Goal: Task Accomplishment & Management: Complete application form

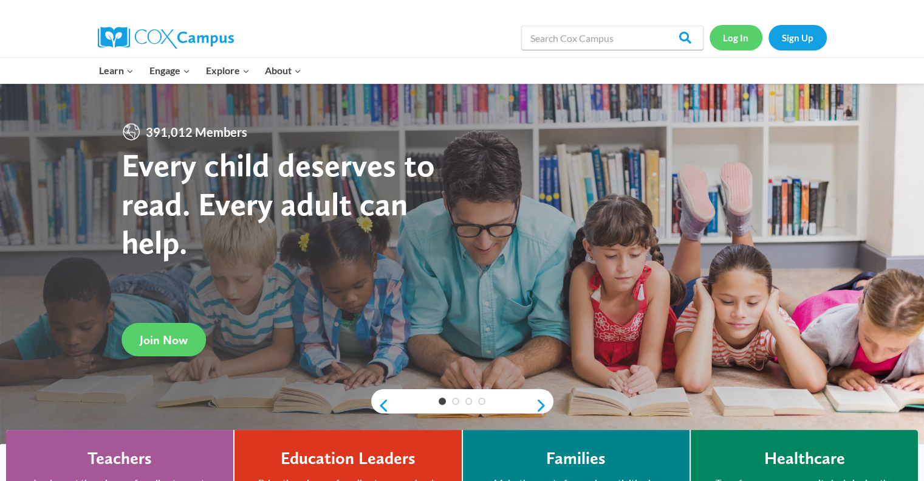
click at [737, 38] on link "Log In" at bounding box center [736, 37] width 53 height 25
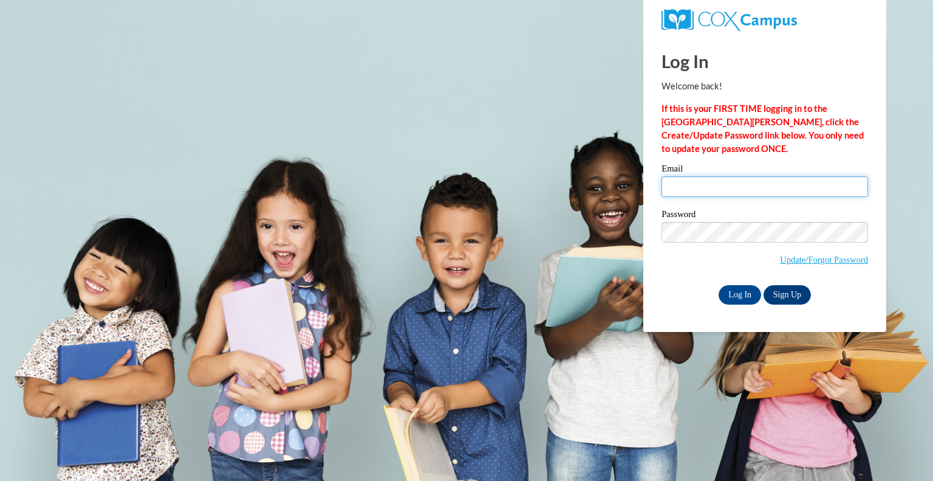
click at [686, 188] on input "Email" at bounding box center [765, 186] width 207 height 21
type input "aglazebr@kusd.edu"
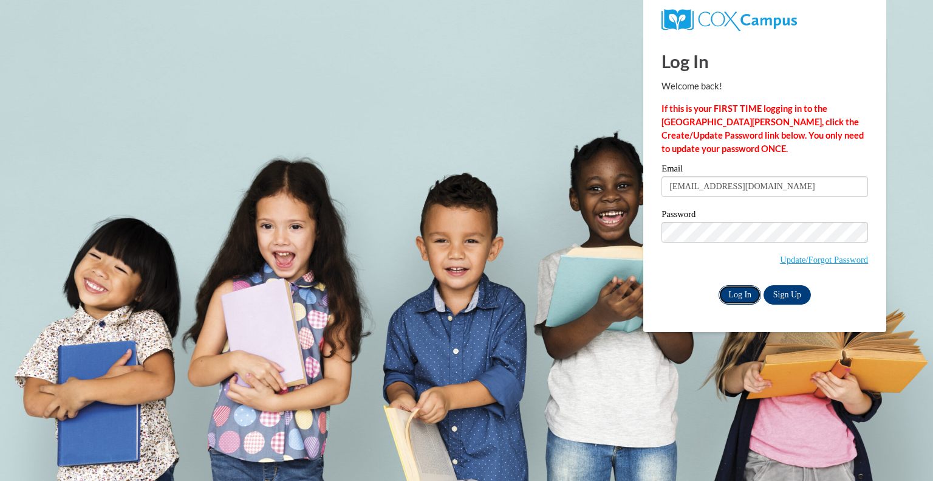
click at [744, 293] on input "Log In" at bounding box center [740, 294] width 43 height 19
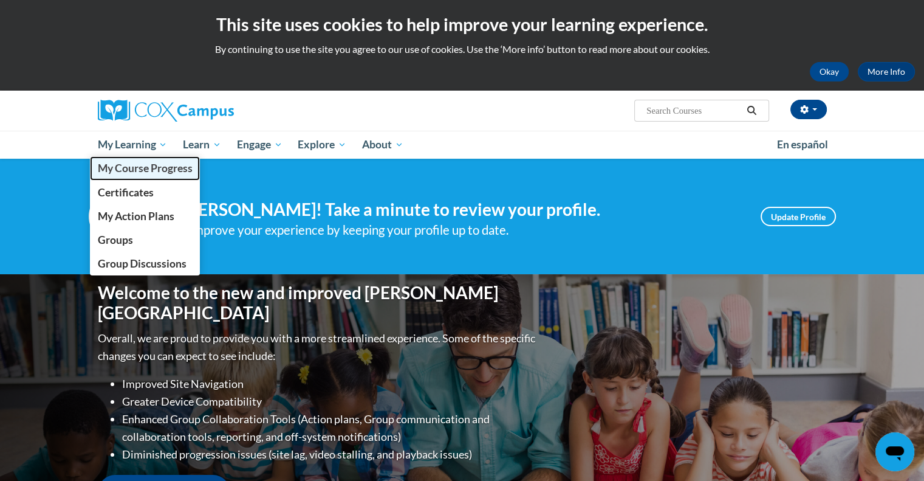
click at [152, 165] on span "My Course Progress" at bounding box center [144, 168] width 95 height 13
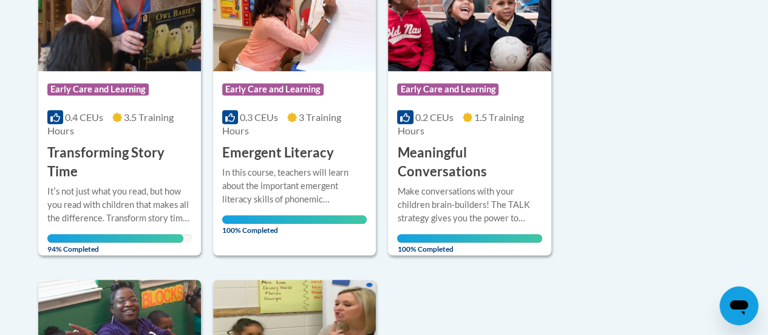
scroll to position [425, 0]
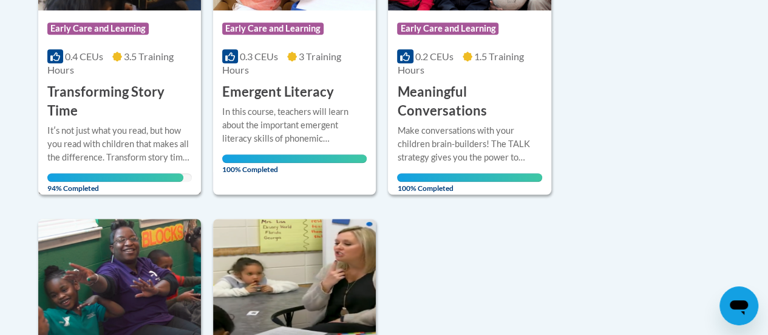
click at [143, 125] on div "Itʹs not just what you read, but how you read with children that makes all the …" at bounding box center [119, 144] width 145 height 40
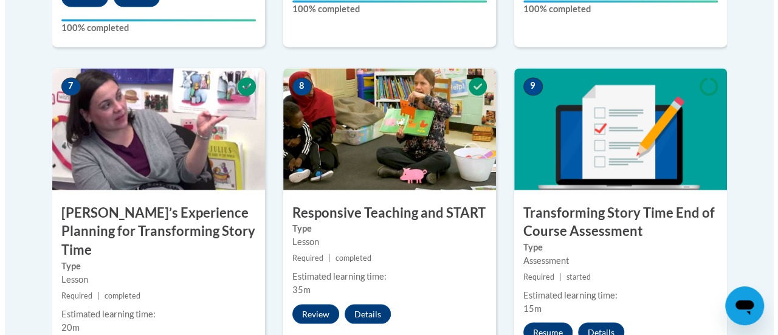
scroll to position [1093, 0]
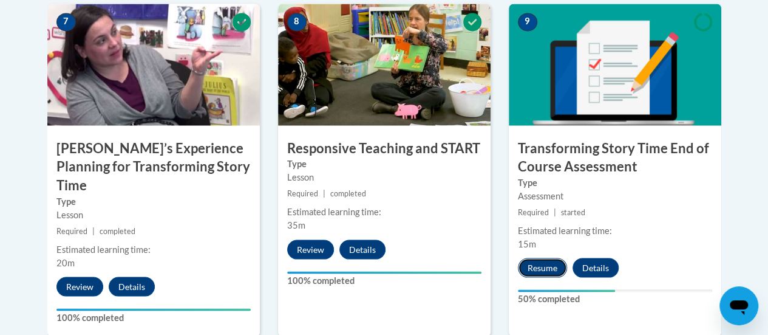
click at [550, 268] on button "Resume" at bounding box center [542, 267] width 49 height 19
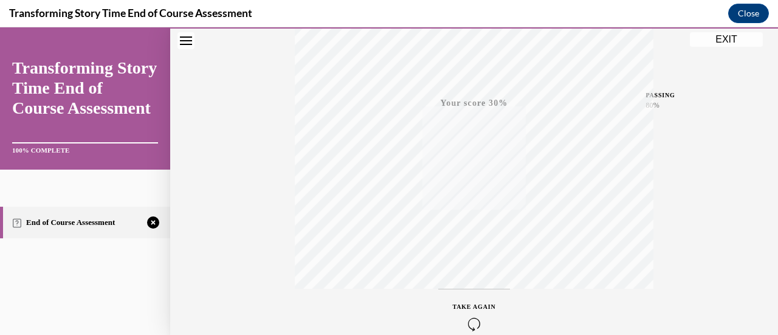
scroll to position [304, 0]
click at [471, 268] on icon "button" at bounding box center [474, 271] width 43 height 13
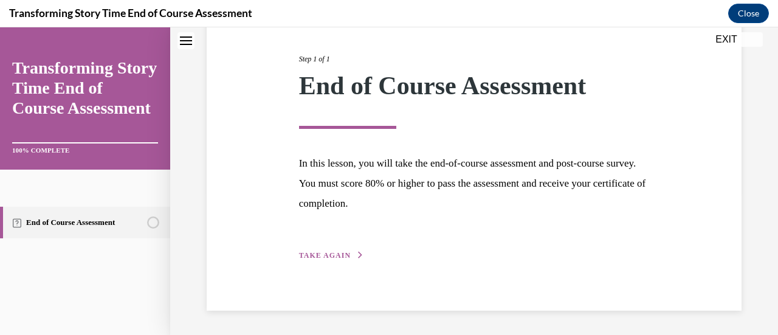
scroll to position [142, 0]
click at [342, 256] on span "TAKE AGAIN" at bounding box center [325, 256] width 52 height 9
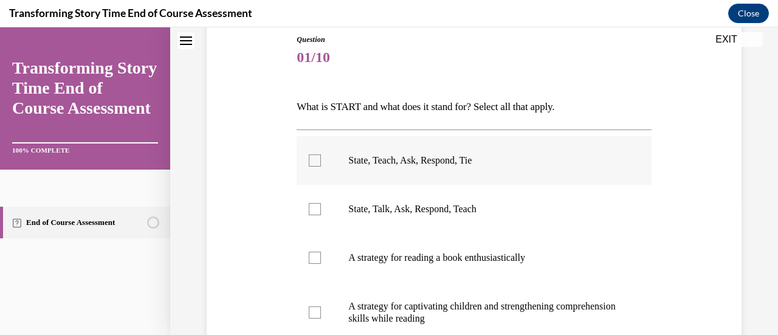
click at [309, 161] on div at bounding box center [315, 160] width 12 height 12
click at [309, 161] on input "State, Teach, Ask, Respond, Tie" at bounding box center [315, 160] width 12 height 12
checkbox input "true"
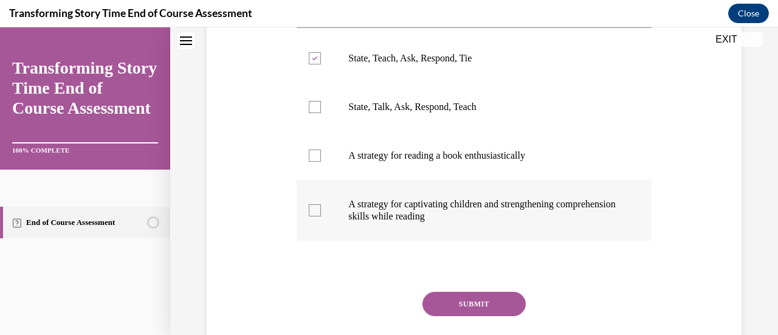
scroll to position [317, 0]
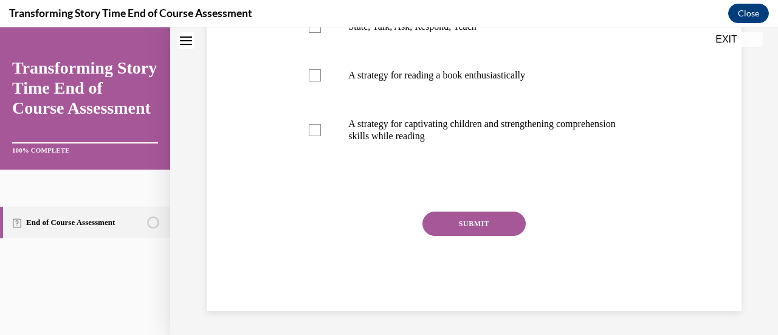
click at [464, 222] on button "SUBMIT" at bounding box center [473, 223] width 103 height 24
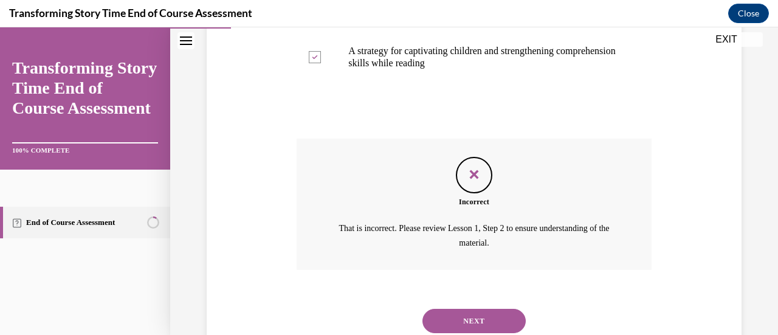
scroll to position [429, 0]
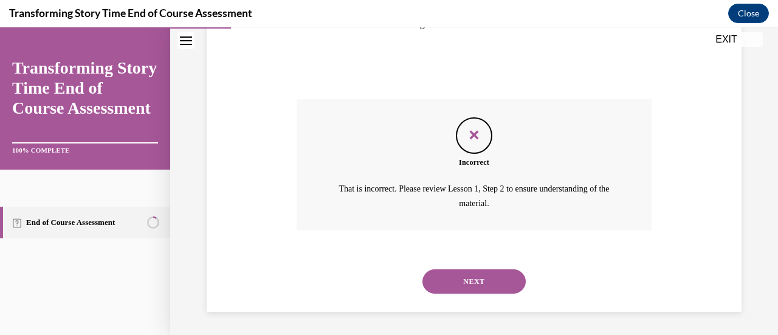
click at [480, 284] on button "NEXT" at bounding box center [473, 281] width 103 height 24
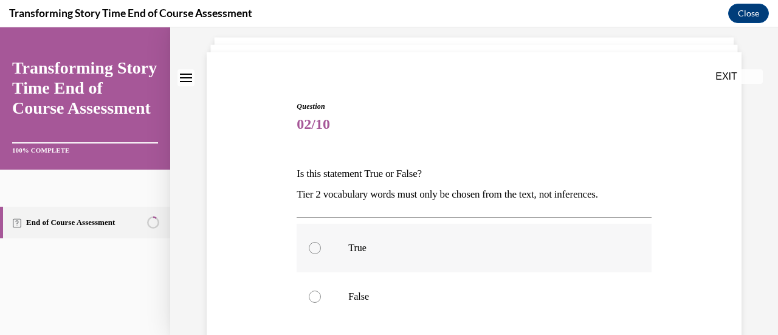
scroll to position [121, 0]
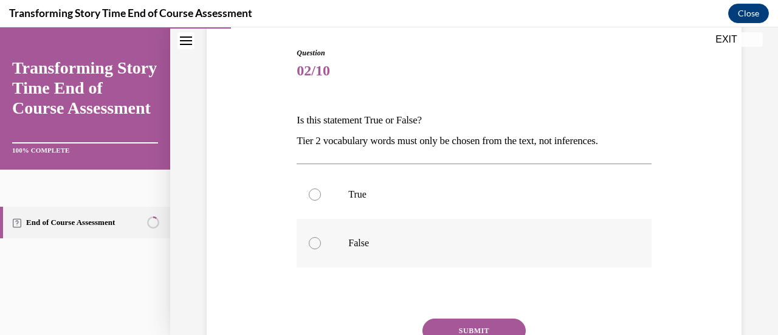
click at [327, 237] on label "False" at bounding box center [473, 243] width 354 height 49
click at [321, 237] on input "False" at bounding box center [315, 243] width 12 height 12
radio input "true"
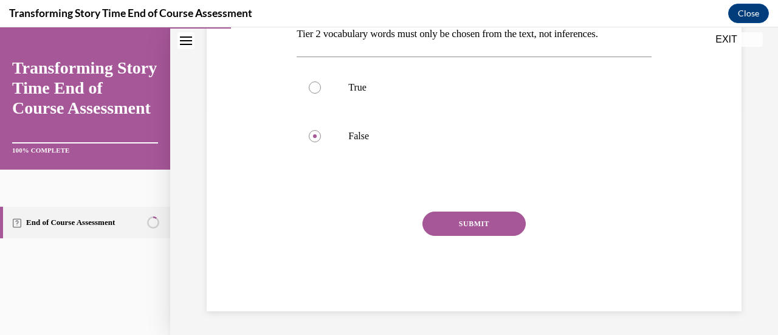
click at [482, 224] on button "SUBMIT" at bounding box center [473, 223] width 103 height 24
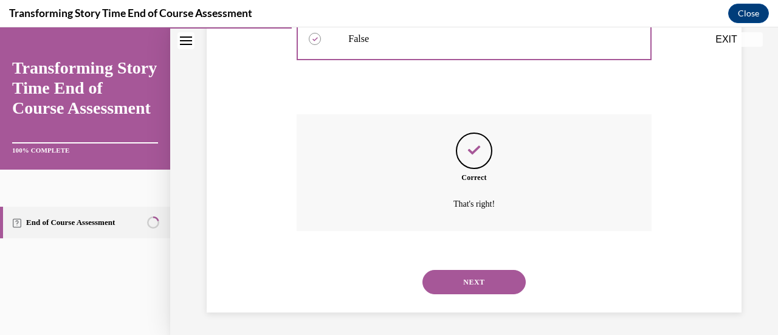
scroll to position [327, 0]
click at [491, 278] on button "NEXT" at bounding box center [473, 281] width 103 height 24
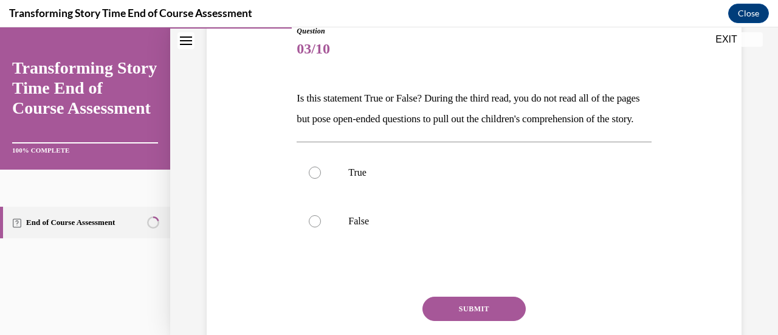
scroll to position [182, 0]
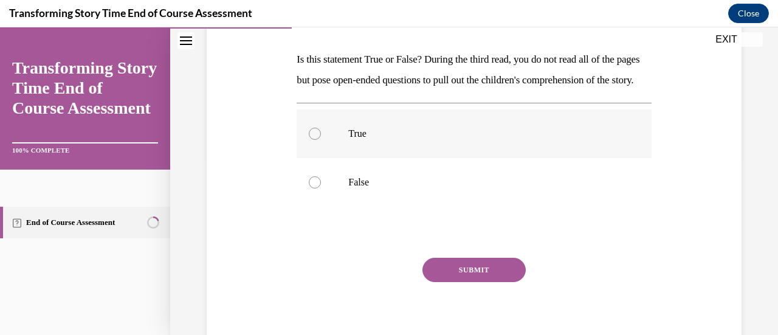
click at [313, 140] on div at bounding box center [315, 134] width 12 height 12
click at [313, 140] on input "True" at bounding box center [315, 134] width 12 height 12
radio input "true"
click at [443, 282] on button "SUBMIT" at bounding box center [473, 270] width 103 height 24
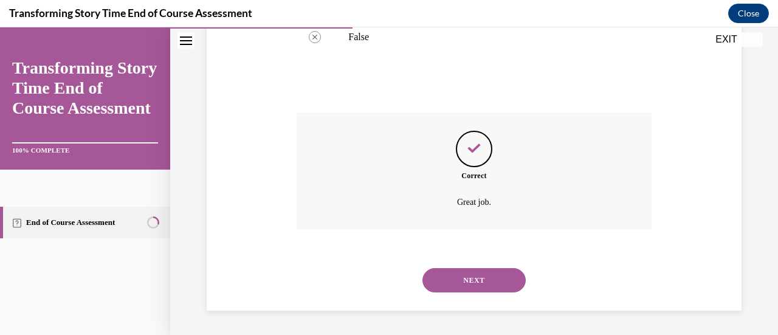
scroll to position [347, 0]
click at [457, 284] on button "NEXT" at bounding box center [473, 280] width 103 height 24
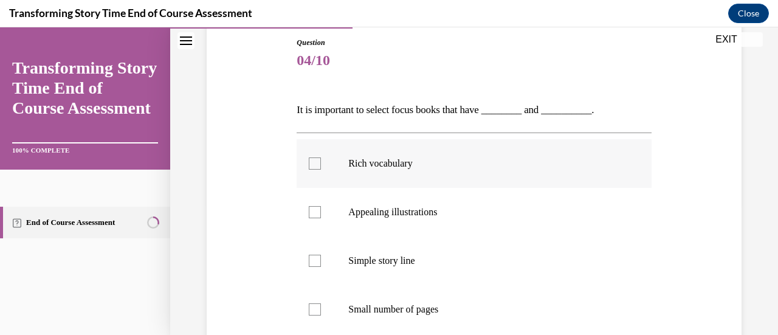
scroll to position [123, 0]
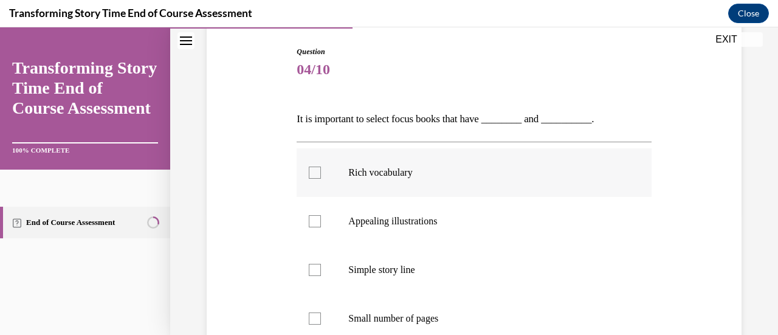
click at [316, 173] on div at bounding box center [315, 172] width 12 height 12
click at [316, 173] on input "Rich vocabulary" at bounding box center [315, 172] width 12 height 12
checkbox input "true"
click at [319, 224] on div at bounding box center [315, 221] width 12 height 12
click at [319, 224] on input "Appealing illustrations" at bounding box center [315, 221] width 12 height 12
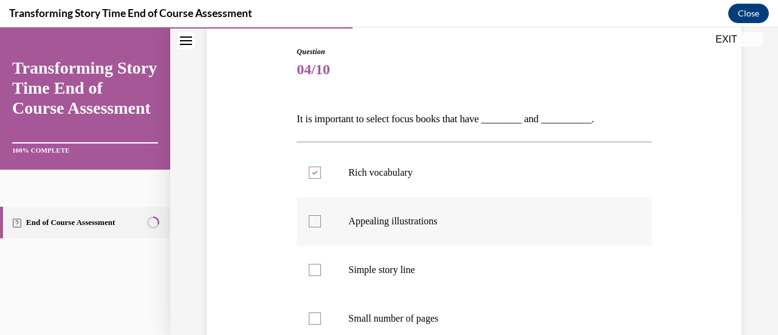
checkbox input "true"
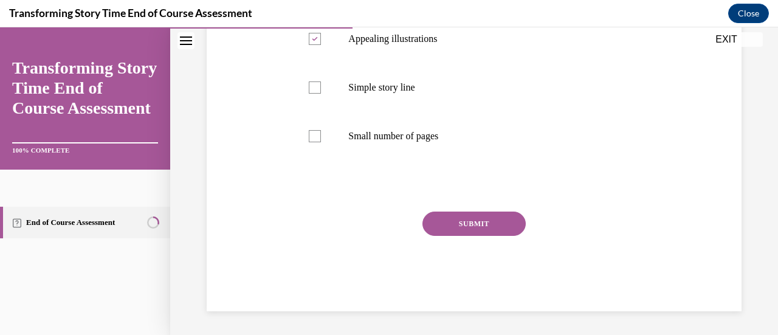
click at [471, 230] on button "SUBMIT" at bounding box center [473, 223] width 103 height 24
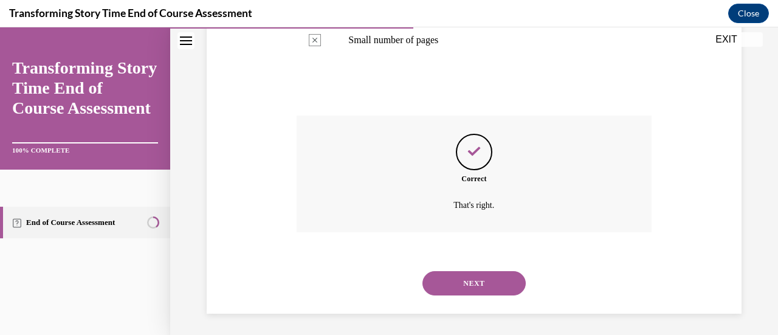
scroll to position [403, 0]
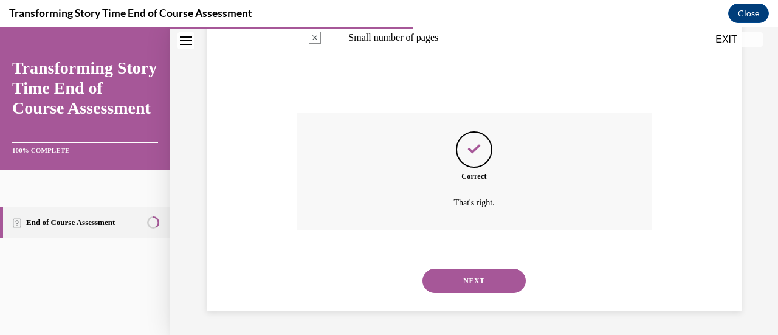
click at [484, 278] on button "NEXT" at bounding box center [473, 281] width 103 height 24
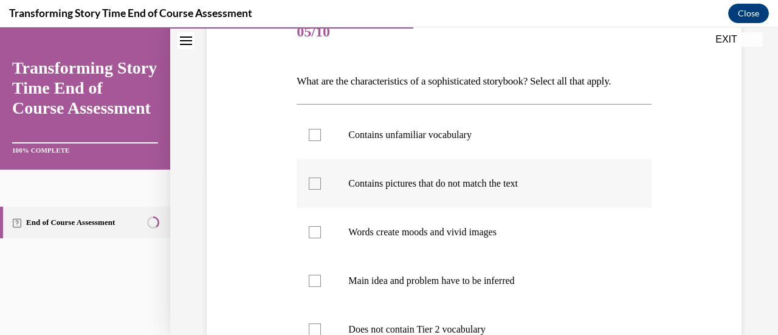
scroll to position [182, 0]
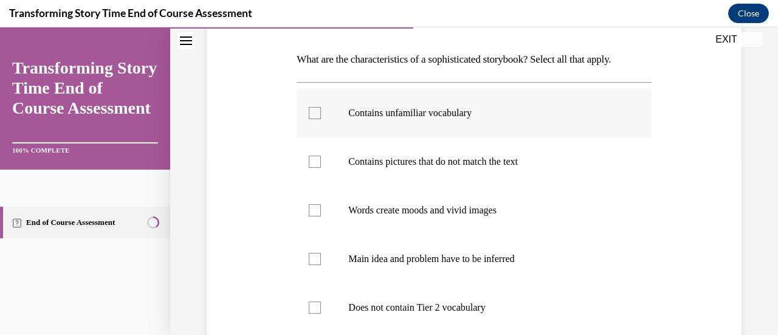
click at [316, 118] on label "Contains unfamiliar vocabulary" at bounding box center [473, 113] width 354 height 49
click at [316, 118] on input "Contains unfamiliar vocabulary" at bounding box center [315, 113] width 12 height 12
checkbox input "true"
click at [318, 160] on label "Contains pictures that do not match the text" at bounding box center [473, 161] width 354 height 49
click at [318, 160] on input "Contains pictures that do not match the text" at bounding box center [315, 162] width 12 height 12
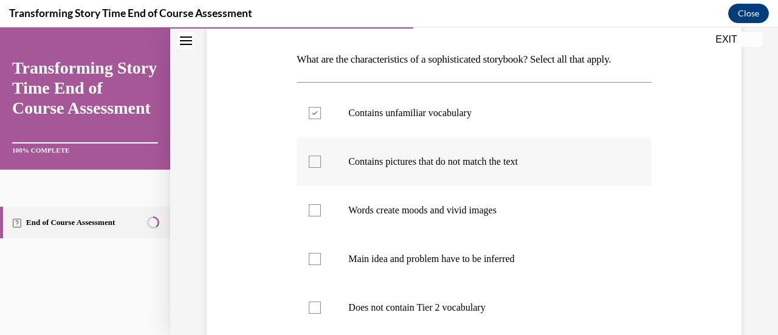
checkbox input "true"
click at [319, 207] on div at bounding box center [315, 210] width 12 height 12
click at [319, 207] on input "Words create moods and vivid images" at bounding box center [315, 210] width 12 height 12
checkbox input "true"
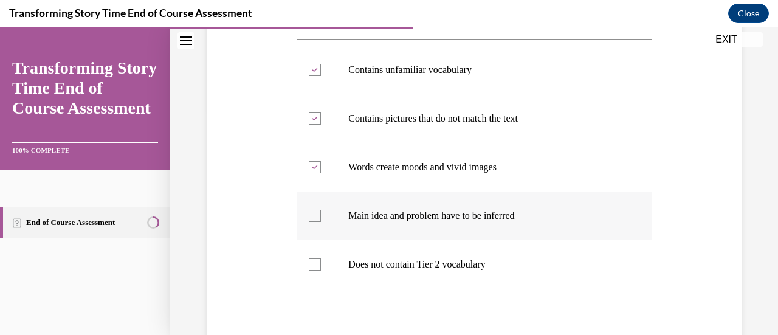
scroll to position [243, 0]
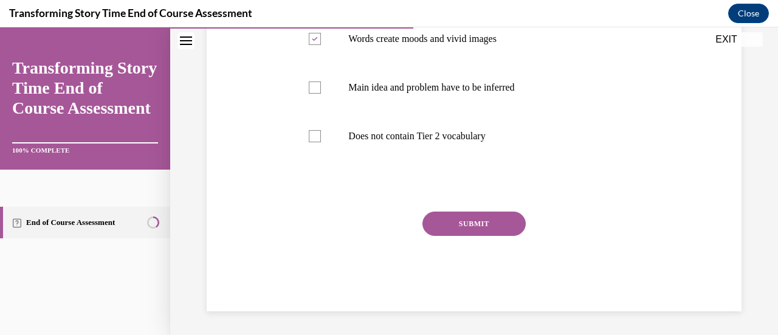
click at [491, 214] on button "SUBMIT" at bounding box center [473, 223] width 103 height 24
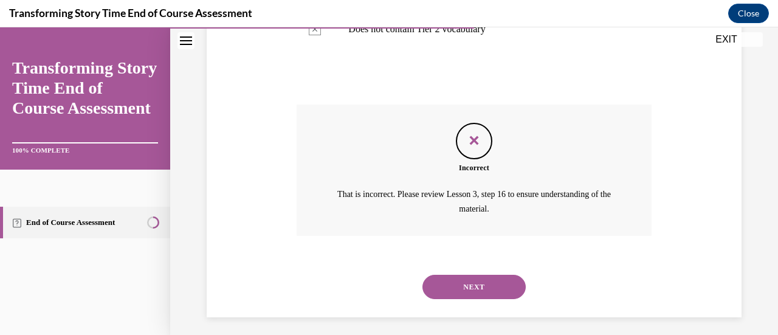
scroll to position [466, 0]
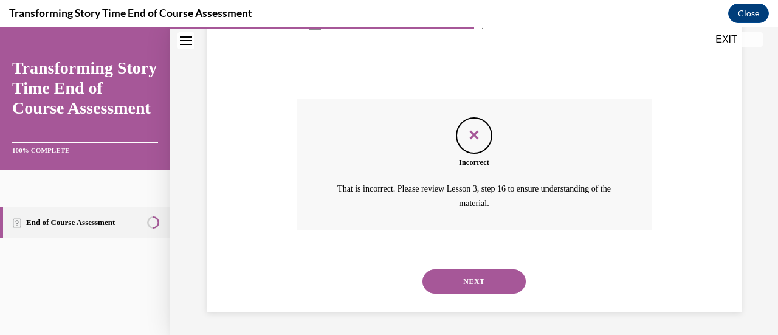
click at [509, 279] on button "NEXT" at bounding box center [473, 281] width 103 height 24
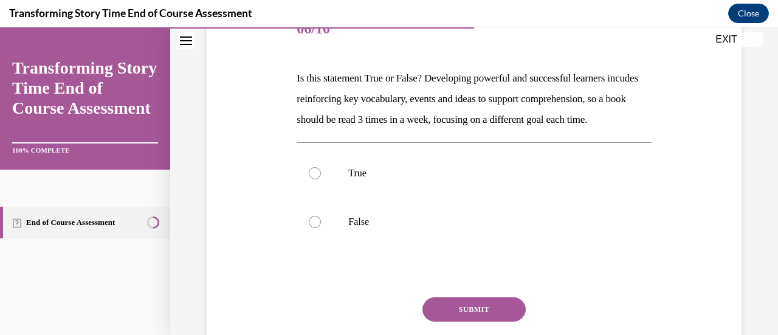
scroll to position [182, 0]
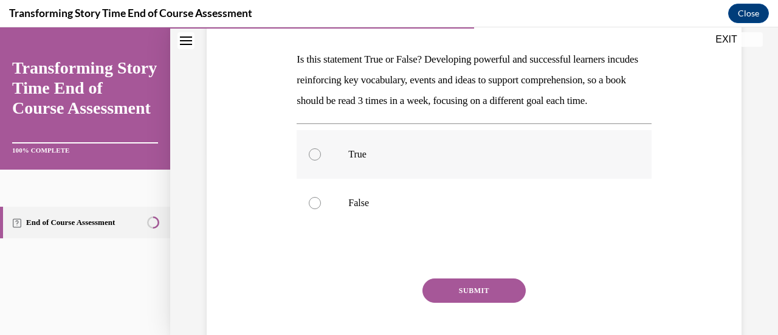
click at [314, 160] on div at bounding box center [315, 154] width 12 height 12
click at [314, 160] on input "True" at bounding box center [315, 154] width 12 height 12
radio input "true"
click at [471, 303] on button "SUBMIT" at bounding box center [473, 290] width 103 height 24
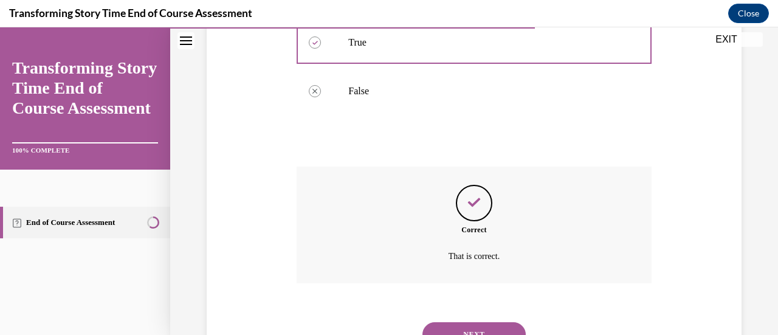
scroll to position [368, 0]
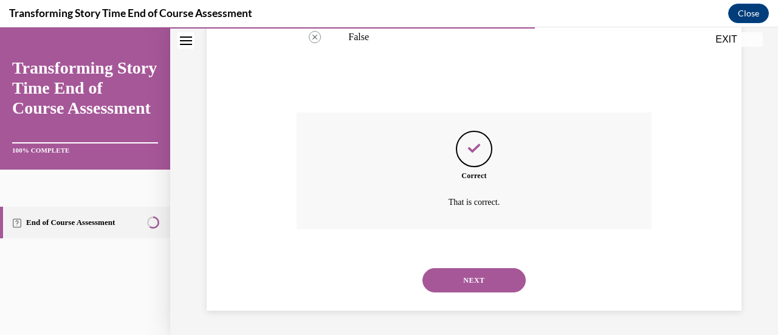
click at [479, 285] on button "NEXT" at bounding box center [473, 280] width 103 height 24
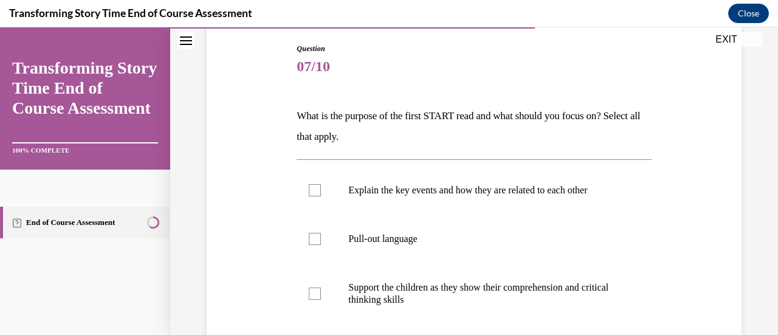
scroll to position [304, 0]
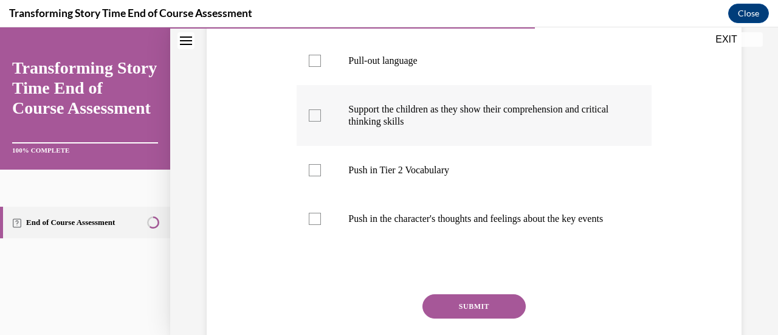
click at [317, 131] on label "Support the children as they show their comprehension and critical thinking ski…" at bounding box center [473, 115] width 354 height 61
click at [317, 121] on input "Support the children as they show their comprehension and critical thinking ski…" at bounding box center [315, 115] width 12 height 12
checkbox input "true"
click at [458, 311] on button "SUBMIT" at bounding box center [473, 306] width 103 height 24
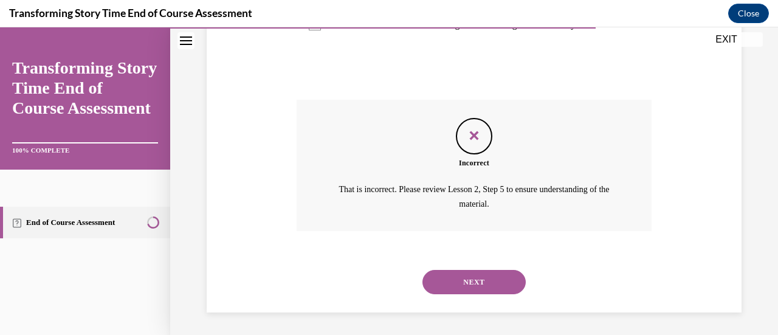
scroll to position [511, 0]
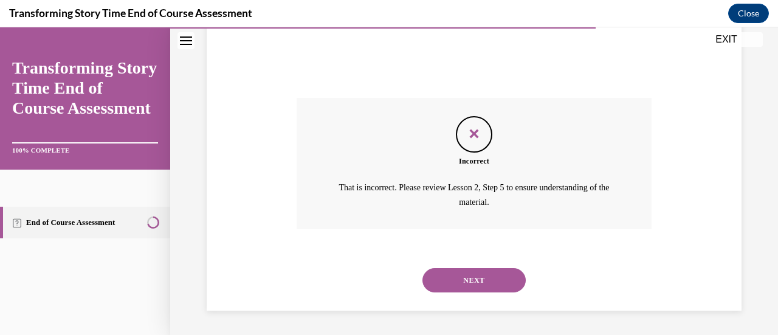
click at [464, 282] on button "NEXT" at bounding box center [473, 280] width 103 height 24
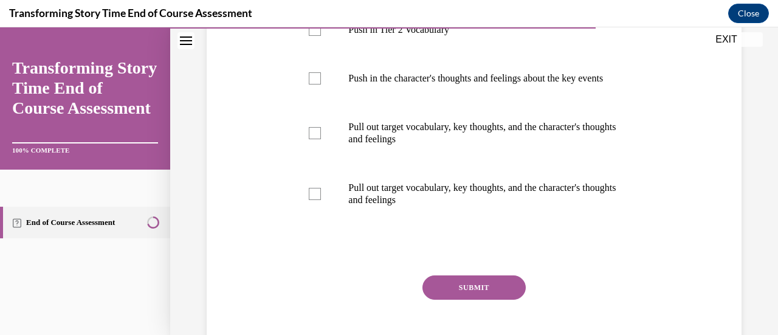
scroll to position [425, 0]
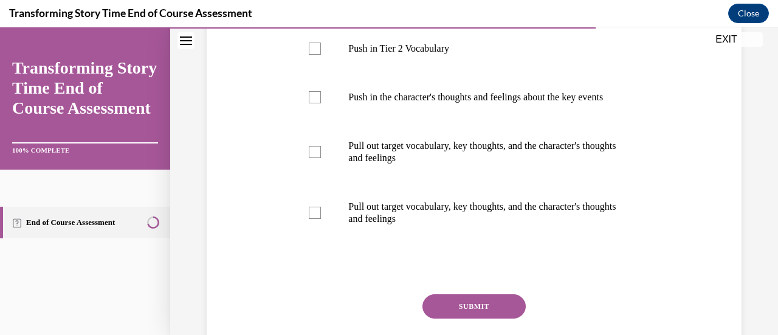
click at [690, 241] on div "Question 08/10 What is the purpose of the second START read and what should you…" at bounding box center [474, 50] width 541 height 686
click at [312, 158] on div at bounding box center [315, 152] width 12 height 12
click at [312, 158] on input "Pull out target vocabulary, key thoughts, and the character's thoughts and feel…" at bounding box center [315, 152] width 12 height 12
checkbox input "true"
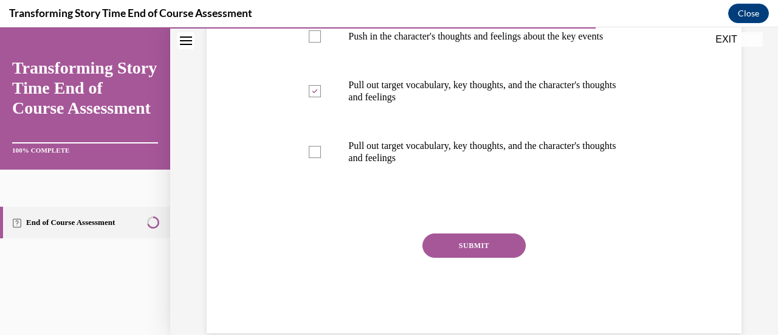
click at [462, 258] on button "SUBMIT" at bounding box center [473, 245] width 103 height 24
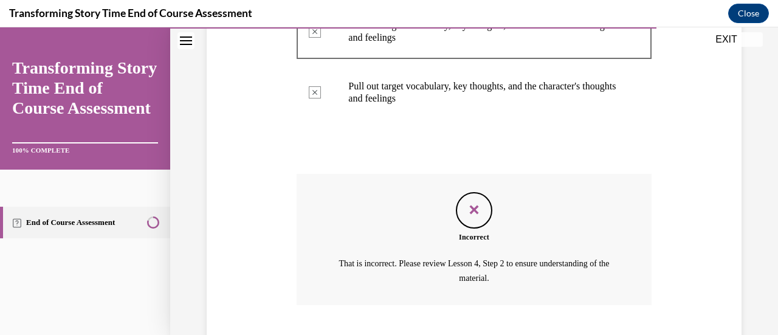
scroll to position [632, 0]
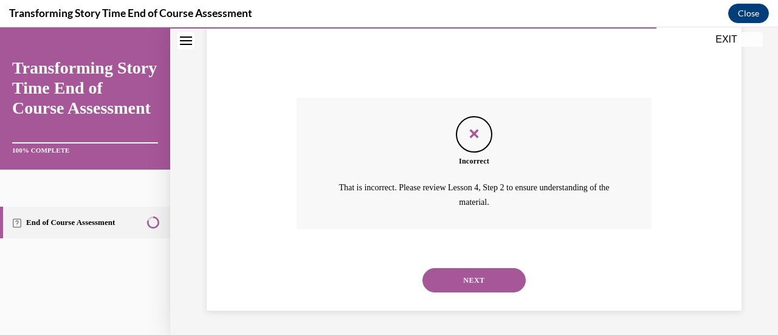
click at [488, 276] on button "NEXT" at bounding box center [473, 280] width 103 height 24
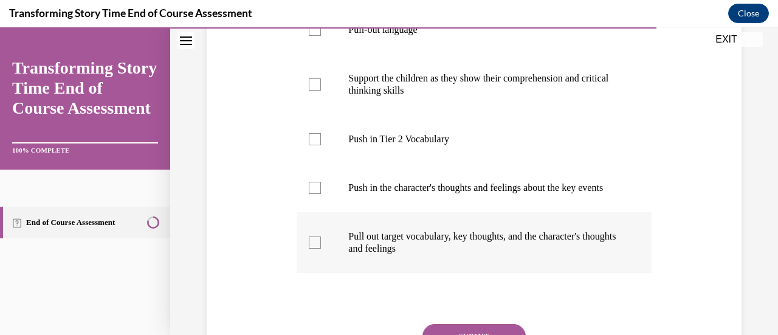
scroll to position [364, 0]
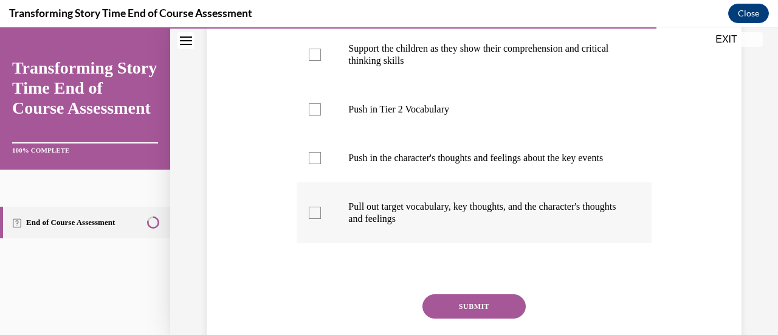
click at [328, 233] on label "Pull out target vocabulary, key thoughts, and the character's thoughts and feel…" at bounding box center [473, 212] width 354 height 61
click at [321, 219] on input "Pull out target vocabulary, key thoughts, and the character's thoughts and feel…" at bounding box center [315, 213] width 12 height 12
checkbox input "true"
click at [501, 318] on button "SUBMIT" at bounding box center [473, 306] width 103 height 24
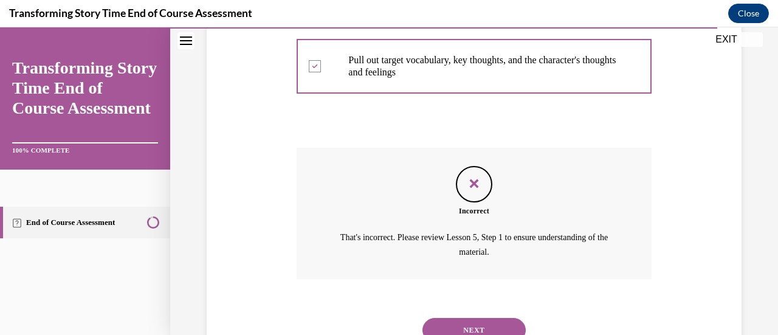
scroll to position [572, 0]
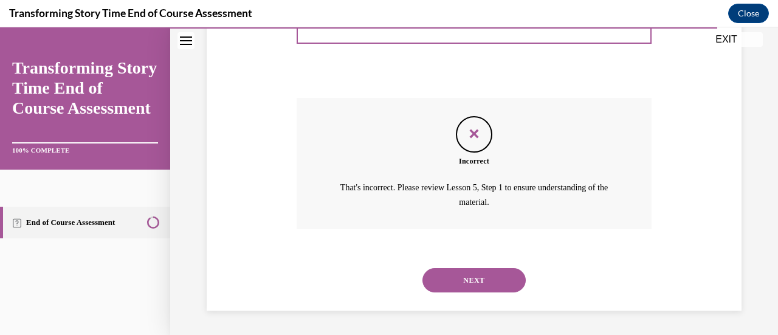
click at [455, 284] on button "NEXT" at bounding box center [473, 280] width 103 height 24
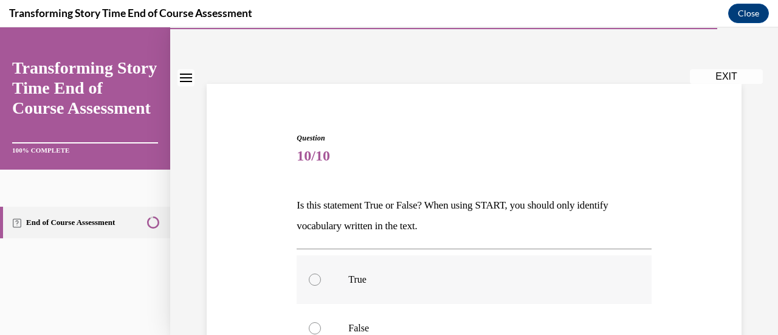
scroll to position [61, 0]
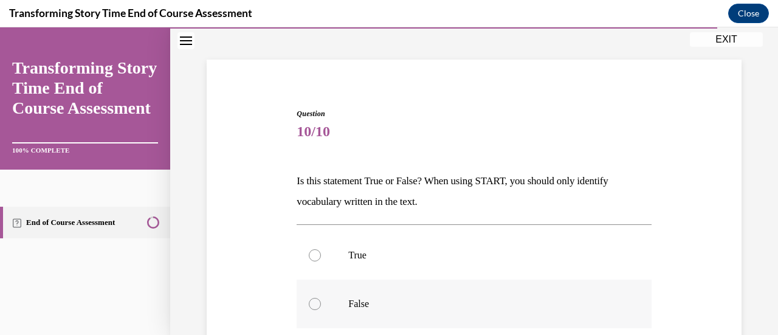
click at [317, 308] on label "False" at bounding box center [473, 303] width 354 height 49
click at [317, 308] on input "False" at bounding box center [315, 304] width 12 height 12
radio input "true"
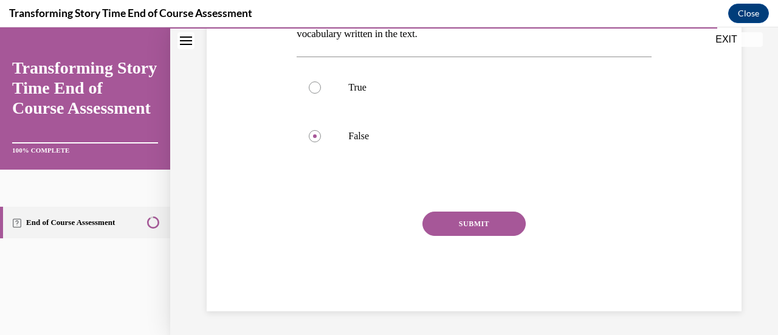
click at [492, 222] on button "SUBMIT" at bounding box center [473, 223] width 103 height 24
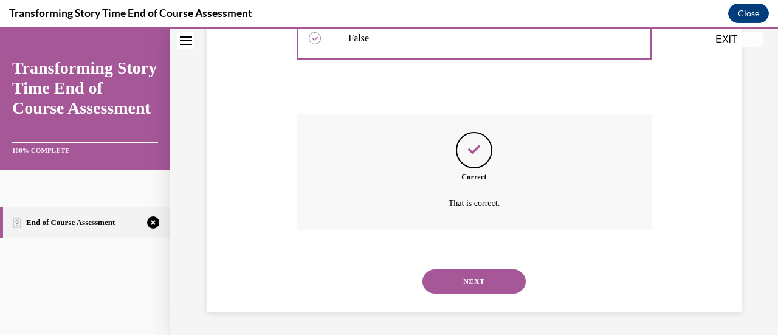
scroll to position [327, 0]
click at [486, 276] on button "NEXT" at bounding box center [473, 281] width 103 height 24
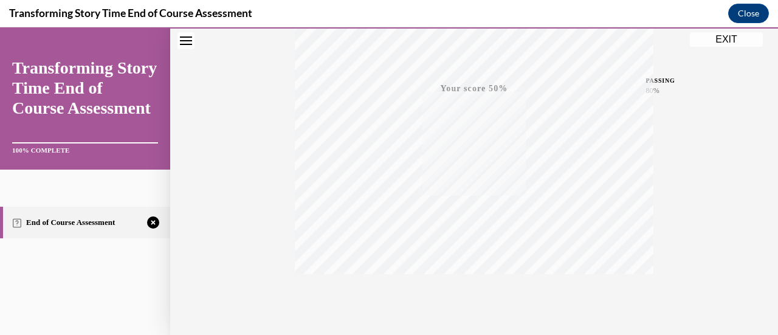
scroll to position [315, 0]
click at [465, 258] on icon "button" at bounding box center [474, 261] width 43 height 13
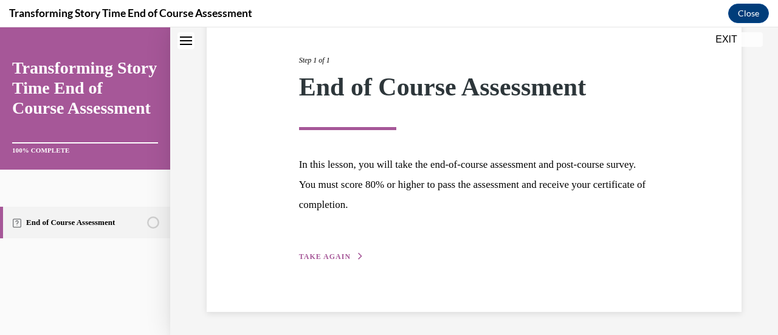
click at [349, 252] on button "TAKE AGAIN" at bounding box center [331, 256] width 65 height 11
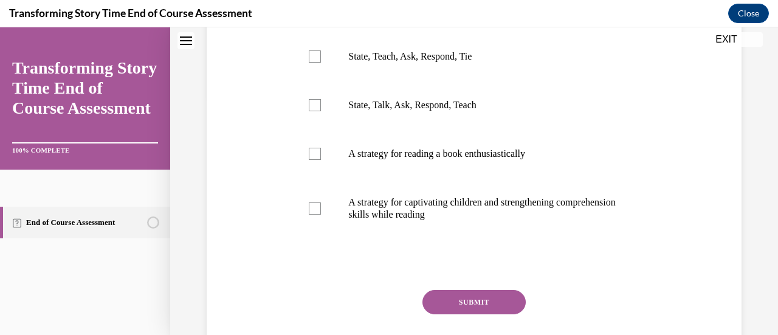
scroll to position [256, 0]
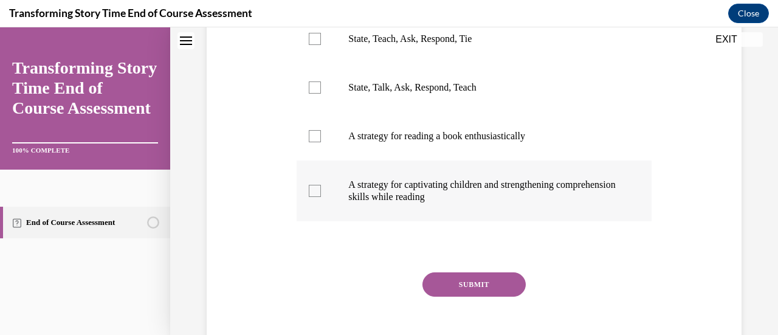
click at [326, 197] on label "A strategy for captivating children and strengthening comprehension skills whil…" at bounding box center [473, 190] width 354 height 61
click at [321, 197] on input "A strategy for captivating children and strengthening comprehension skills whil…" at bounding box center [315, 191] width 12 height 12
checkbox input "true"
click at [481, 284] on button "SUBMIT" at bounding box center [473, 284] width 103 height 24
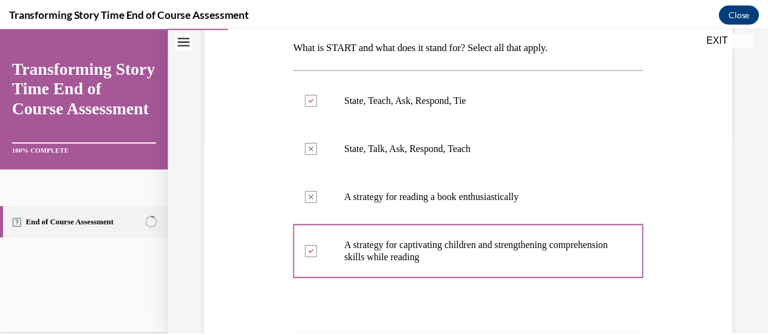
scroll to position [186, 0]
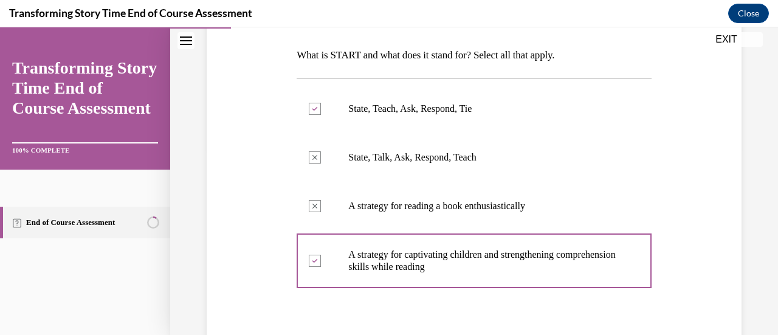
click at [722, 43] on button "EXIT" at bounding box center [726, 39] width 73 height 15
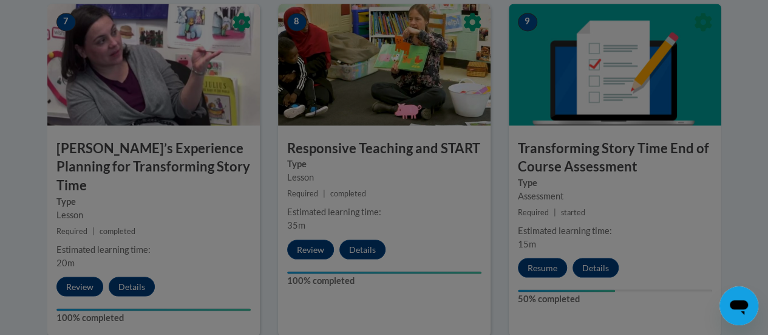
click at [94, 268] on div at bounding box center [384, 167] width 768 height 335
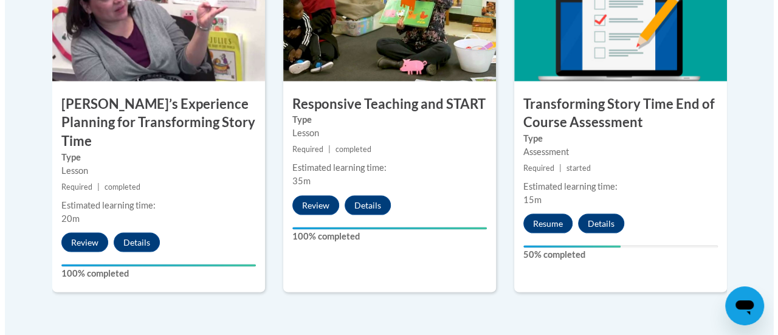
scroll to position [1093, 0]
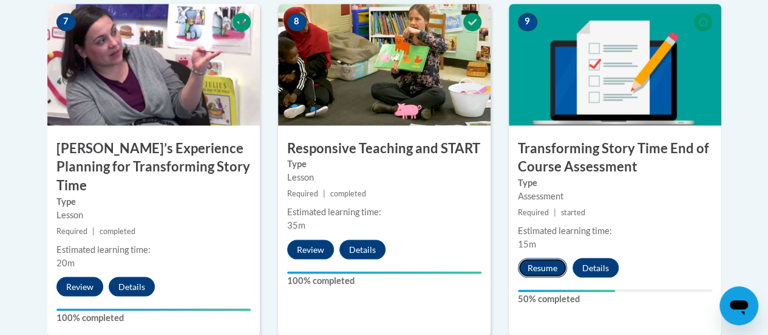
click at [546, 268] on button "Resume" at bounding box center [542, 267] width 49 height 19
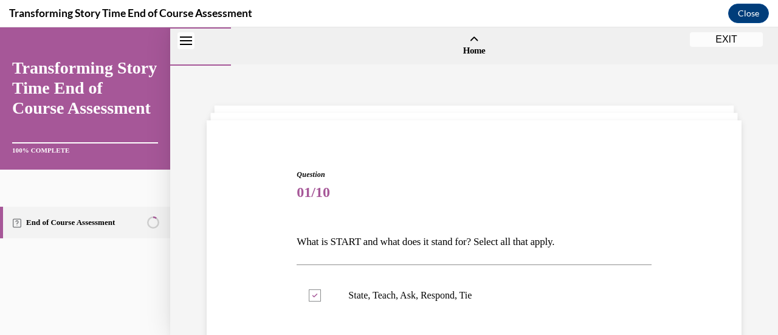
scroll to position [429, 0]
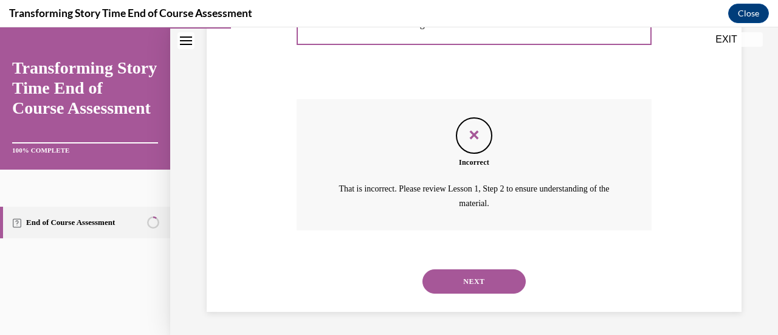
click at [457, 281] on button "NEXT" at bounding box center [473, 281] width 103 height 24
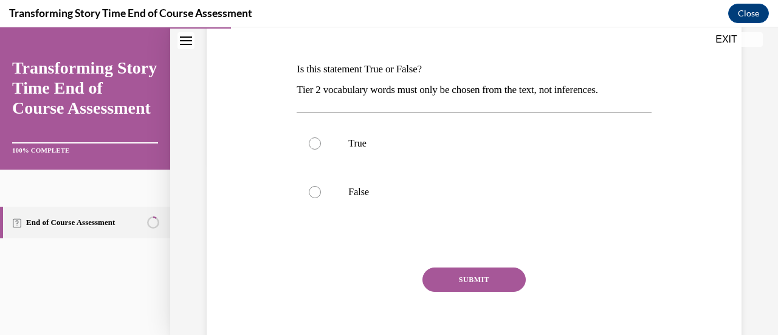
scroll to position [182, 0]
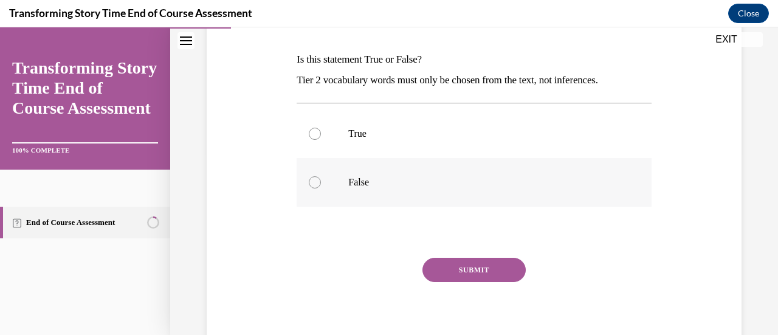
click at [323, 185] on label "False" at bounding box center [473, 182] width 354 height 49
click at [321, 185] on input "False" at bounding box center [315, 182] width 12 height 12
radio input "true"
click at [481, 264] on button "SUBMIT" at bounding box center [473, 270] width 103 height 24
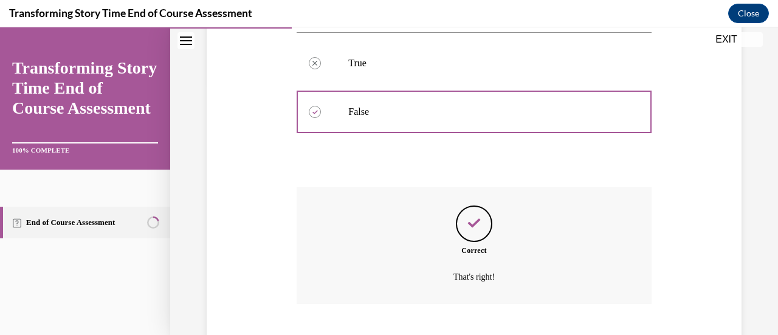
scroll to position [327, 0]
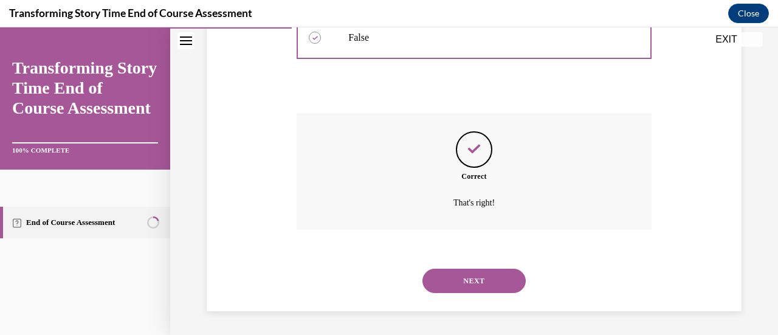
click at [480, 264] on div "NEXT" at bounding box center [473, 280] width 354 height 49
click at [486, 280] on button "NEXT" at bounding box center [473, 281] width 103 height 24
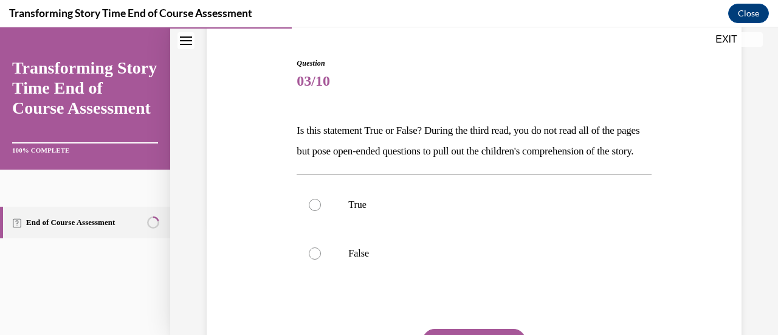
scroll to position [121, 0]
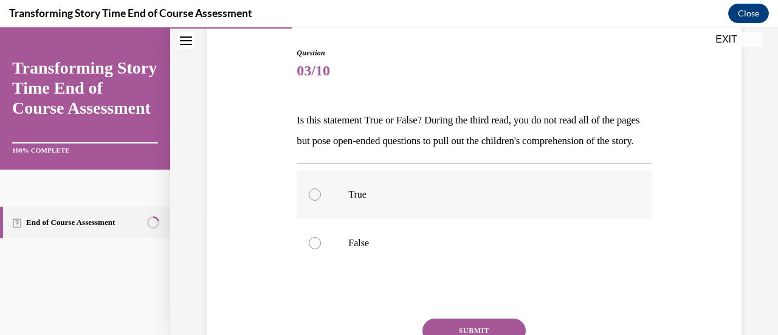
click at [318, 200] on div at bounding box center [315, 194] width 12 height 12
click at [318, 200] on input "True" at bounding box center [315, 194] width 12 height 12
radio input "true"
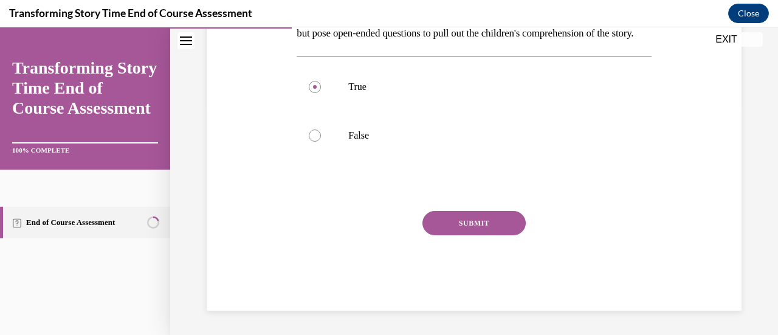
click at [512, 219] on button "SUBMIT" at bounding box center [473, 223] width 103 height 24
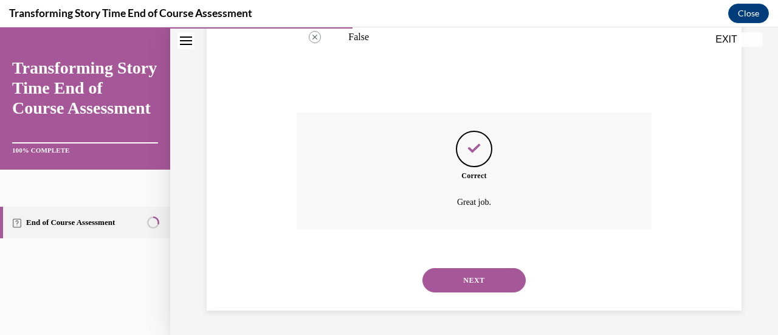
scroll to position [347, 0]
click at [487, 271] on button "NEXT" at bounding box center [473, 280] width 103 height 24
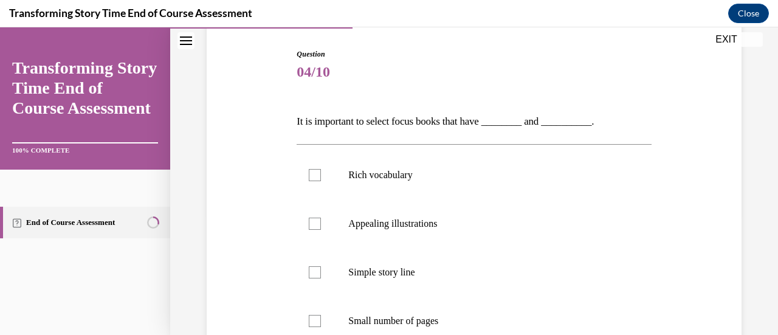
scroll to position [121, 0]
click at [327, 176] on label "Rich vocabulary" at bounding box center [473, 173] width 354 height 49
click at [321, 176] on input "Rich vocabulary" at bounding box center [315, 174] width 12 height 12
checkbox input "true"
click at [325, 212] on label "Appealing illustrations" at bounding box center [473, 222] width 354 height 49
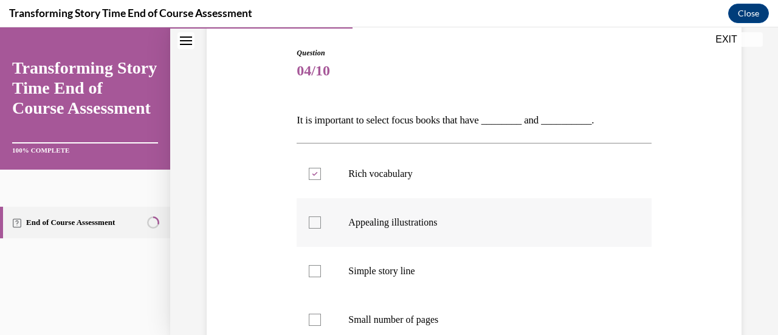
click at [321, 216] on input "Appealing illustrations" at bounding box center [315, 222] width 12 height 12
checkbox input "true"
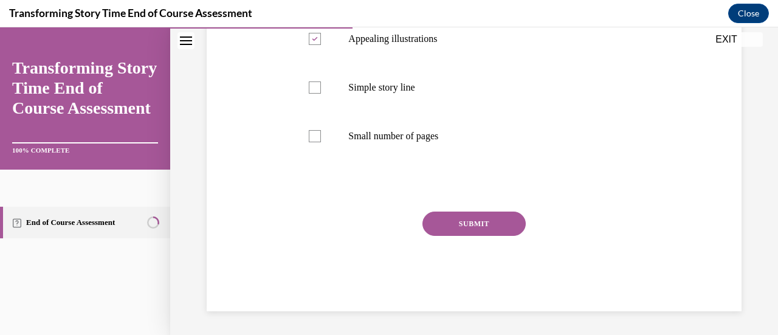
click at [488, 226] on button "SUBMIT" at bounding box center [473, 223] width 103 height 24
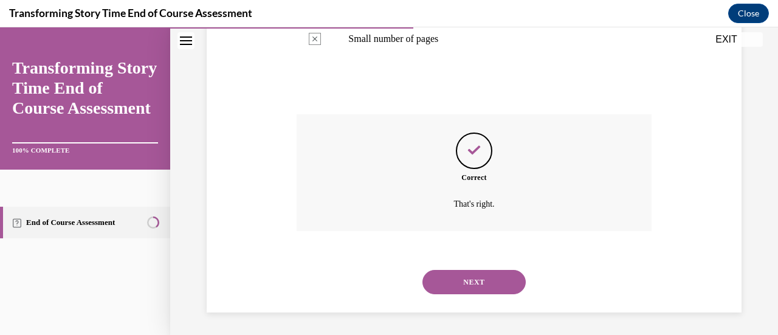
scroll to position [403, 0]
click at [477, 269] on button "NEXT" at bounding box center [473, 281] width 103 height 24
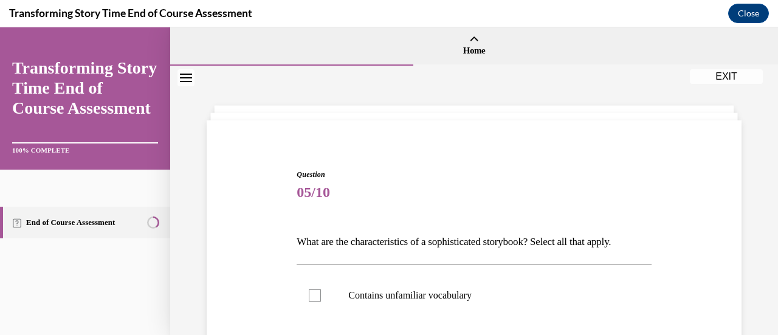
scroll to position [182, 0]
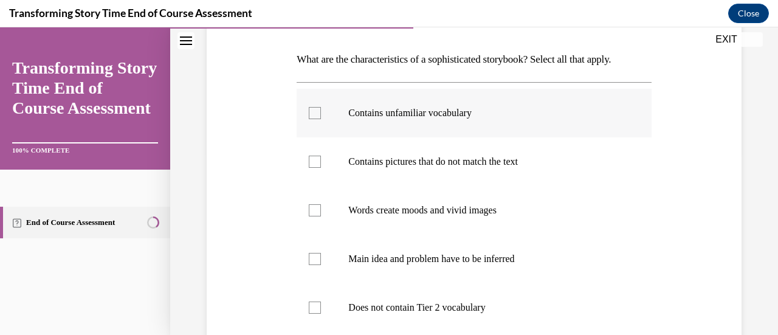
click at [309, 122] on label "Contains unfamiliar vocabulary" at bounding box center [473, 113] width 354 height 49
click at [309, 119] on input "Contains unfamiliar vocabulary" at bounding box center [315, 113] width 12 height 12
checkbox input "true"
click at [321, 160] on label "Contains pictures that do not match the text" at bounding box center [473, 161] width 354 height 49
click at [321, 160] on input "Contains pictures that do not match the text" at bounding box center [315, 162] width 12 height 12
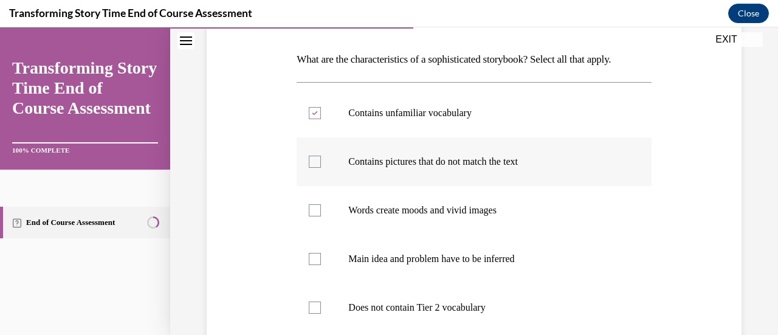
checkbox input "true"
click at [316, 212] on div at bounding box center [315, 210] width 12 height 12
click at [316, 212] on input "Words create moods and vivid images" at bounding box center [315, 210] width 12 height 12
checkbox input "true"
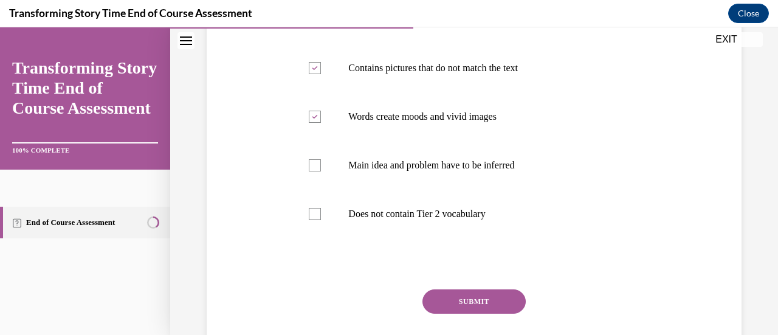
scroll to position [304, 0]
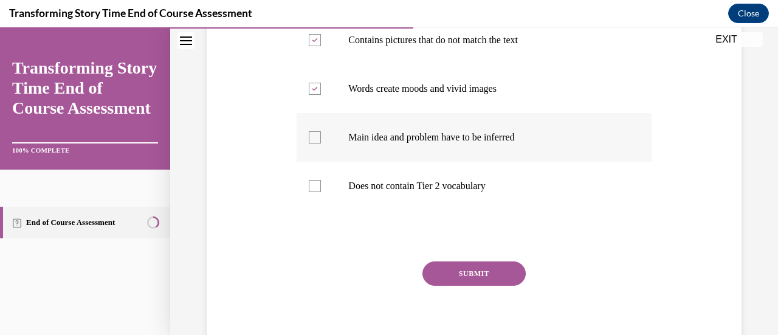
click at [311, 144] on label "Main idea and problem have to be inferred" at bounding box center [473, 137] width 354 height 49
click at [311, 143] on input "Main idea and problem have to be inferred" at bounding box center [315, 137] width 12 height 12
checkbox input "true"
click at [454, 273] on button "SUBMIT" at bounding box center [473, 273] width 103 height 24
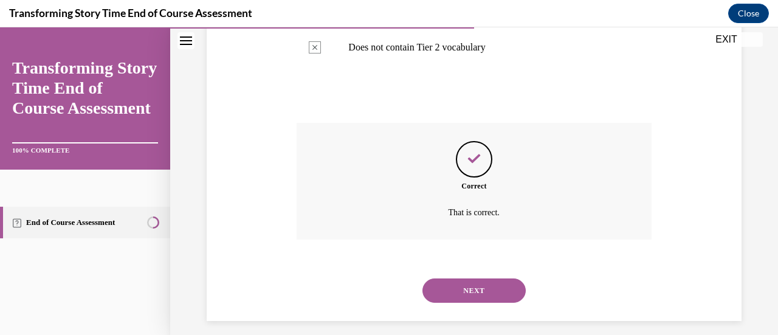
scroll to position [452, 0]
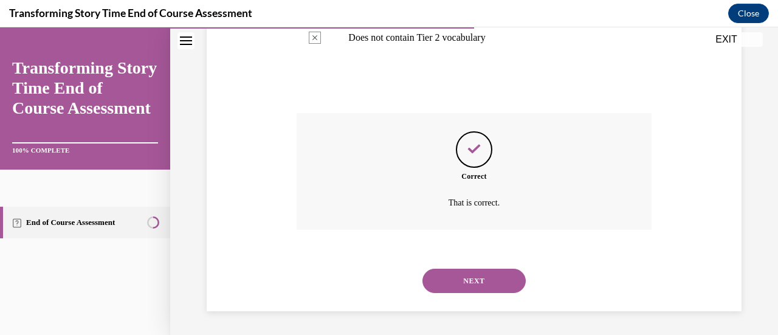
click at [463, 276] on button "NEXT" at bounding box center [473, 281] width 103 height 24
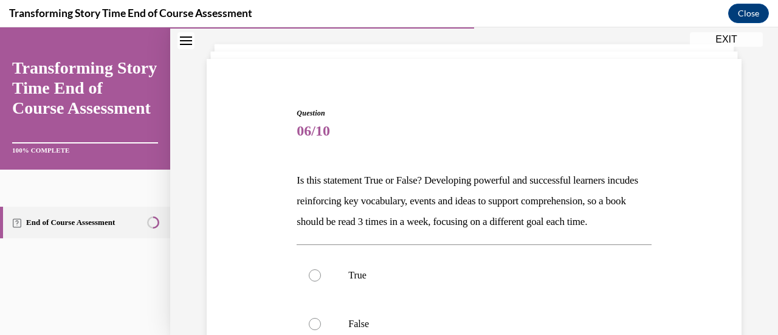
scroll to position [121, 0]
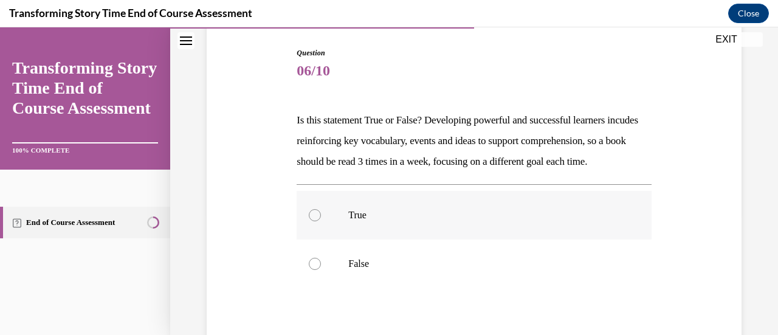
click at [321, 239] on label "True" at bounding box center [473, 215] width 354 height 49
click at [321, 221] on input "True" at bounding box center [315, 215] width 12 height 12
radio input "true"
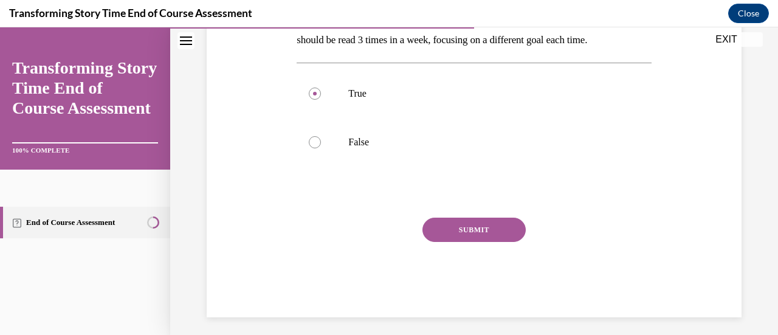
click at [501, 242] on button "SUBMIT" at bounding box center [473, 229] width 103 height 24
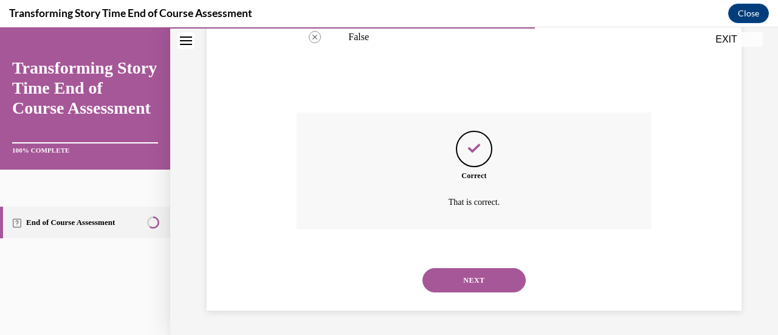
scroll to position [368, 0]
click at [474, 279] on button "NEXT" at bounding box center [473, 280] width 103 height 24
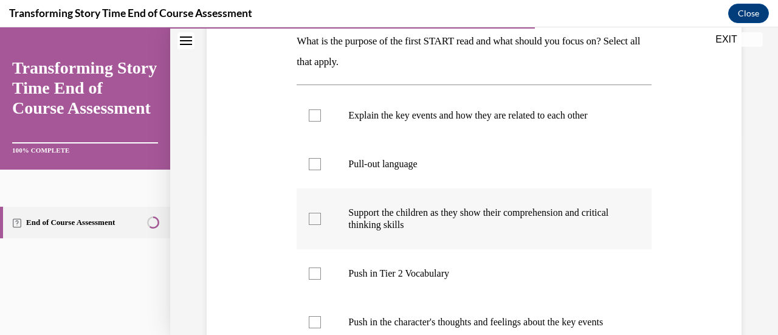
scroll to position [182, 0]
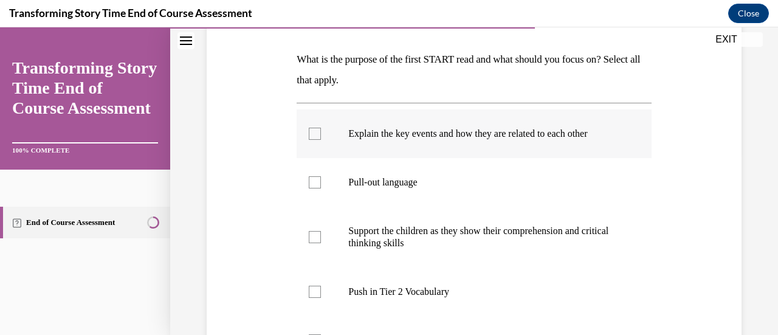
click at [322, 139] on label "Explain the key events and how they are related to each other" at bounding box center [473, 133] width 354 height 49
click at [321, 139] on input "Explain the key events and how they are related to each other" at bounding box center [315, 134] width 12 height 12
checkbox input "true"
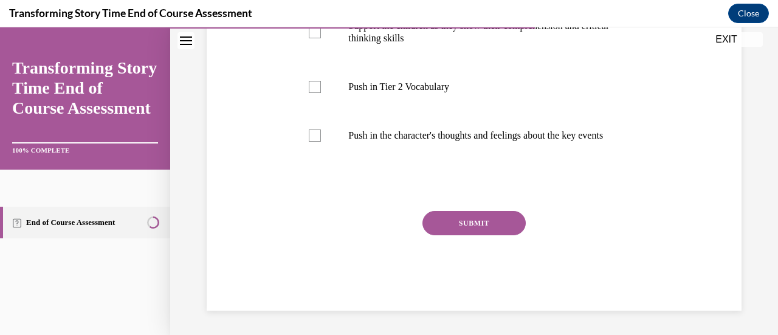
click at [460, 227] on button "SUBMIT" at bounding box center [473, 223] width 103 height 24
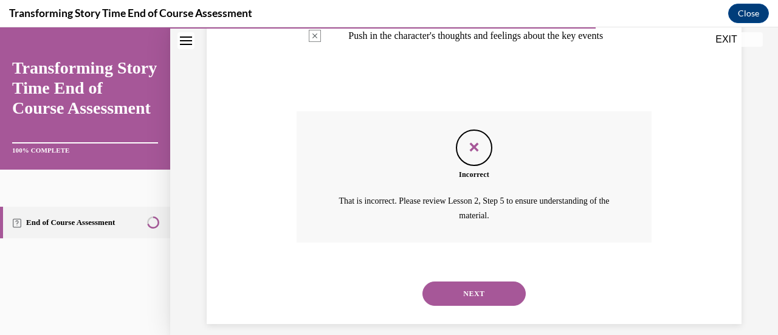
scroll to position [511, 0]
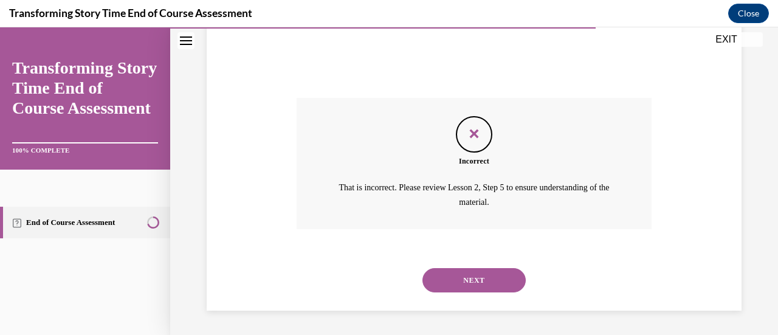
click at [472, 277] on button "NEXT" at bounding box center [473, 280] width 103 height 24
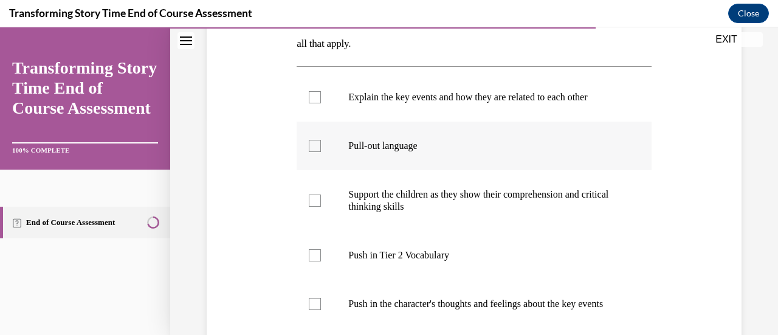
scroll to position [243, 0]
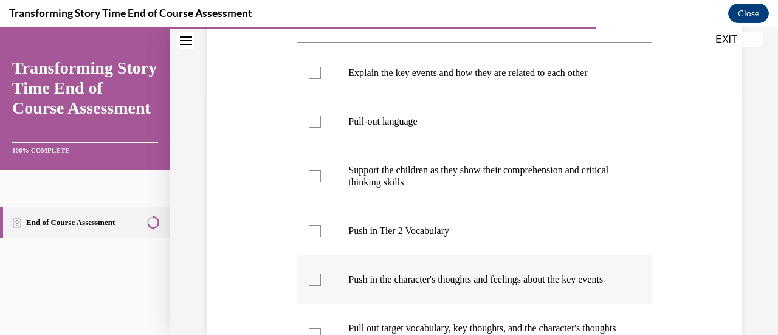
click at [315, 286] on div at bounding box center [315, 279] width 12 height 12
click at [315, 286] on input "Push in the character's thoughts and feelings about the key events" at bounding box center [315, 279] width 12 height 12
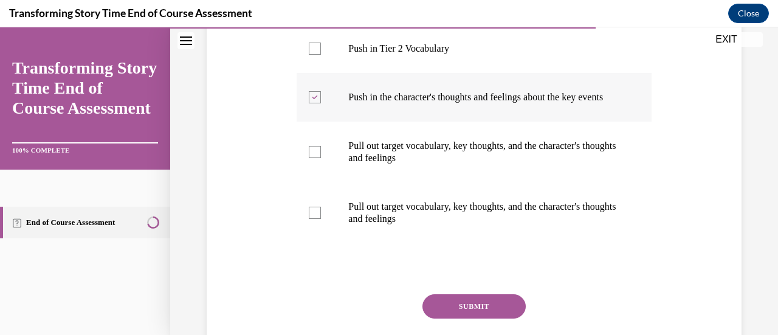
scroll to position [364, 0]
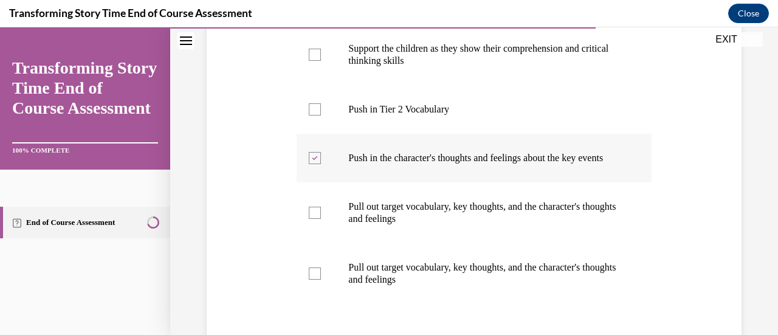
click at [313, 160] on icon at bounding box center [314, 158] width 5 height 4
click at [313, 161] on input "Push in the character's thoughts and feelings about the key events" at bounding box center [315, 158] width 12 height 12
checkbox input "false"
click at [313, 110] on div at bounding box center [315, 109] width 12 height 12
click at [313, 110] on input "Push in Tier 2 Vocabulary" at bounding box center [315, 109] width 12 height 12
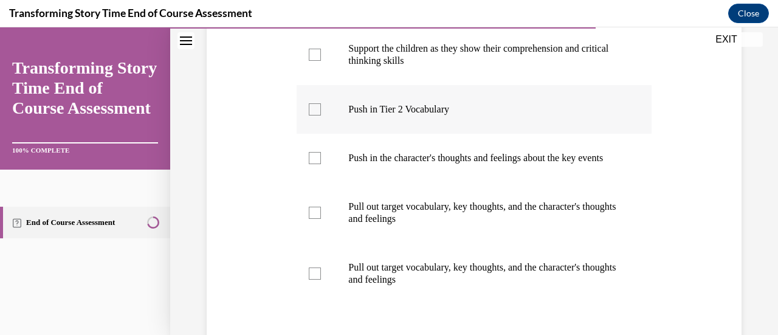
checkbox input "true"
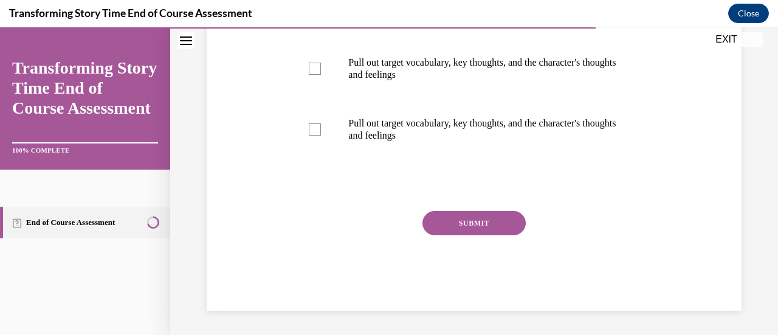
click at [482, 222] on button "SUBMIT" at bounding box center [473, 223] width 103 height 24
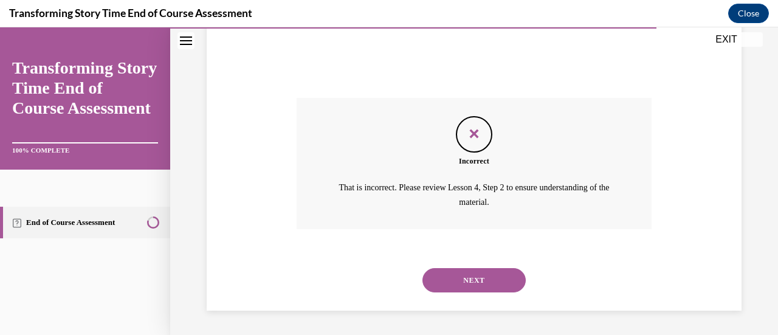
scroll to position [632, 0]
click at [471, 267] on div "NEXT" at bounding box center [473, 280] width 354 height 49
click at [470, 272] on button "NEXT" at bounding box center [473, 280] width 103 height 24
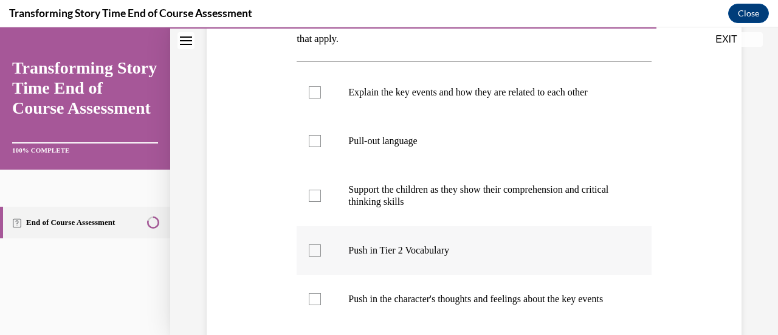
scroll to position [243, 0]
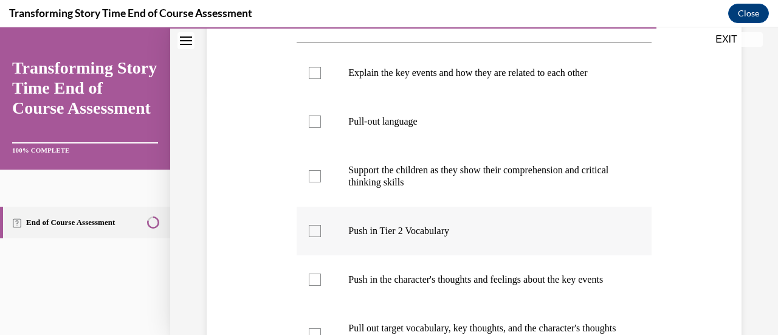
click at [313, 236] on label "Push in Tier 2 Vocabulary" at bounding box center [473, 231] width 354 height 49
click at [313, 236] on input "Push in Tier 2 Vocabulary" at bounding box center [315, 231] width 12 height 12
checkbox input "true"
click at [317, 286] on div at bounding box center [315, 279] width 12 height 12
click at [317, 286] on input "Push in the character's thoughts and feelings about the key events" at bounding box center [315, 279] width 12 height 12
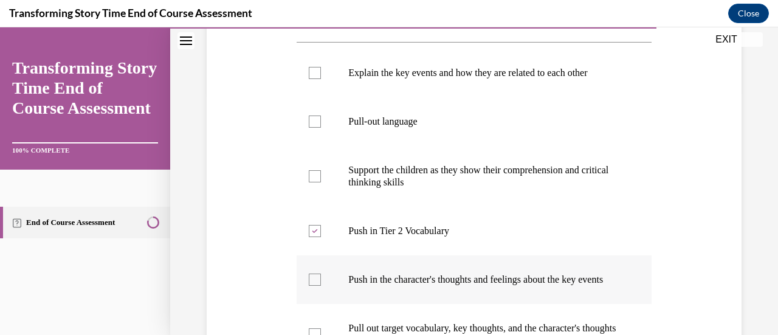
checkbox input "true"
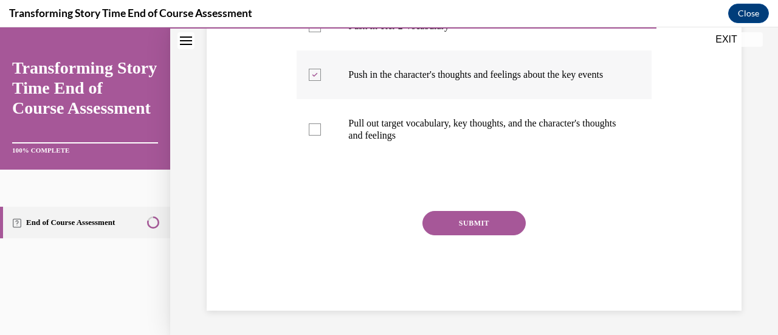
scroll to position [459, 0]
click at [492, 228] on button "SUBMIT" at bounding box center [473, 223] width 103 height 24
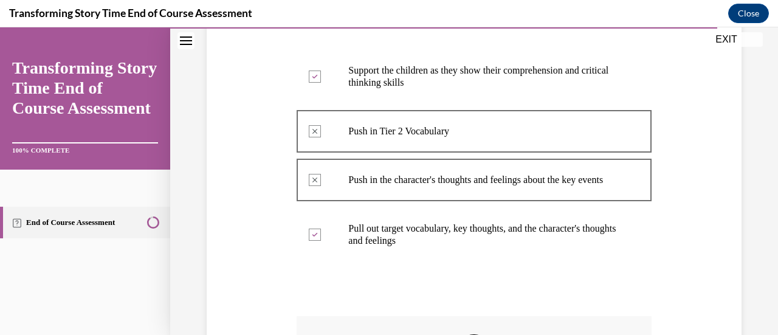
scroll to position [389, 0]
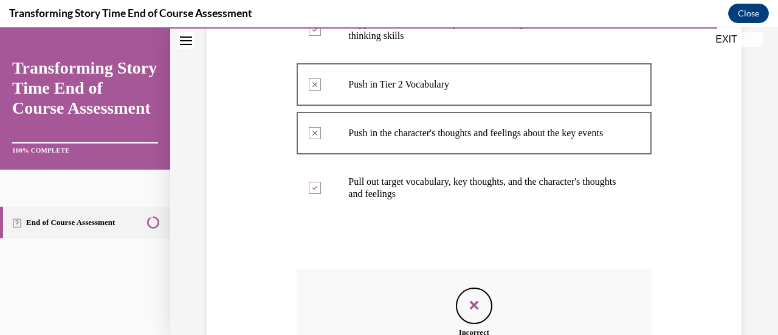
click at [471, 314] on icon "Feedback" at bounding box center [474, 305] width 18 height 18
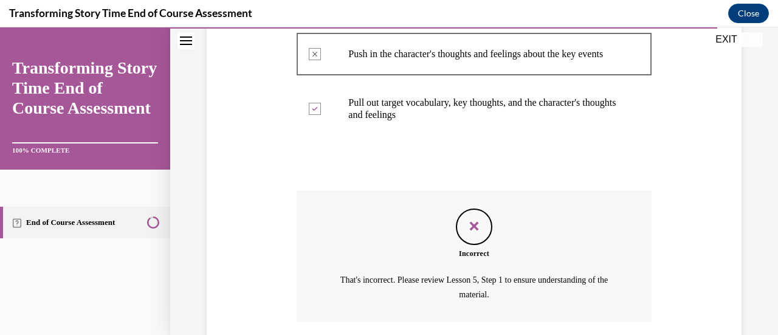
scroll to position [572, 0]
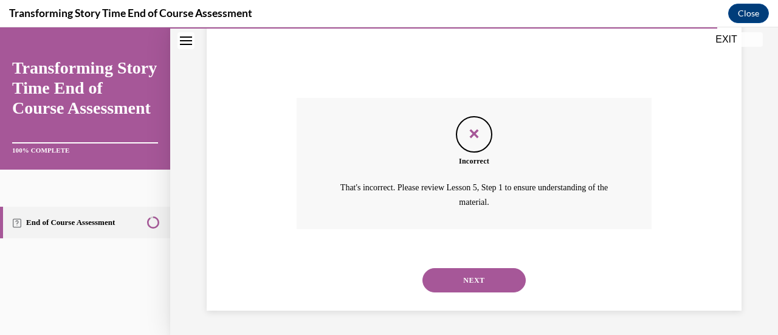
click at [470, 284] on button "NEXT" at bounding box center [473, 280] width 103 height 24
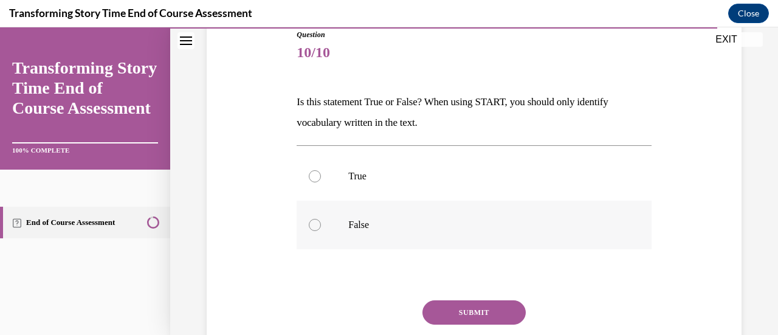
scroll to position [168, 0]
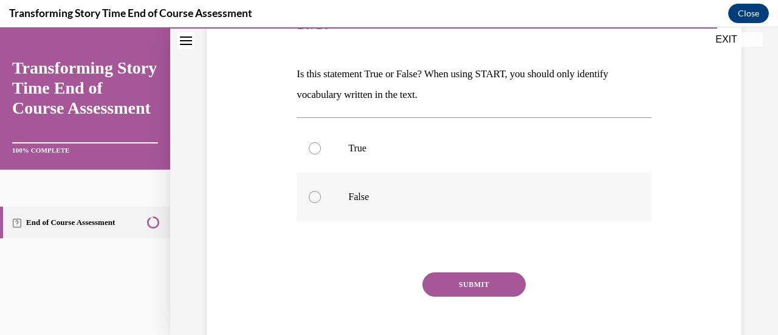
click at [312, 205] on label "False" at bounding box center [473, 197] width 354 height 49
click at [312, 203] on input "False" at bounding box center [315, 197] width 12 height 12
radio input "true"
click at [456, 287] on button "SUBMIT" at bounding box center [473, 284] width 103 height 24
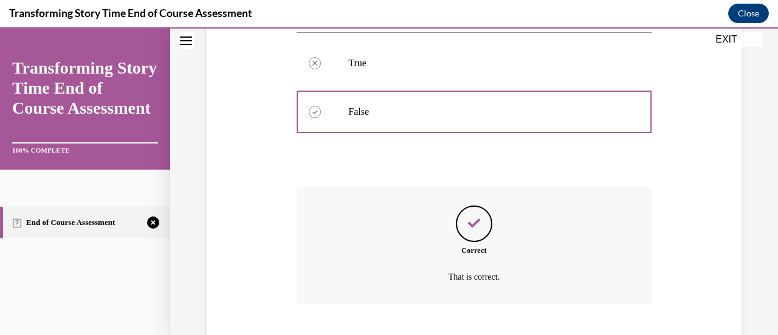
scroll to position [327, 0]
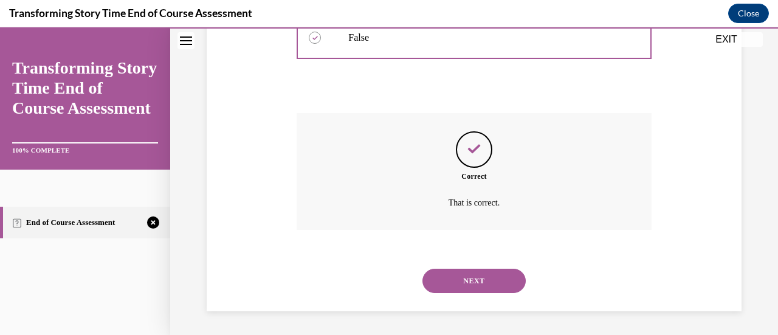
click at [503, 289] on button "NEXT" at bounding box center [473, 281] width 103 height 24
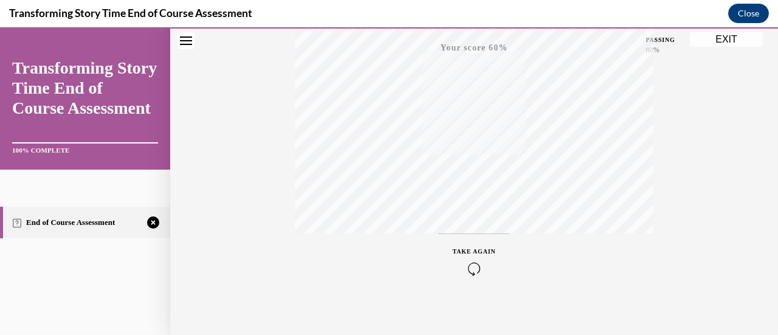
scroll to position [315, 0]
click at [471, 264] on icon "button" at bounding box center [474, 261] width 43 height 13
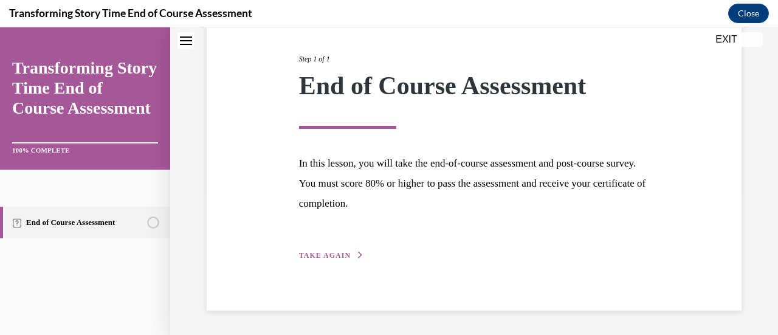
scroll to position [142, 0]
click at [328, 247] on div "Step 1 of 1 End of Course Assessment In this lesson, you will take the end-of-c…" at bounding box center [474, 145] width 369 height 236
click at [329, 256] on span "TAKE AGAIN" at bounding box center [325, 256] width 52 height 9
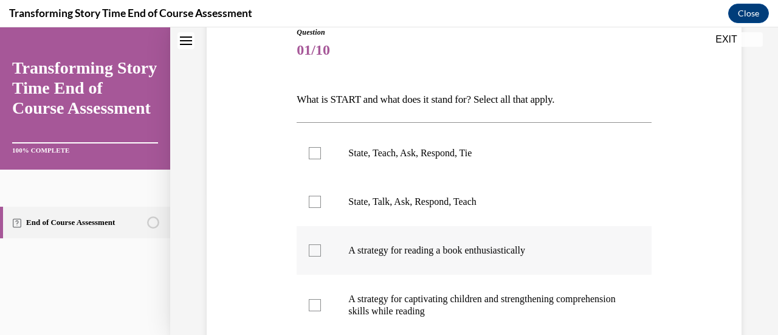
scroll to position [135, 0]
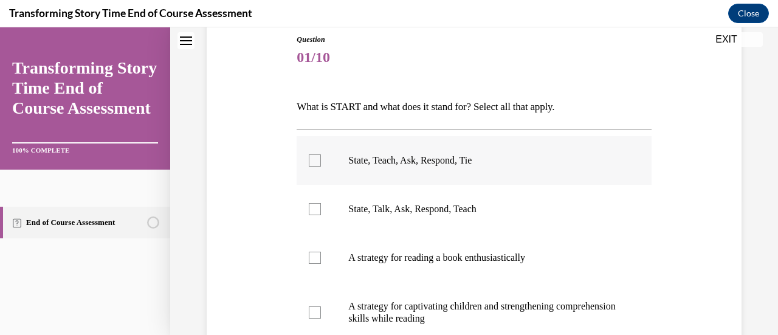
click at [318, 159] on div at bounding box center [315, 160] width 12 height 12
click at [318, 159] on input "State, Teach, Ask, Respond, Tie" at bounding box center [315, 160] width 12 height 12
checkbox input "true"
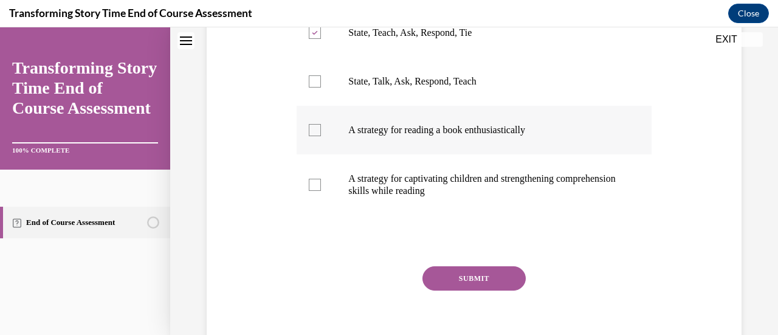
scroll to position [317, 0]
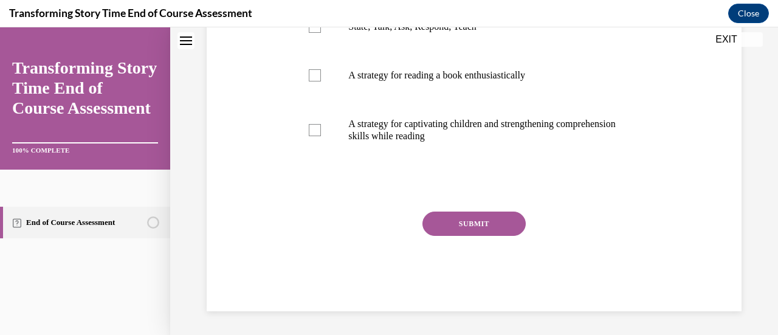
drag, startPoint x: 467, startPoint y: 237, endPoint x: 473, endPoint y: 234, distance: 6.3
click at [468, 237] on div "SUBMIT" at bounding box center [473, 241] width 354 height 61
click at [474, 227] on button "SUBMIT" at bounding box center [473, 223] width 103 height 24
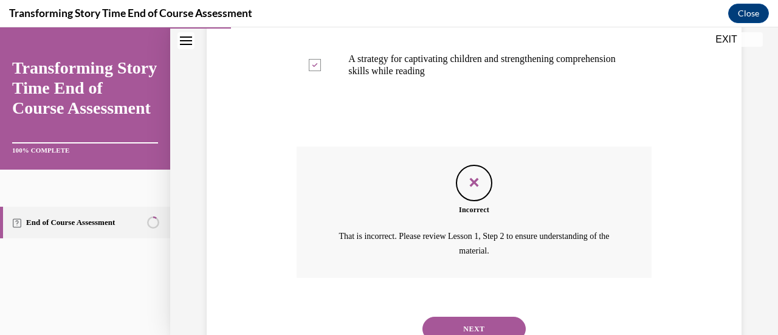
scroll to position [429, 0]
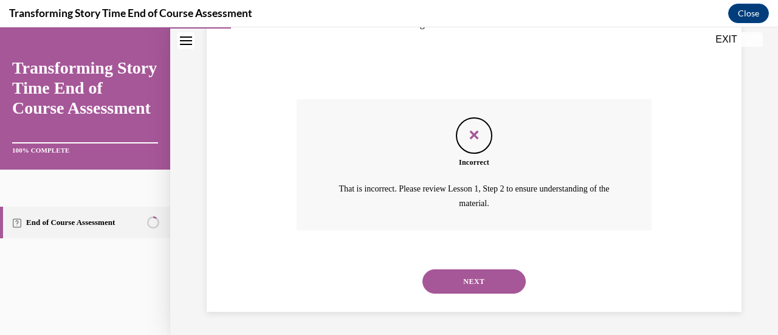
click at [491, 276] on button "NEXT" at bounding box center [473, 281] width 103 height 24
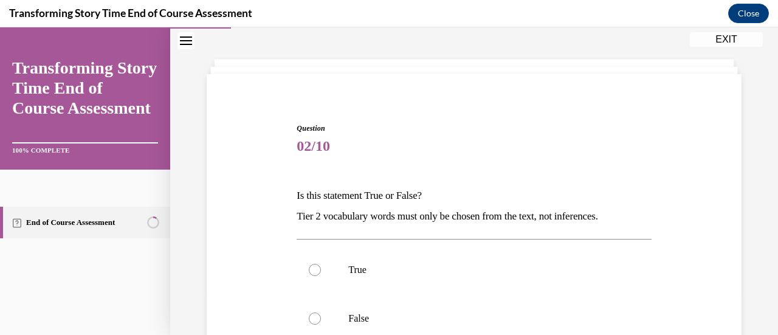
scroll to position [121, 0]
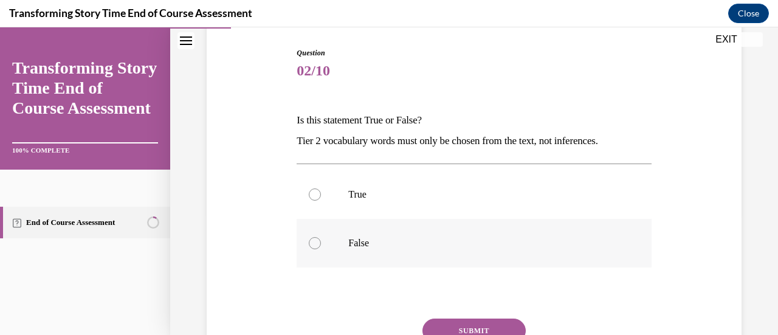
click at [330, 261] on label "False" at bounding box center [473, 243] width 354 height 49
click at [321, 249] on input "False" at bounding box center [315, 243] width 12 height 12
radio input "true"
click at [460, 329] on button "SUBMIT" at bounding box center [473, 330] width 103 height 24
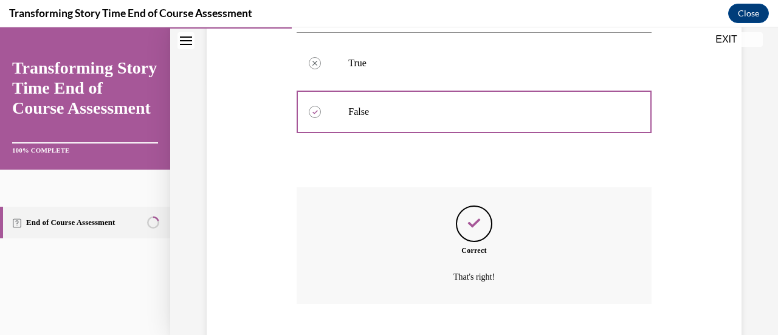
scroll to position [327, 0]
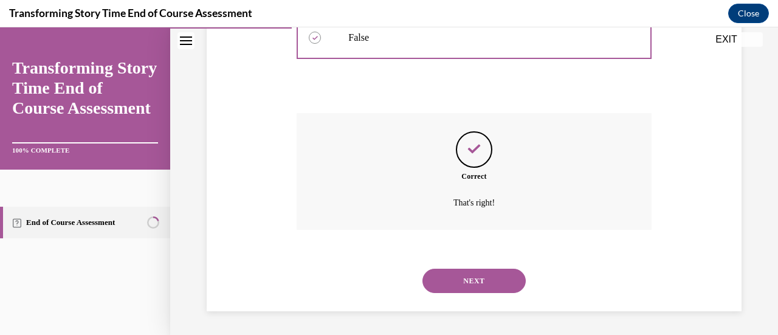
click at [459, 297] on div "NEXT" at bounding box center [473, 280] width 354 height 49
click at [460, 281] on button "NEXT" at bounding box center [473, 281] width 103 height 24
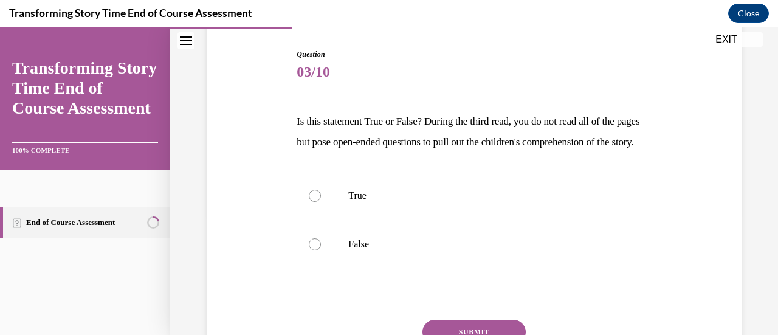
scroll to position [121, 0]
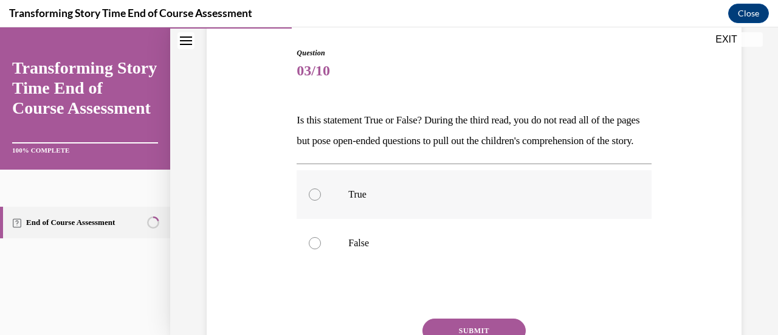
drag, startPoint x: 317, startPoint y: 217, endPoint x: 324, endPoint y: 218, distance: 6.8
click at [319, 218] on label "True" at bounding box center [473, 194] width 354 height 49
click at [319, 200] on input "True" at bounding box center [315, 194] width 12 height 12
radio input "true"
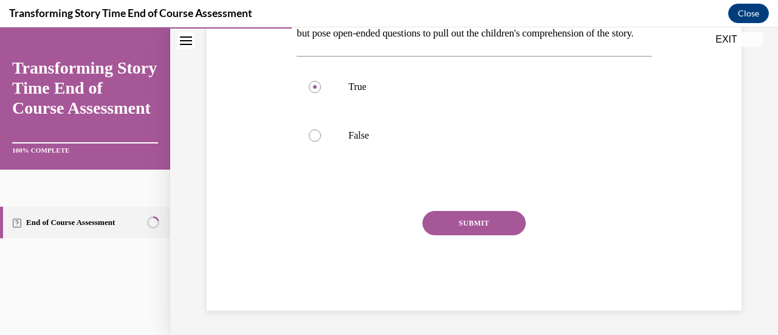
click at [464, 218] on button "SUBMIT" at bounding box center [473, 223] width 103 height 24
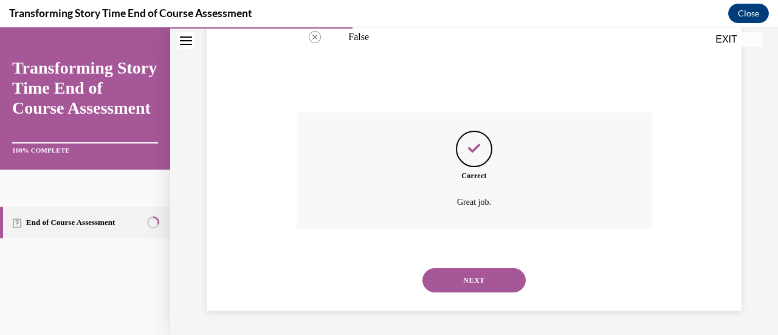
scroll to position [347, 0]
click at [475, 279] on button "NEXT" at bounding box center [473, 280] width 103 height 24
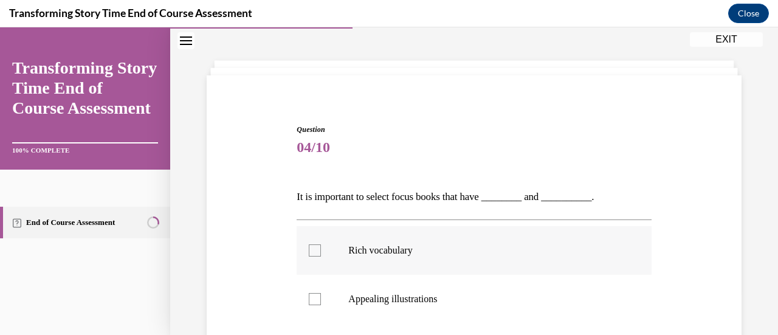
scroll to position [182, 0]
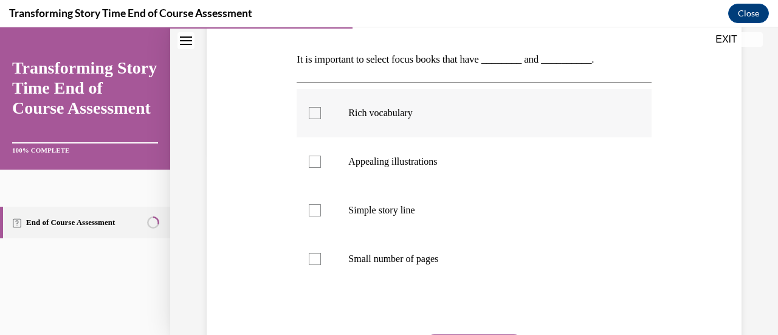
click at [314, 114] on div at bounding box center [315, 113] width 12 height 12
click at [314, 114] on input "Rich vocabulary" at bounding box center [315, 113] width 12 height 12
checkbox input "true"
click at [328, 173] on label "Appealing illustrations" at bounding box center [473, 161] width 354 height 49
click at [321, 168] on input "Appealing illustrations" at bounding box center [315, 162] width 12 height 12
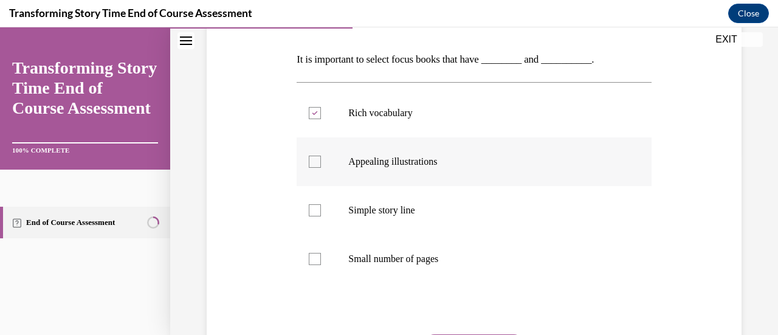
checkbox input "true"
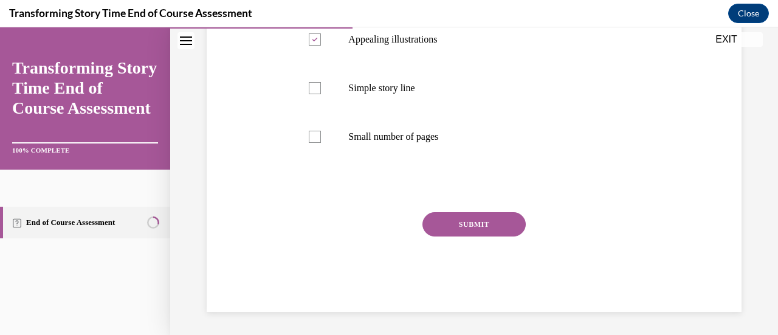
scroll to position [305, 0]
click at [470, 225] on button "SUBMIT" at bounding box center [473, 223] width 103 height 24
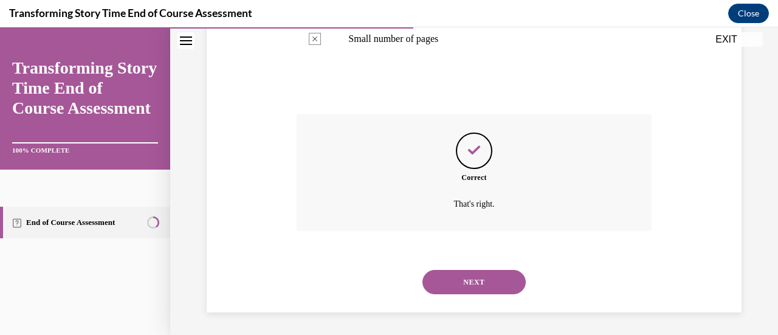
scroll to position [403, 0]
click at [487, 280] on button "NEXT" at bounding box center [473, 281] width 103 height 24
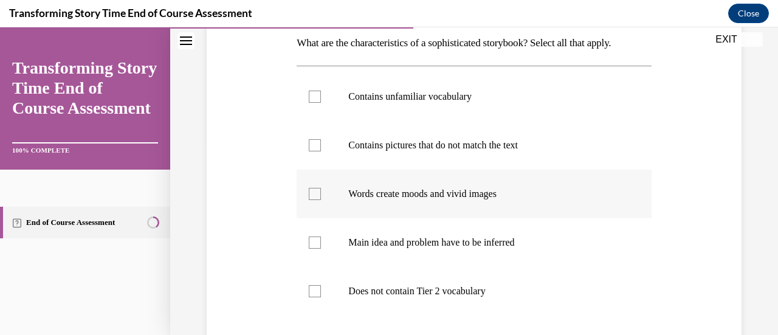
scroll to position [243, 0]
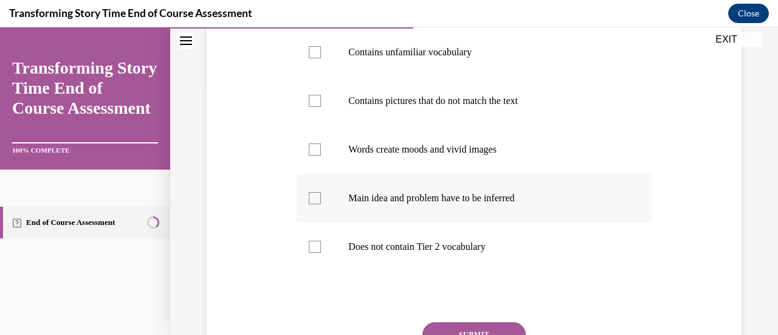
click at [343, 201] on label "Main idea and problem have to be inferred" at bounding box center [473, 198] width 354 height 49
click at [321, 201] on input "Main idea and problem have to be inferred" at bounding box center [315, 198] width 12 height 12
checkbox input "true"
click at [328, 150] on label "Words create moods and vivid images" at bounding box center [473, 149] width 354 height 49
click at [321, 150] on input "Words create moods and vivid images" at bounding box center [315, 149] width 12 height 12
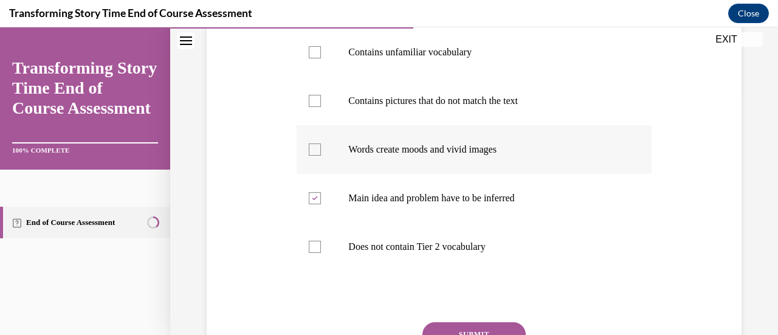
checkbox input "true"
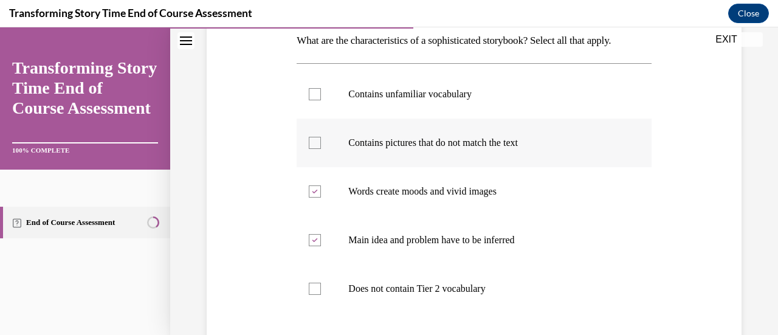
scroll to position [182, 0]
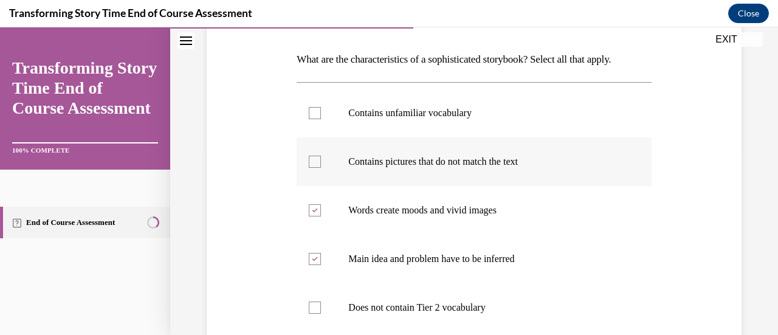
click at [340, 153] on label "Contains pictures that do not match the text" at bounding box center [473, 161] width 354 height 49
click at [321, 156] on input "Contains pictures that do not match the text" at bounding box center [315, 162] width 12 height 12
checkbox input "true"
click at [321, 97] on label "Contains unfamiliar vocabulary" at bounding box center [473, 113] width 354 height 49
click at [321, 107] on input "Contains unfamiliar vocabulary" at bounding box center [315, 113] width 12 height 12
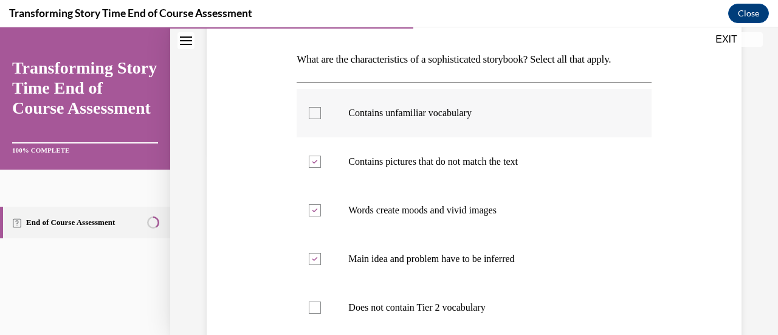
checkbox input "true"
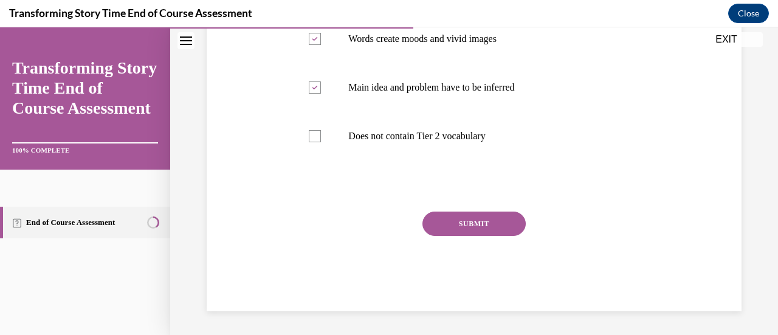
click at [465, 225] on button "SUBMIT" at bounding box center [473, 223] width 103 height 24
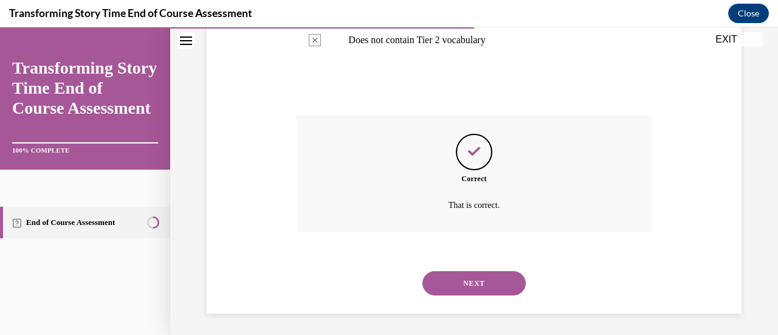
scroll to position [452, 0]
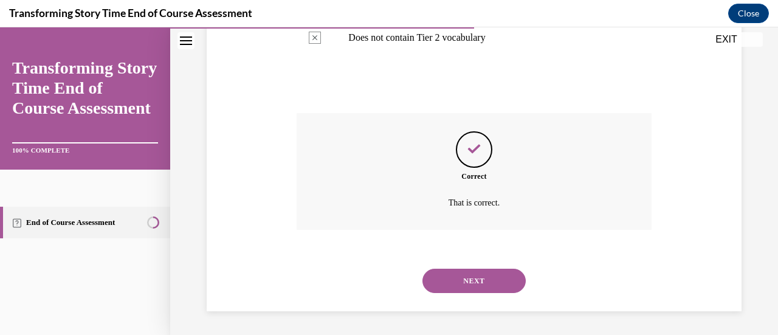
click at [481, 287] on button "NEXT" at bounding box center [473, 281] width 103 height 24
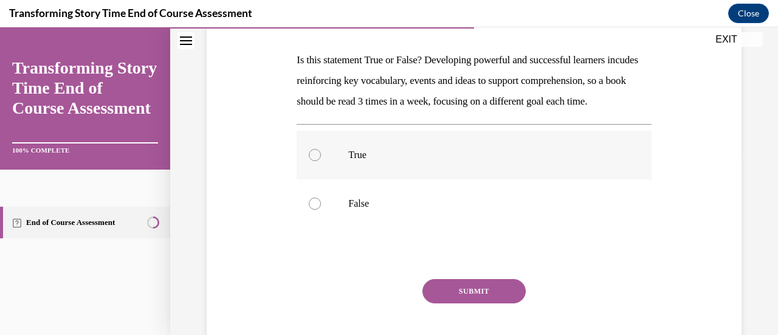
scroll to position [182, 0]
click at [316, 160] on div at bounding box center [315, 154] width 12 height 12
click at [316, 160] on input "True" at bounding box center [315, 154] width 12 height 12
radio input "true"
click at [488, 303] on button "SUBMIT" at bounding box center [473, 290] width 103 height 24
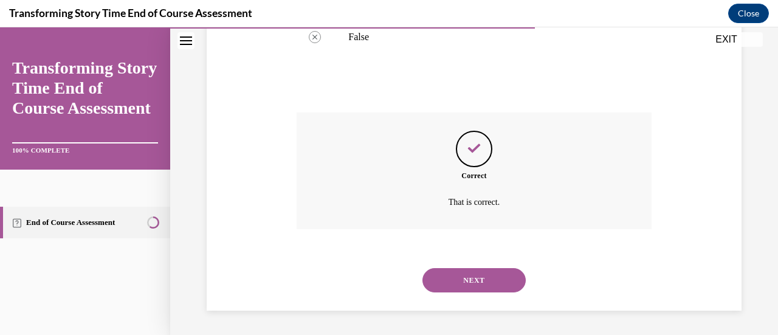
scroll to position [368, 0]
click at [493, 280] on button "NEXT" at bounding box center [473, 280] width 103 height 24
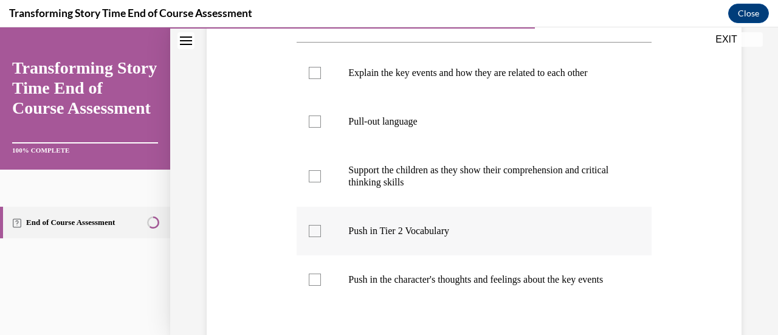
scroll to position [304, 0]
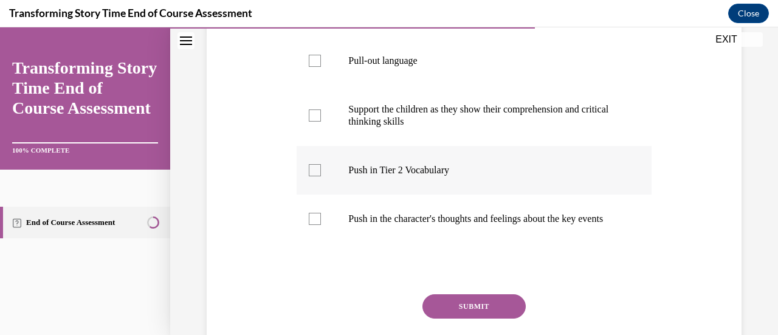
click at [318, 193] on label "Push in Tier 2 Vocabulary" at bounding box center [473, 170] width 354 height 49
click at [318, 176] on input "Push in Tier 2 Vocabulary" at bounding box center [315, 170] width 12 height 12
checkbox input "true"
click at [327, 228] on label "Push in the character's thoughts and feelings about the key events" at bounding box center [473, 218] width 354 height 49
click at [321, 225] on input "Push in the character's thoughts and feelings about the key events" at bounding box center [315, 219] width 12 height 12
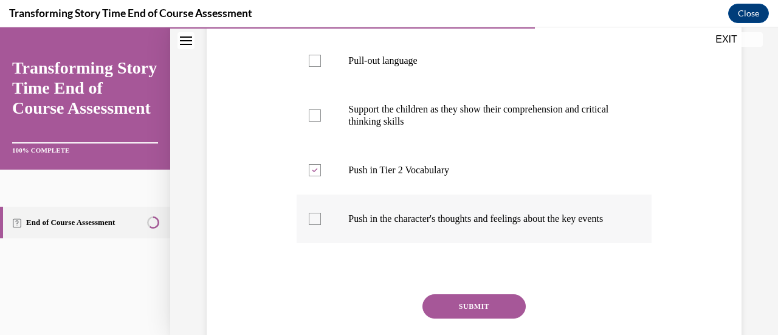
checkbox input "true"
click at [462, 318] on button "SUBMIT" at bounding box center [473, 306] width 103 height 24
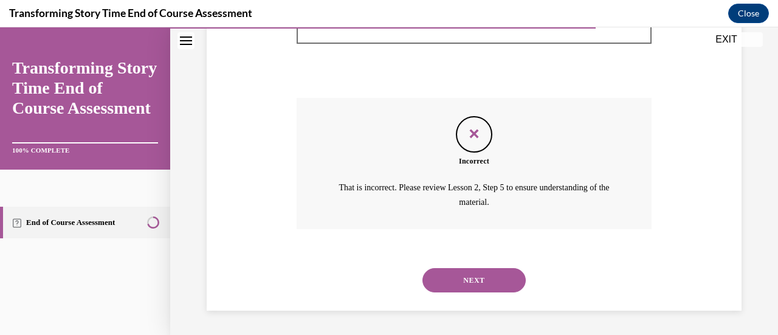
scroll to position [511, 0]
click at [463, 294] on div "NEXT" at bounding box center [473, 280] width 354 height 49
click at [462, 283] on button "NEXT" at bounding box center [473, 280] width 103 height 24
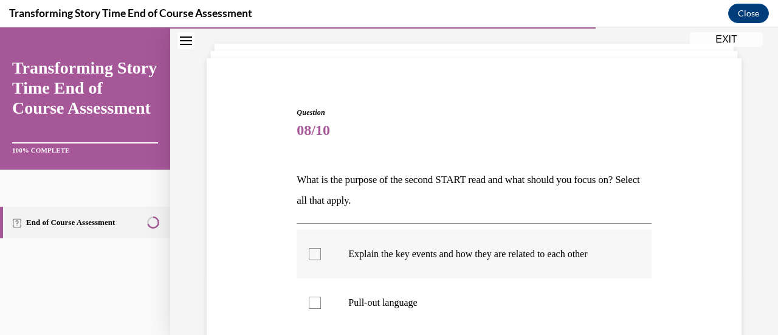
scroll to position [182, 0]
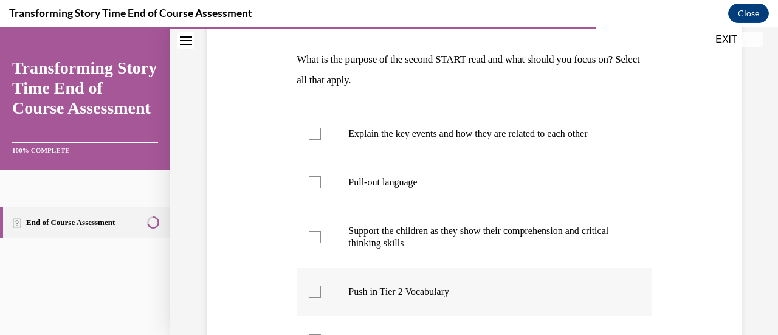
click at [330, 289] on label "Push in Tier 2 Vocabulary" at bounding box center [473, 291] width 354 height 49
click at [321, 289] on input "Push in Tier 2 Vocabulary" at bounding box center [315, 292] width 12 height 12
checkbox input "true"
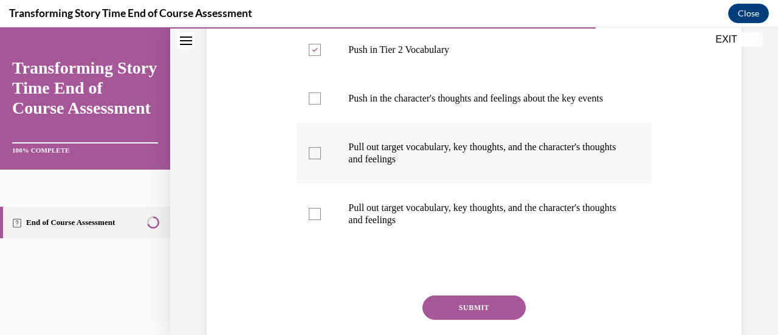
scroll to position [425, 0]
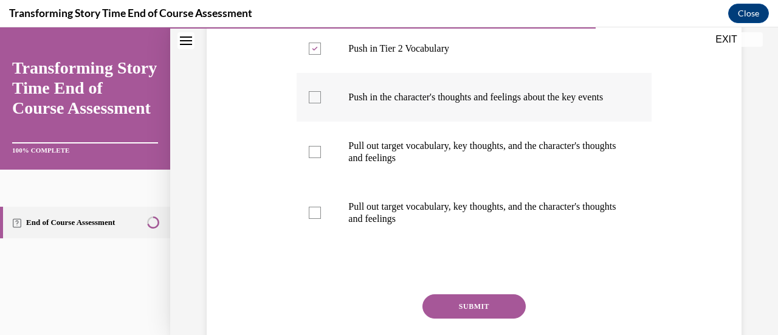
click at [322, 108] on label "Push in the character's thoughts and feelings about the key events" at bounding box center [473, 97] width 354 height 49
click at [321, 103] on input "Push in the character's thoughts and feelings about the key events" at bounding box center [315, 97] width 12 height 12
checkbox input "true"
drag, startPoint x: 465, startPoint y: 323, endPoint x: 464, endPoint y: 310, distance: 12.2
click at [465, 318] on button "SUBMIT" at bounding box center [473, 306] width 103 height 24
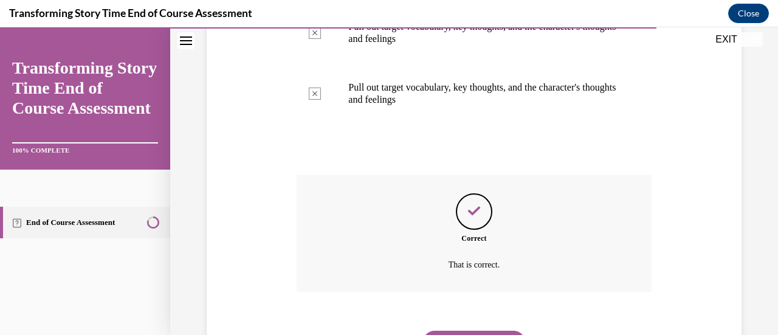
scroll to position [618, 0]
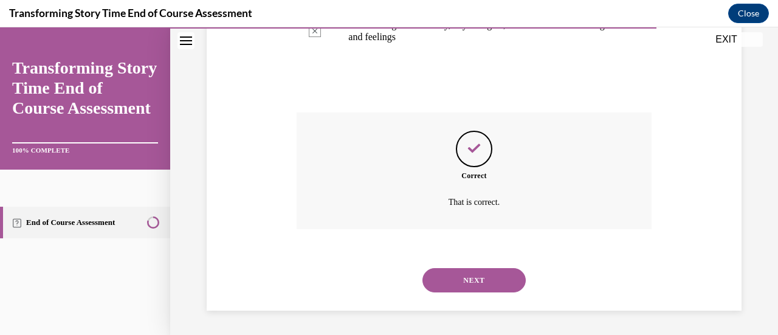
click at [472, 281] on button "NEXT" at bounding box center [473, 280] width 103 height 24
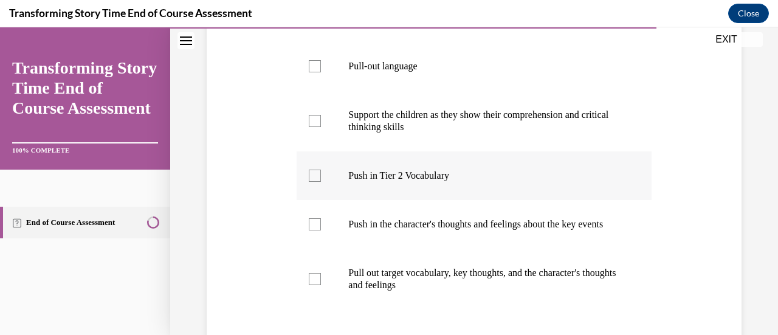
scroll to position [304, 0]
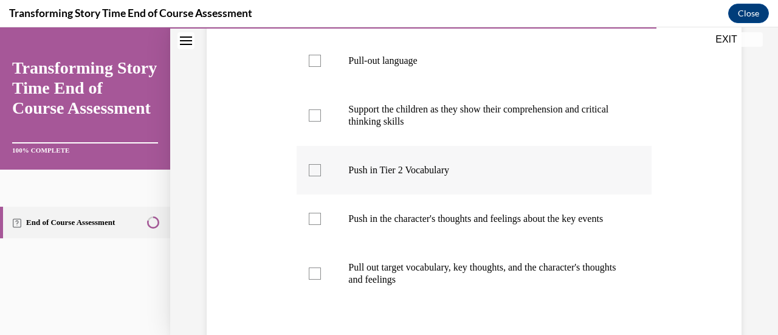
click at [323, 176] on label "Push in Tier 2 Vocabulary" at bounding box center [473, 170] width 354 height 49
click at [321, 176] on input "Push in Tier 2 Vocabulary" at bounding box center [315, 170] width 12 height 12
checkbox input "true"
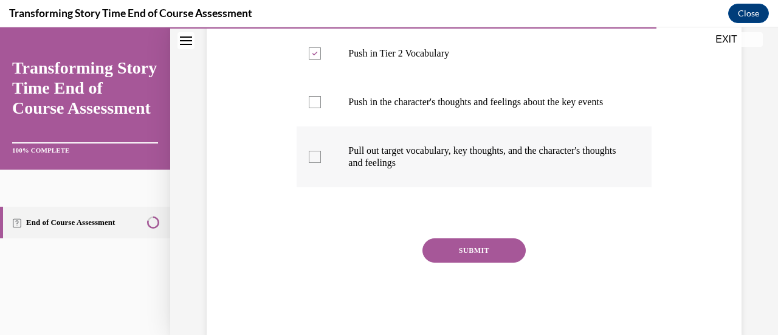
scroll to position [425, 0]
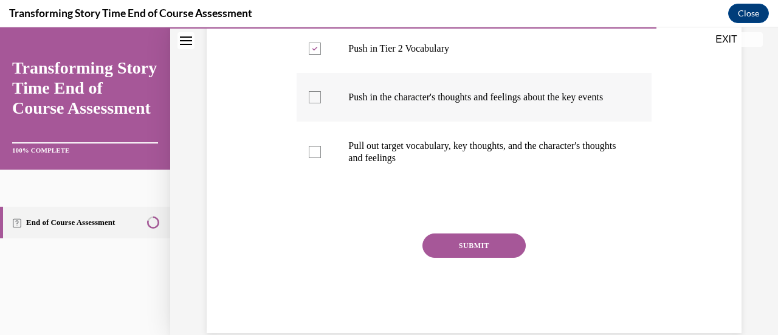
click at [321, 104] on label "Push in the character's thoughts and feelings about the key events" at bounding box center [473, 97] width 354 height 49
click at [321, 103] on input "Push in the character's thoughts and feelings about the key events" at bounding box center [315, 97] width 12 height 12
checkbox input "true"
click at [462, 256] on button "SUBMIT" at bounding box center [473, 245] width 103 height 24
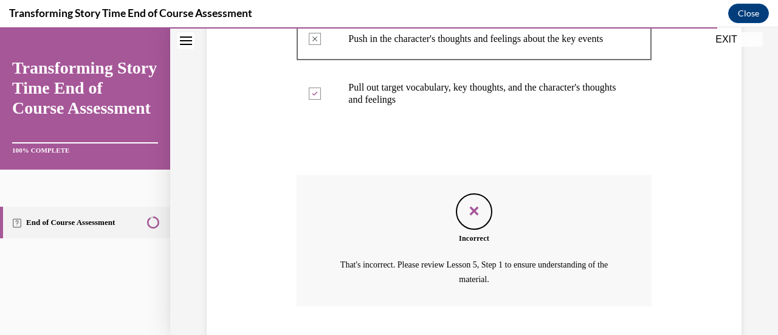
scroll to position [572, 0]
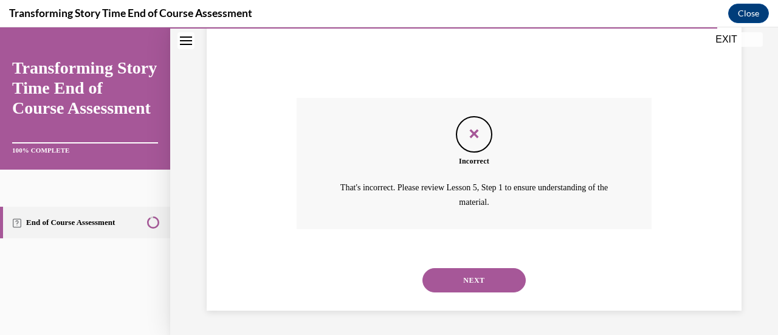
click at [498, 277] on button "NEXT" at bounding box center [473, 280] width 103 height 24
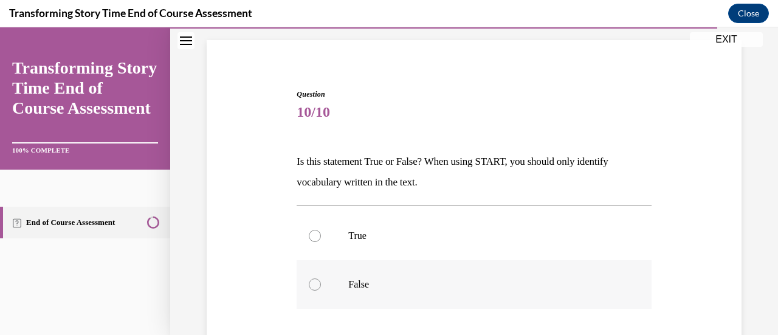
scroll to position [182, 0]
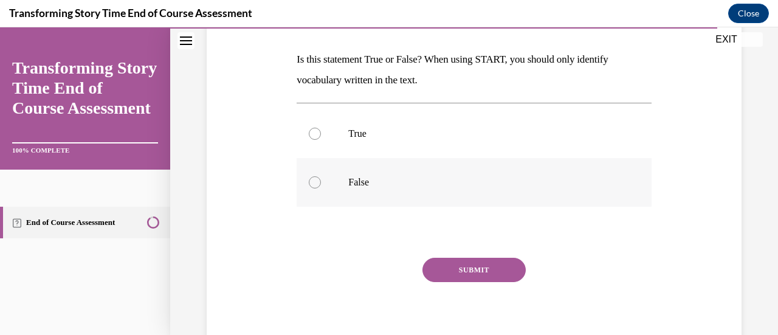
drag, startPoint x: 344, startPoint y: 189, endPoint x: 366, endPoint y: 191, distance: 21.9
click at [347, 187] on label "False" at bounding box center [473, 182] width 354 height 49
click at [321, 187] on input "False" at bounding box center [315, 182] width 12 height 12
radio input "true"
click at [453, 261] on button "SUBMIT" at bounding box center [473, 270] width 103 height 24
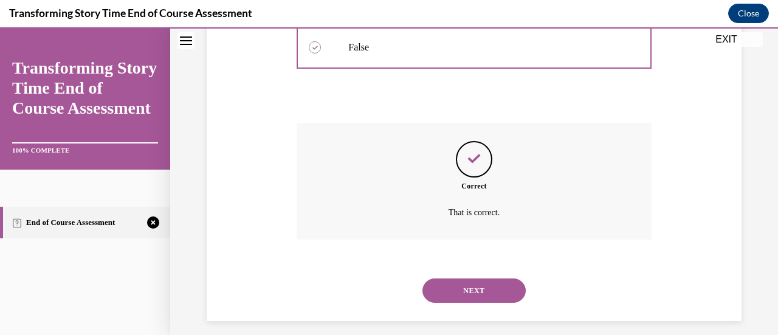
scroll to position [327, 0]
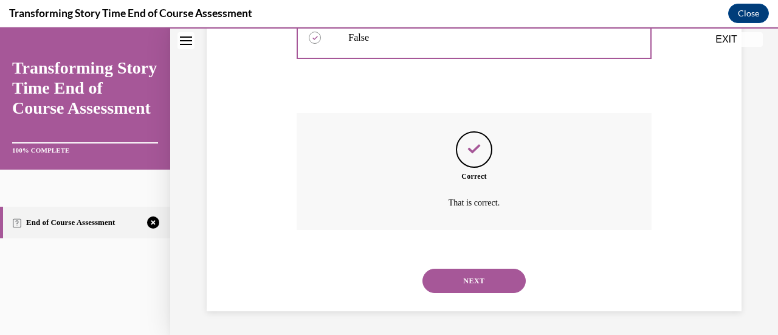
click at [493, 281] on button "NEXT" at bounding box center [473, 281] width 103 height 24
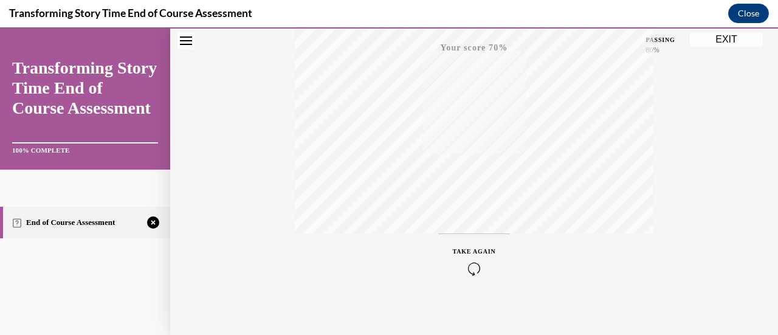
scroll to position [315, 0]
click at [469, 256] on icon "button" at bounding box center [474, 261] width 43 height 13
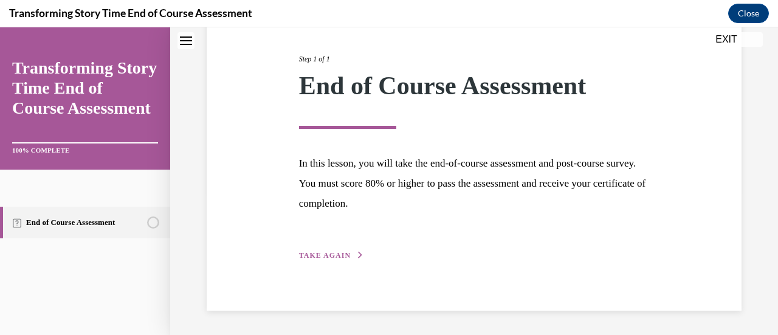
scroll to position [142, 0]
click at [338, 247] on div "Step 1 of 1 End of Course Assessment In this lesson, you will take the end-of-c…" at bounding box center [474, 145] width 369 height 236
click at [337, 256] on span "TAKE AGAIN" at bounding box center [325, 256] width 52 height 9
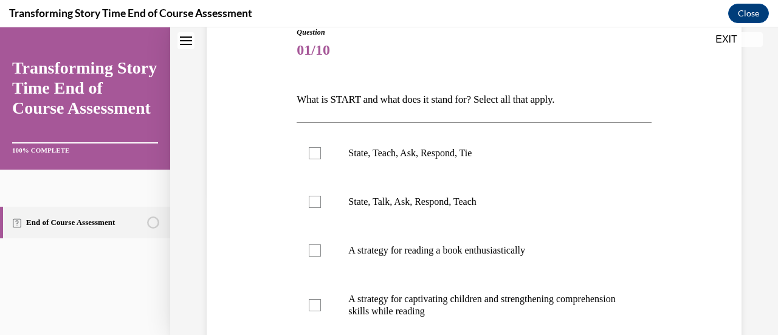
scroll to position [135, 0]
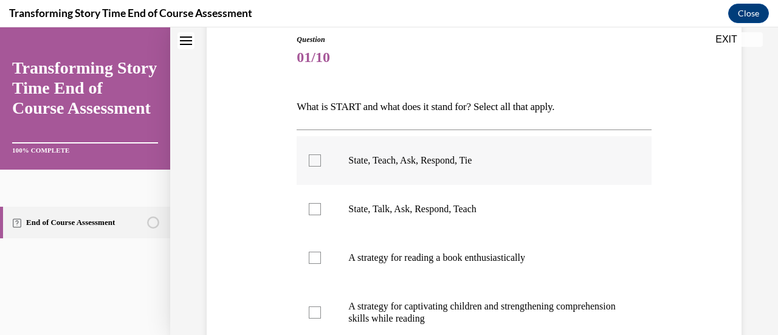
click at [313, 152] on label "State, Teach, Ask, Respond, Tie" at bounding box center [473, 160] width 354 height 49
click at [313, 154] on input "State, Teach, Ask, Respond, Tie" at bounding box center [315, 160] width 12 height 12
checkbox input "true"
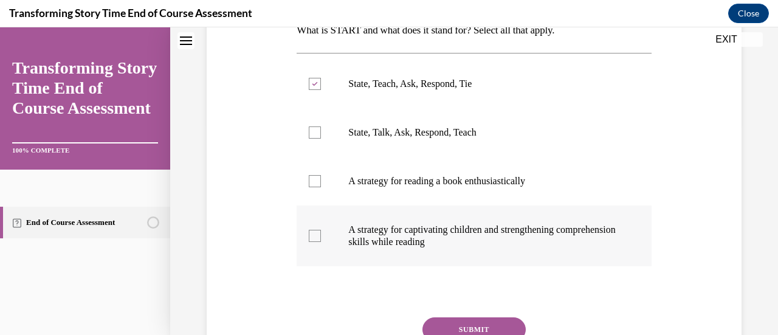
scroll to position [196, 0]
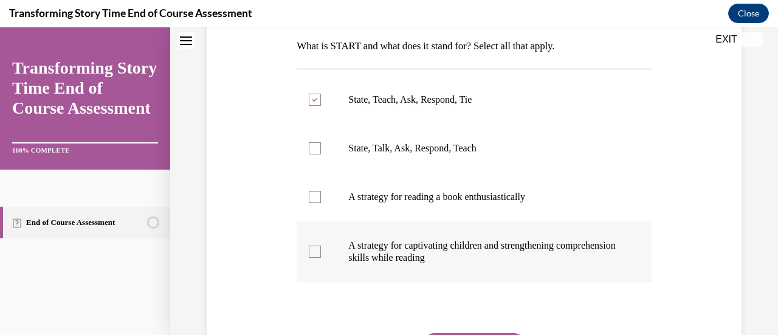
click at [315, 252] on div at bounding box center [315, 251] width 12 height 12
click at [315, 252] on input "A strategy for captivating children and strengthening comprehension skills whil…" at bounding box center [315, 251] width 12 height 12
checkbox input "true"
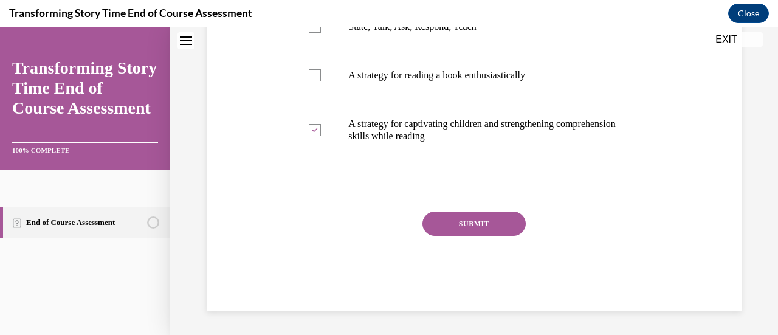
click at [480, 222] on button "SUBMIT" at bounding box center [473, 223] width 103 height 24
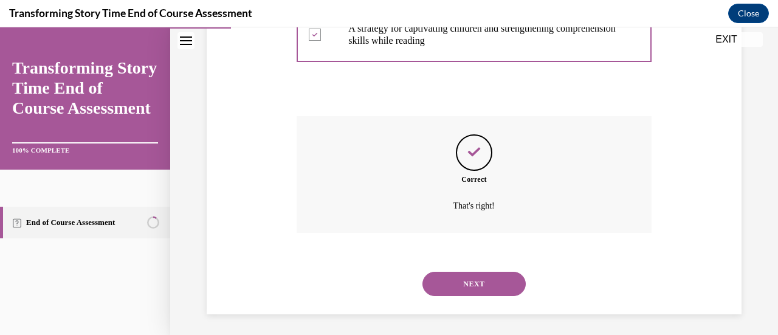
scroll to position [416, 0]
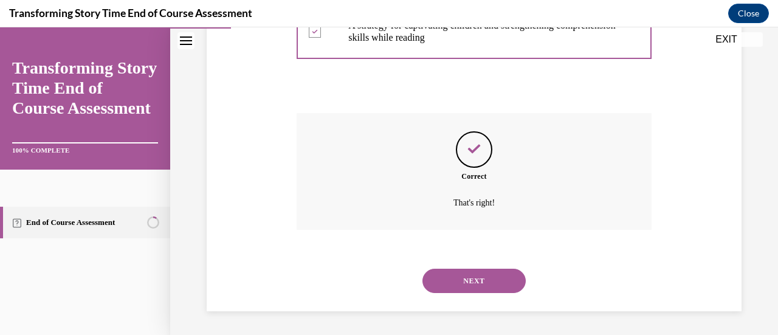
click at [487, 287] on button "NEXT" at bounding box center [473, 281] width 103 height 24
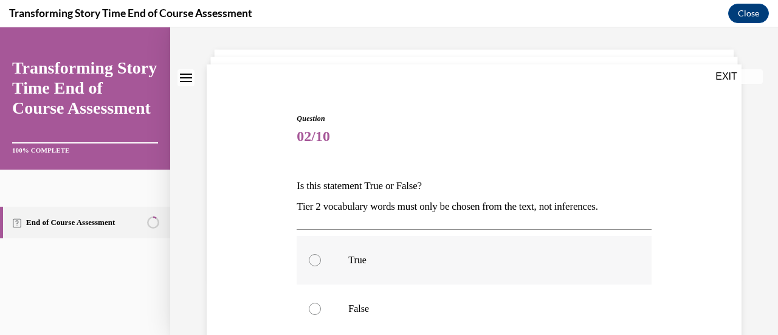
scroll to position [121, 0]
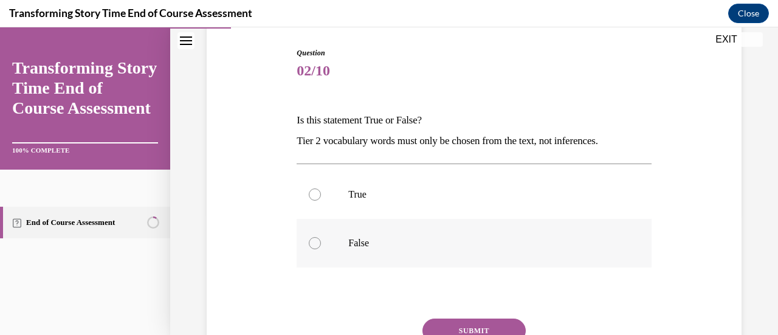
click at [321, 241] on label "False" at bounding box center [473, 243] width 354 height 49
click at [321, 241] on input "False" at bounding box center [315, 243] width 12 height 12
radio input "true"
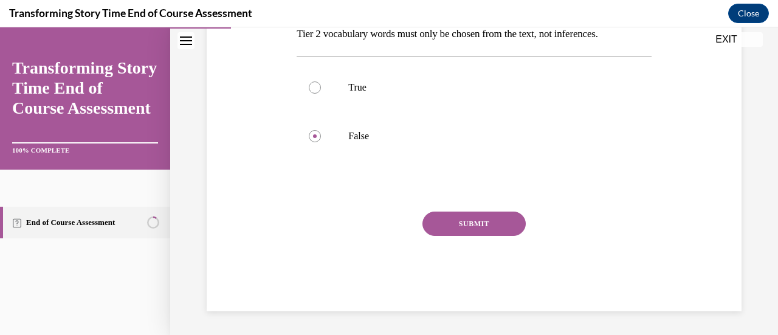
click at [492, 215] on button "SUBMIT" at bounding box center [473, 223] width 103 height 24
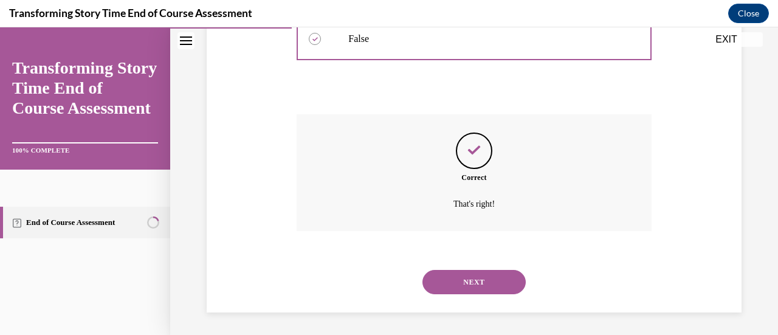
scroll to position [327, 0]
click at [473, 272] on button "NEXT" at bounding box center [473, 281] width 103 height 24
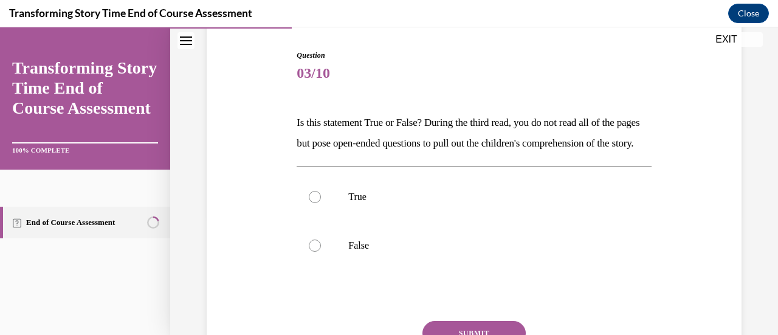
scroll to position [121, 0]
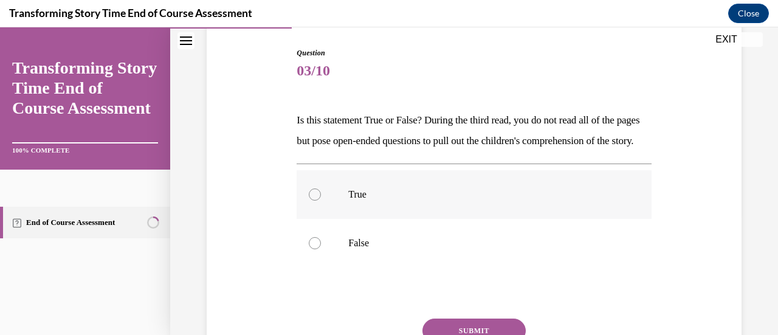
click at [315, 219] on label "True" at bounding box center [473, 194] width 354 height 49
click at [315, 200] on input "True" at bounding box center [315, 194] width 12 height 12
radio input "true"
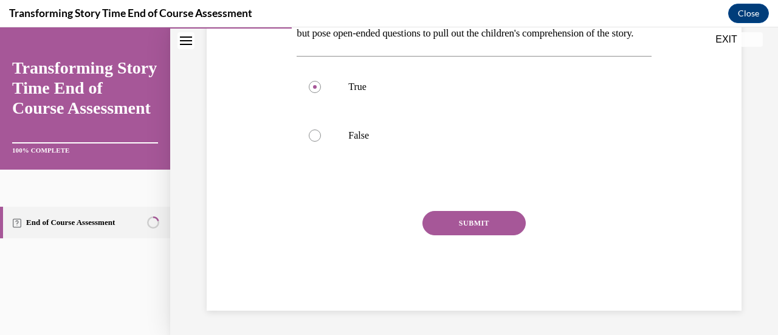
click at [492, 215] on button "SUBMIT" at bounding box center [473, 223] width 103 height 24
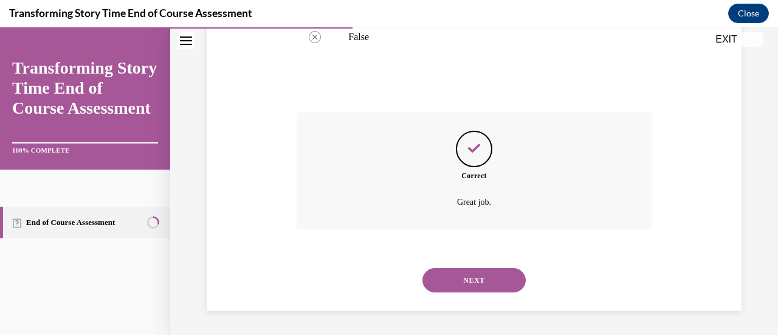
scroll to position [347, 0]
click at [474, 273] on button "NEXT" at bounding box center [473, 280] width 103 height 24
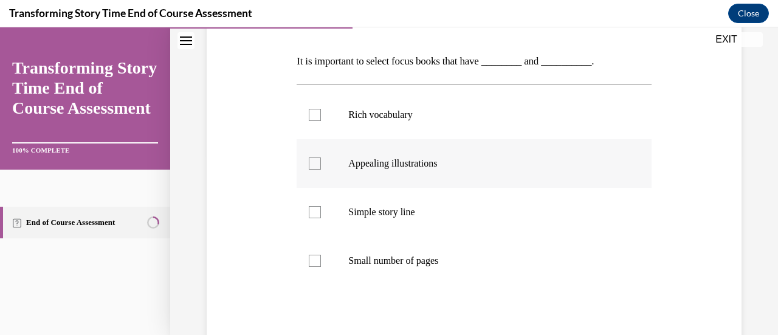
scroll to position [182, 0]
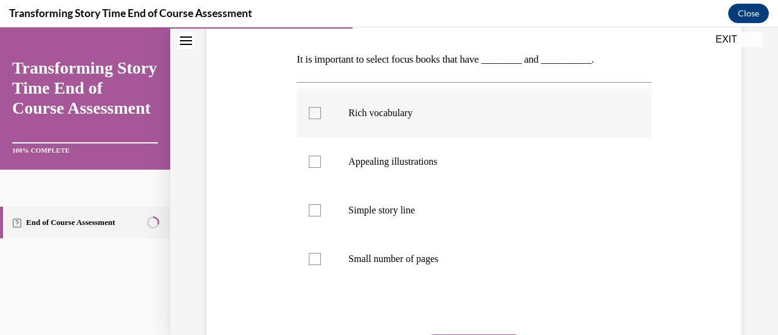
click at [317, 125] on label "Rich vocabulary" at bounding box center [473, 113] width 354 height 49
click at [317, 119] on input "Rich vocabulary" at bounding box center [315, 113] width 12 height 12
checkbox input "true"
click at [317, 165] on div at bounding box center [315, 162] width 12 height 12
click at [317, 165] on input "Appealing illustrations" at bounding box center [315, 162] width 12 height 12
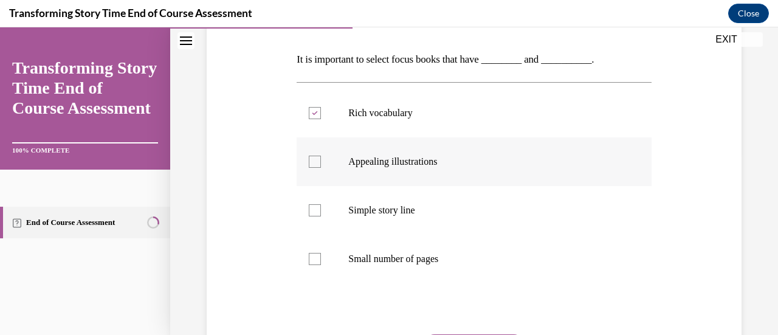
checkbox input "true"
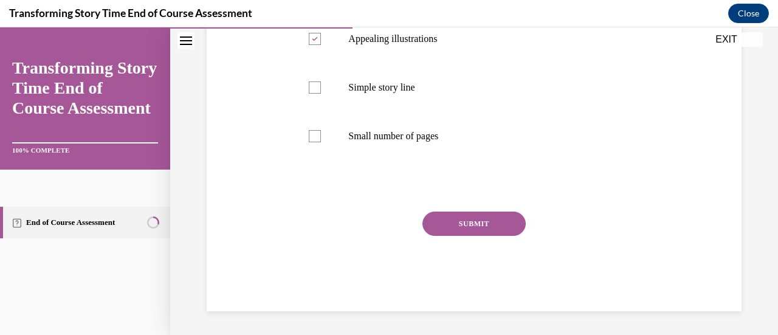
click at [485, 224] on button "SUBMIT" at bounding box center [473, 223] width 103 height 24
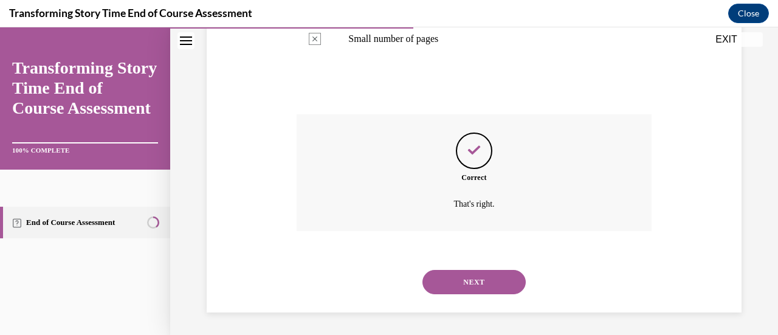
scroll to position [403, 0]
click at [475, 276] on button "NEXT" at bounding box center [473, 281] width 103 height 24
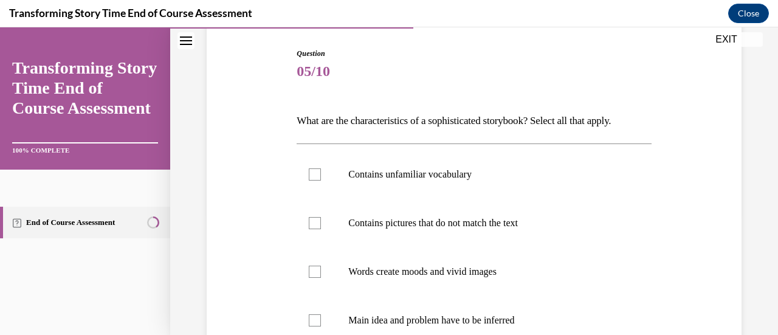
scroll to position [121, 0]
click at [327, 169] on label "Contains unfamiliar vocabulary" at bounding box center [473, 173] width 354 height 49
click at [321, 169] on input "Contains unfamiliar vocabulary" at bounding box center [315, 174] width 12 height 12
checkbox input "true"
click at [326, 224] on label "Contains pictures that do not match the text" at bounding box center [473, 222] width 354 height 49
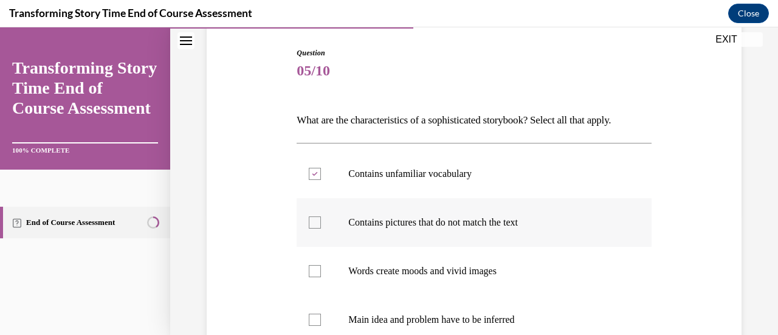
click at [321, 224] on input "Contains pictures that do not match the text" at bounding box center [315, 222] width 12 height 12
checkbox input "true"
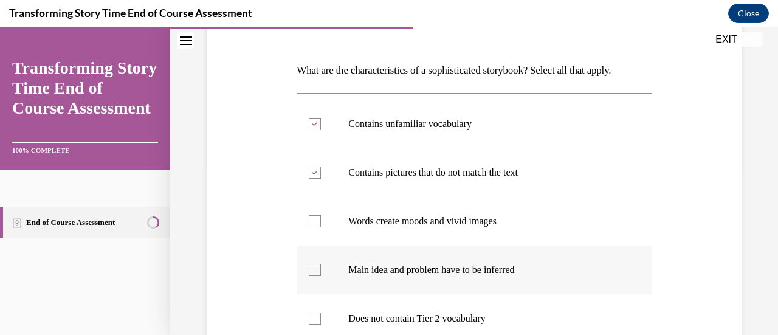
scroll to position [243, 0]
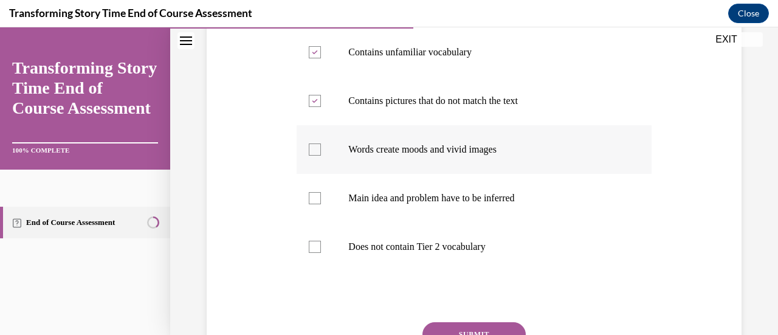
click at [354, 151] on p "Words create moods and vivid images" at bounding box center [484, 149] width 272 height 12
click at [321, 151] on input "Words create moods and vivid images" at bounding box center [315, 149] width 12 height 12
checkbox input "true"
click at [329, 206] on label "Main idea and problem have to be inferred" at bounding box center [473, 198] width 354 height 49
click at [321, 204] on input "Main idea and problem have to be inferred" at bounding box center [315, 198] width 12 height 12
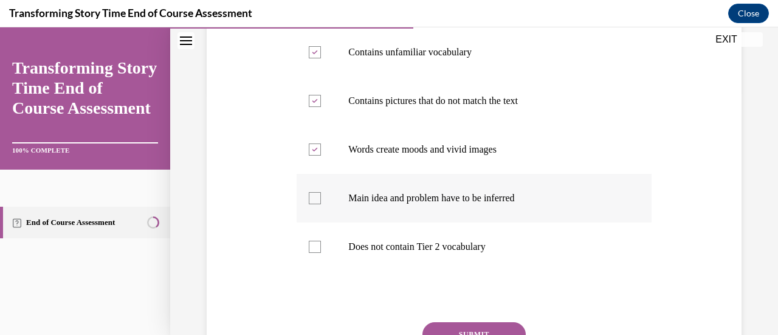
checkbox input "true"
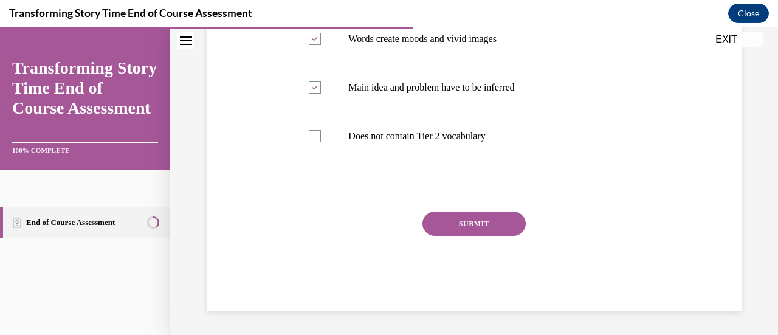
click at [484, 221] on button "SUBMIT" at bounding box center [473, 223] width 103 height 24
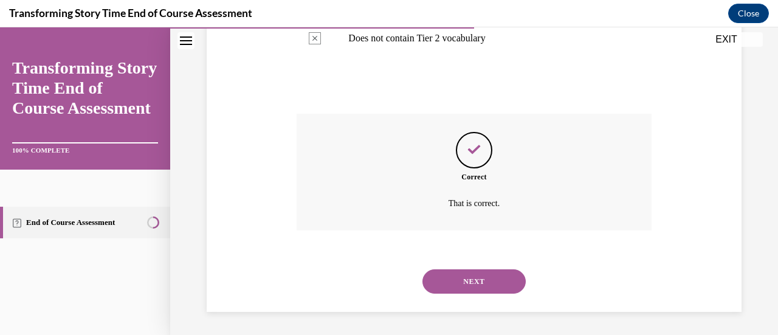
scroll to position [452, 0]
click at [496, 284] on button "NEXT" at bounding box center [473, 281] width 103 height 24
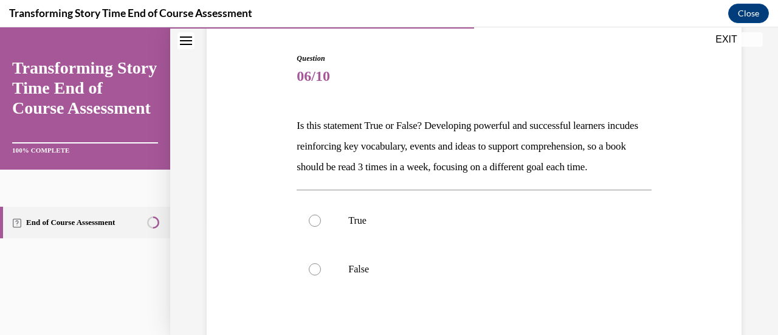
scroll to position [121, 0]
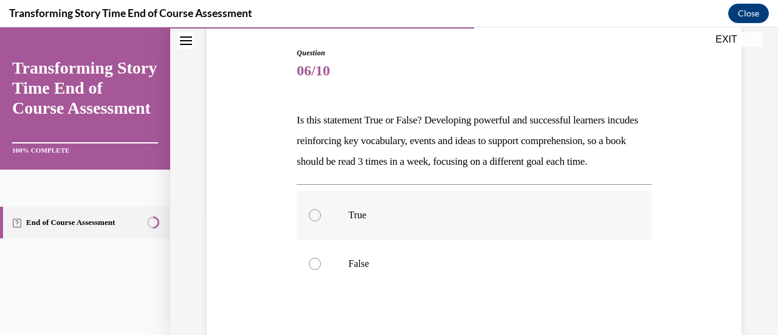
drag, startPoint x: 320, startPoint y: 236, endPoint x: 345, endPoint y: 245, distance: 27.1
click at [320, 238] on label "True" at bounding box center [473, 215] width 354 height 49
click at [320, 221] on input "True" at bounding box center [315, 215] width 12 height 12
radio input "true"
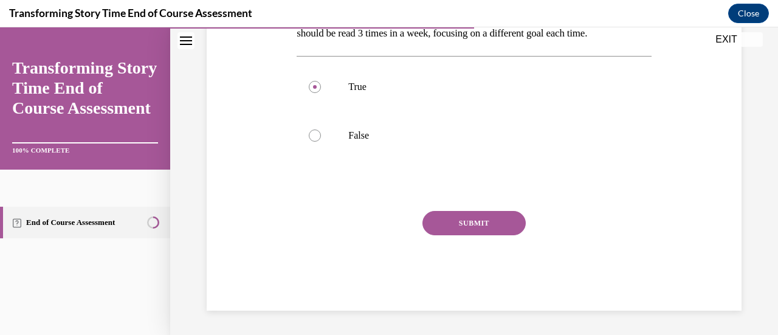
click at [468, 223] on button "SUBMIT" at bounding box center [473, 223] width 103 height 24
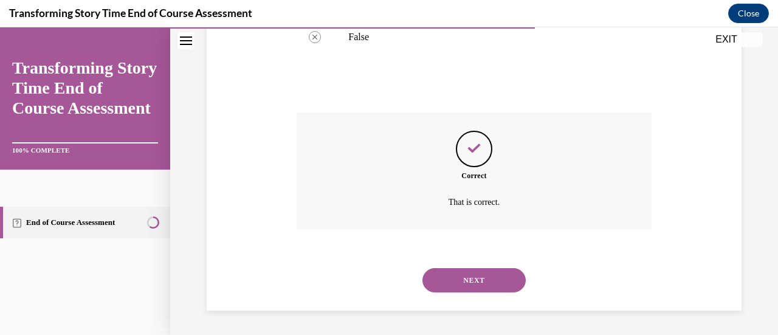
scroll to position [368, 0]
click at [479, 287] on button "NEXT" at bounding box center [473, 280] width 103 height 24
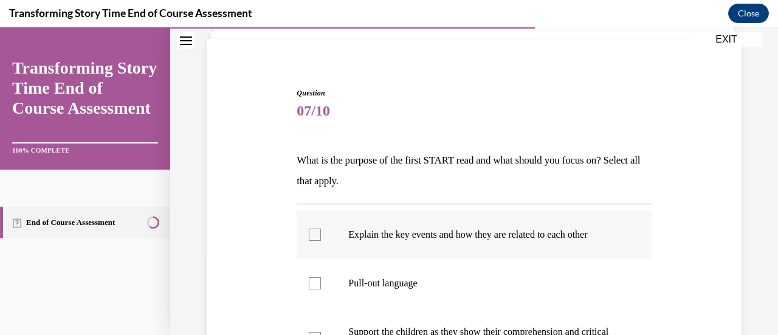
scroll to position [182, 0]
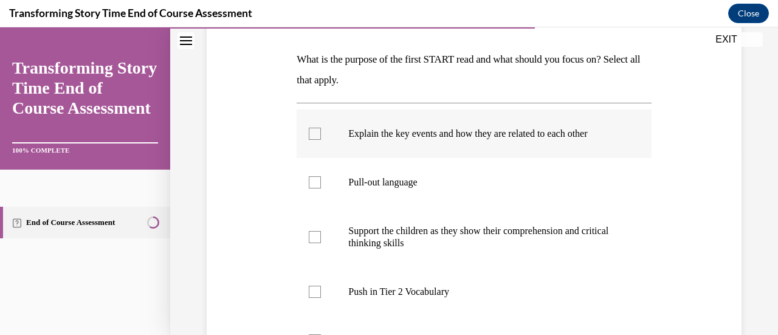
click at [323, 128] on label "Explain the key events and how they are related to each other" at bounding box center [473, 133] width 354 height 49
click at [321, 128] on input "Explain the key events and how they are related to each other" at bounding box center [315, 134] width 12 height 12
checkbox input "true"
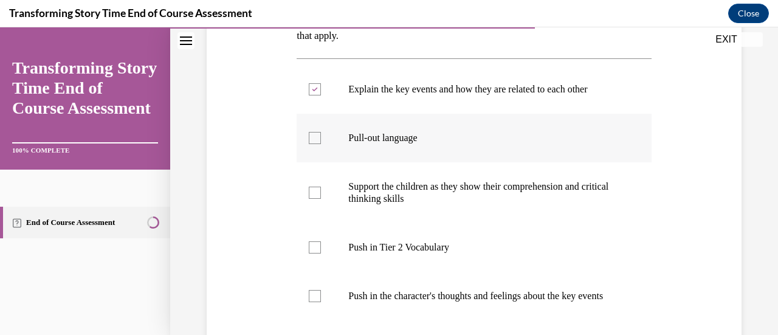
scroll to position [243, 0]
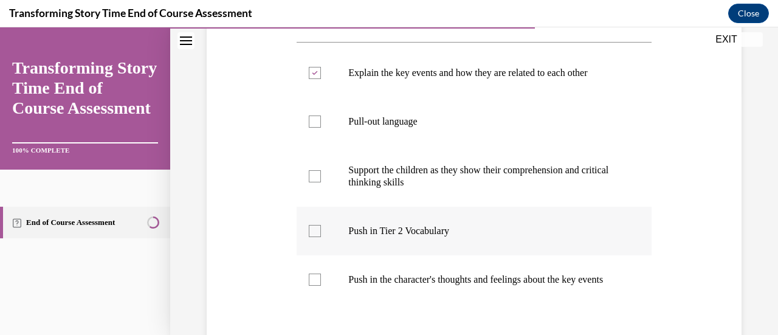
drag, startPoint x: 321, startPoint y: 226, endPoint x: 343, endPoint y: 226, distance: 21.9
click at [321, 226] on label "Push in Tier 2 Vocabulary" at bounding box center [473, 231] width 354 height 49
click at [321, 226] on input "Push in Tier 2 Vocabulary" at bounding box center [315, 231] width 12 height 12
checkbox input "true"
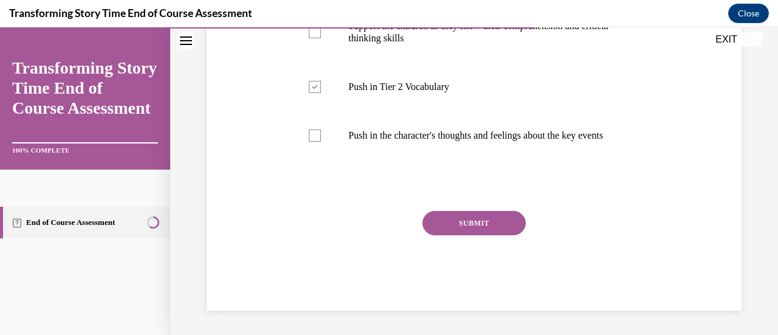
click at [476, 219] on button "SUBMIT" at bounding box center [473, 223] width 103 height 24
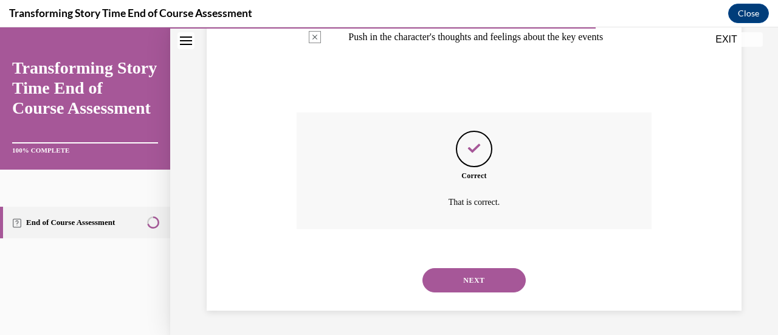
scroll to position [497, 0]
click at [477, 279] on button "NEXT" at bounding box center [473, 280] width 103 height 24
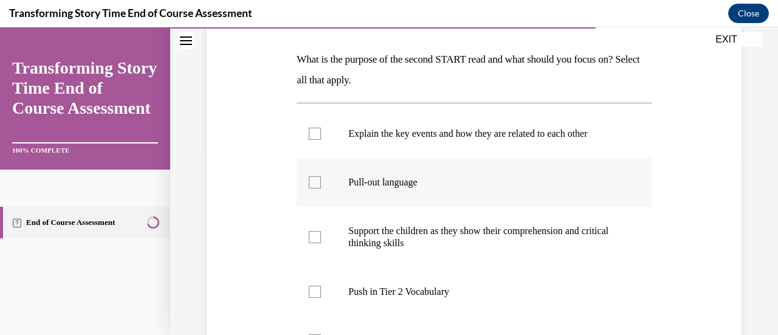
scroll to position [182, 0]
click at [315, 293] on div at bounding box center [315, 292] width 12 height 12
click at [315, 293] on input "Push in Tier 2 Vocabulary" at bounding box center [315, 292] width 12 height 12
checkbox input "true"
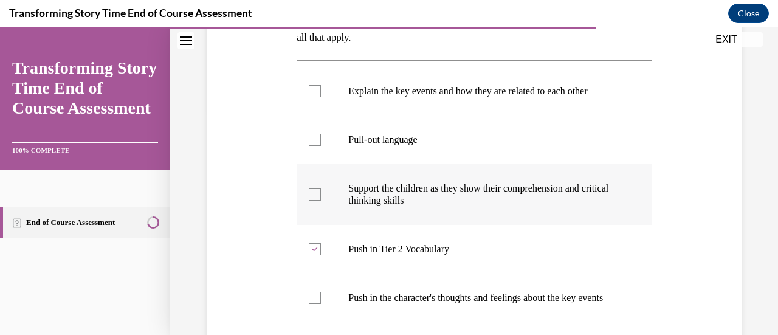
scroll to position [243, 0]
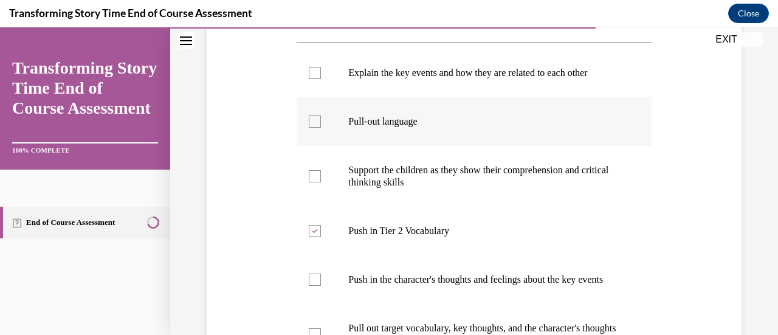
click at [317, 123] on div at bounding box center [315, 121] width 12 height 12
click at [317, 123] on input "Pull-out language" at bounding box center [315, 121] width 12 height 12
checkbox input "true"
click at [321, 286] on label "Push in the character's thoughts and feelings about the key events" at bounding box center [473, 279] width 354 height 49
click at [321, 286] on input "Push in the character's thoughts and feelings about the key events" at bounding box center [315, 279] width 12 height 12
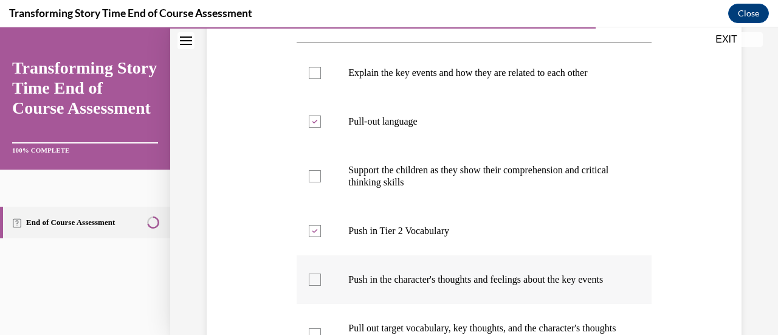
checkbox input "true"
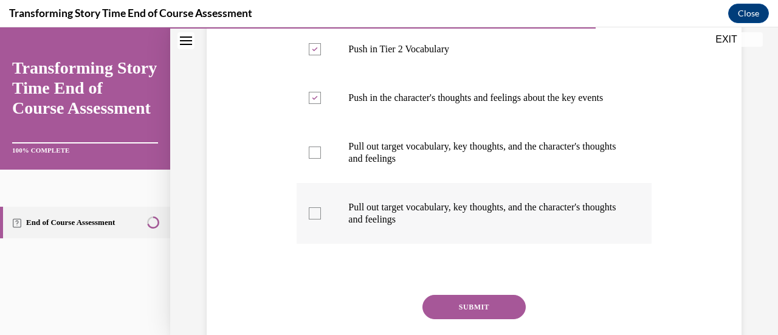
scroll to position [425, 0]
click at [482, 315] on button "SUBMIT" at bounding box center [473, 306] width 103 height 24
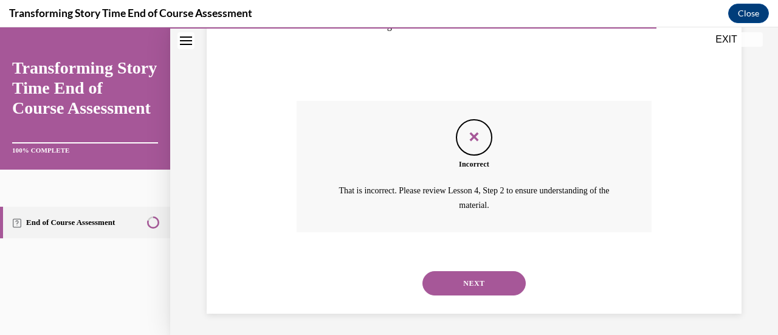
scroll to position [632, 0]
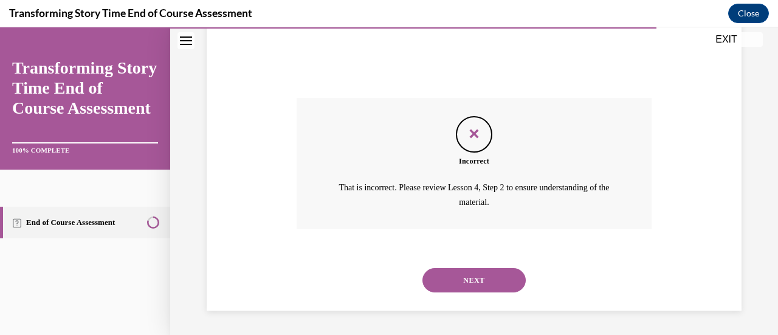
click at [484, 293] on div "NEXT" at bounding box center [473, 280] width 354 height 49
click at [484, 279] on button "NEXT" at bounding box center [473, 280] width 103 height 24
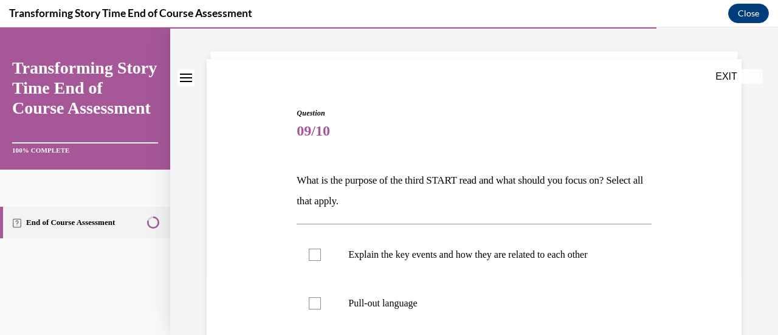
scroll to position [121, 0]
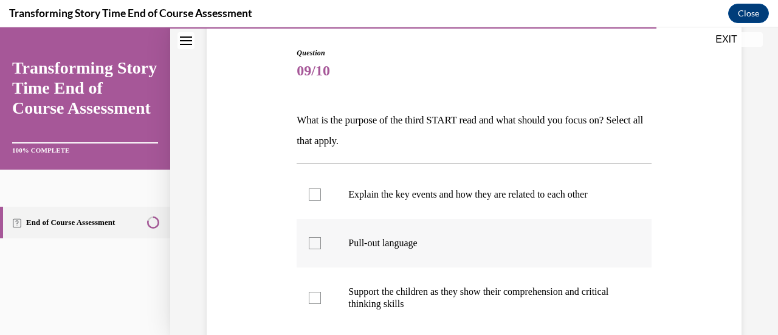
click at [317, 248] on div at bounding box center [315, 243] width 12 height 12
click at [317, 248] on input "Pull-out language" at bounding box center [315, 243] width 12 height 12
checkbox input "true"
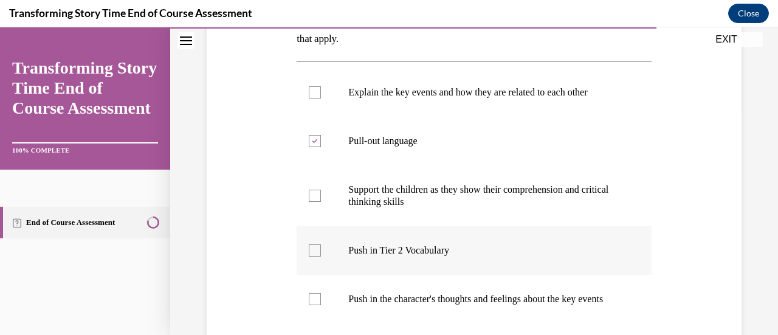
scroll to position [243, 0]
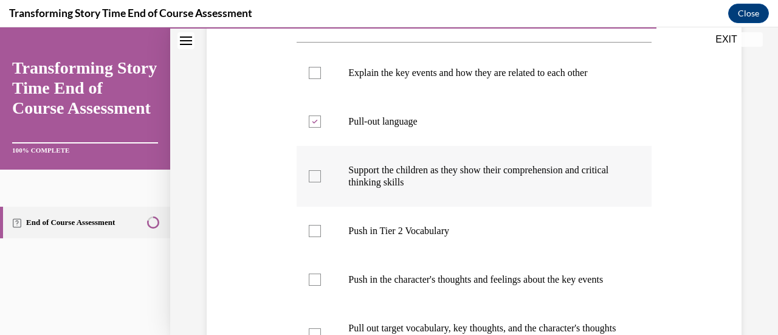
click at [313, 176] on div at bounding box center [315, 176] width 12 height 12
click at [313, 176] on input "Support the children as they show their comprehension and critical thinking ski…" at bounding box center [315, 176] width 12 height 12
checkbox input "true"
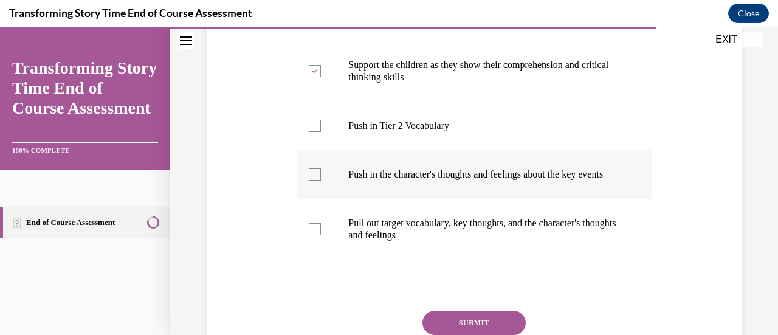
scroll to position [364, 0]
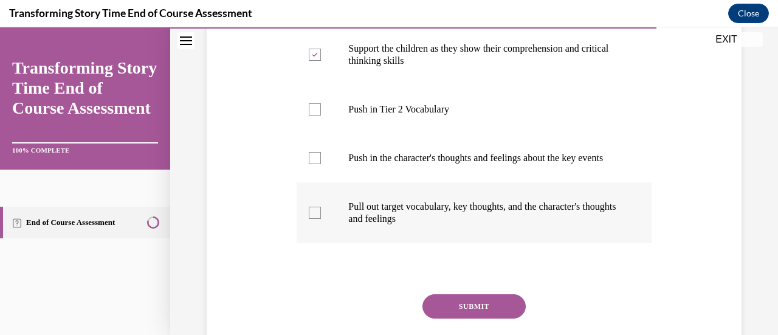
drag, startPoint x: 317, startPoint y: 233, endPoint x: 371, endPoint y: 230, distance: 54.1
click at [317, 233] on label "Pull out target vocabulary, key thoughts, and the character's thoughts and feel…" at bounding box center [473, 212] width 354 height 61
click at [317, 219] on input "Pull out target vocabulary, key thoughts, and the character's thoughts and feel…" at bounding box center [315, 213] width 12 height 12
checkbox input "true"
click at [459, 310] on button "SUBMIT" at bounding box center [473, 306] width 103 height 24
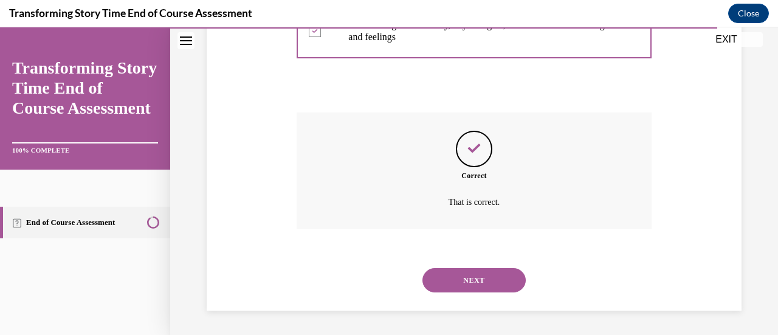
scroll to position [558, 0]
click at [471, 284] on button "NEXT" at bounding box center [473, 280] width 103 height 24
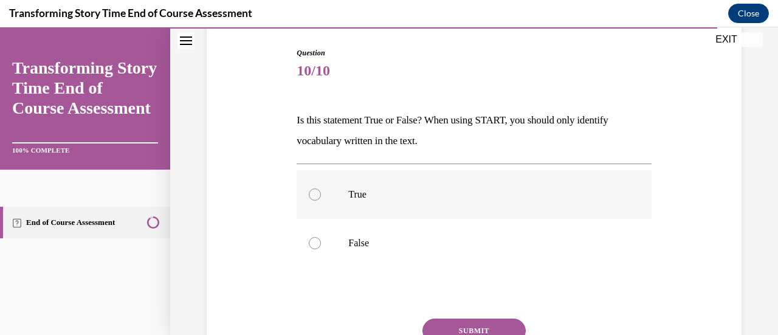
scroll to position [182, 0]
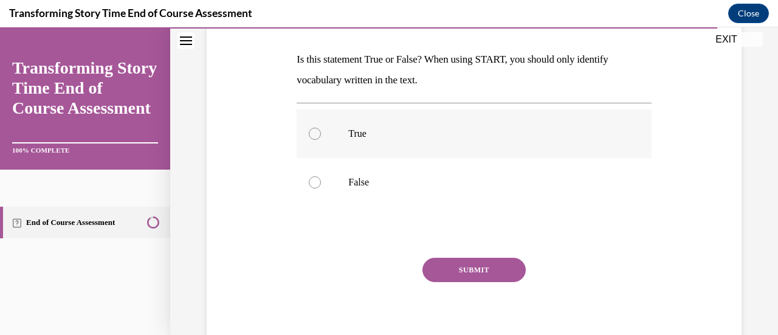
click at [318, 153] on label "True" at bounding box center [473, 133] width 354 height 49
click at [318, 140] on input "True" at bounding box center [315, 134] width 12 height 12
radio input "true"
click at [453, 269] on button "SUBMIT" at bounding box center [473, 270] width 103 height 24
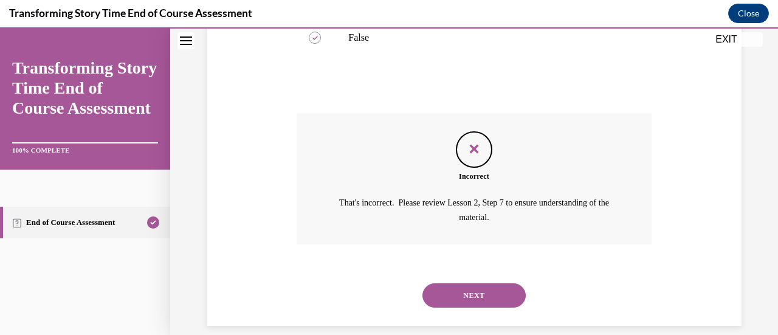
scroll to position [341, 0]
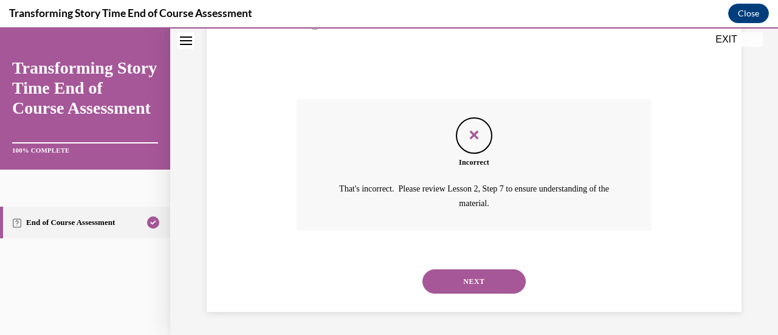
click at [464, 275] on button "NEXT" at bounding box center [473, 281] width 103 height 24
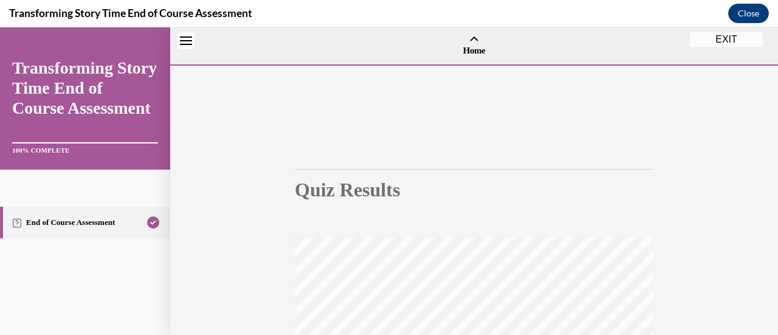
scroll to position [0, 0]
click at [725, 76] on button "EXIT" at bounding box center [726, 76] width 73 height 15
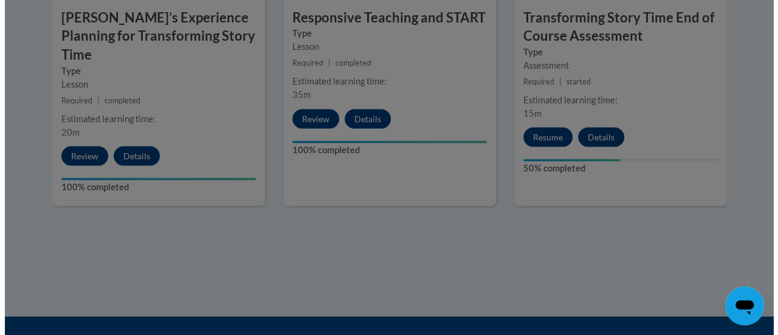
scroll to position [1215, 0]
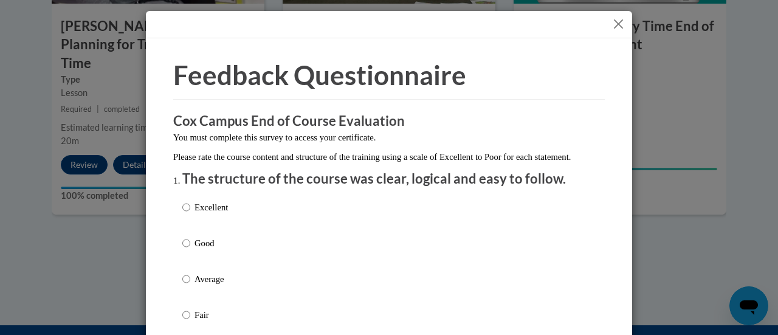
drag, startPoint x: 190, startPoint y: 258, endPoint x: 202, endPoint y: 258, distance: 11.6
click at [194, 250] on p "Good" at bounding box center [210, 242] width 33 height 13
click at [190, 250] on input "Good" at bounding box center [186, 242] width 8 height 13
radio input "true"
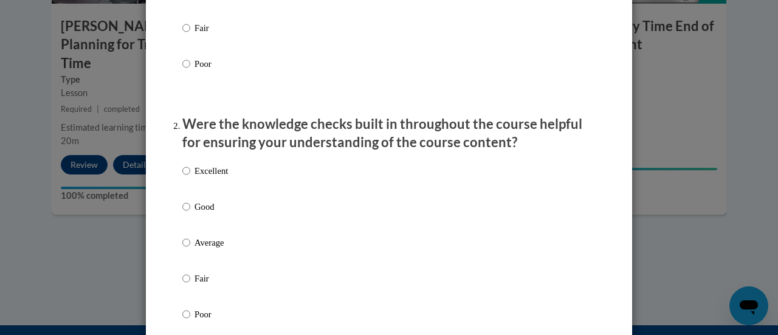
scroll to position [304, 0]
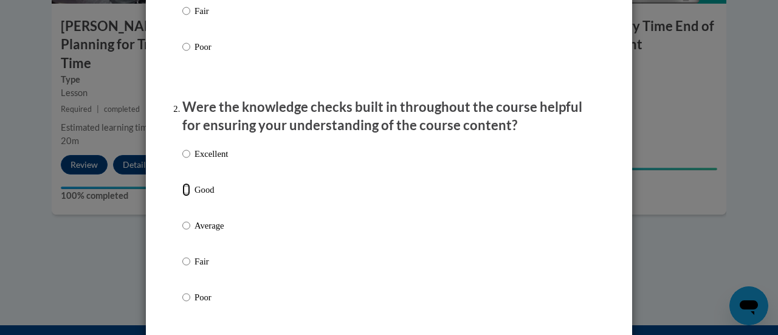
click at [182, 196] on input "Good" at bounding box center [186, 189] width 8 height 13
radio input "true"
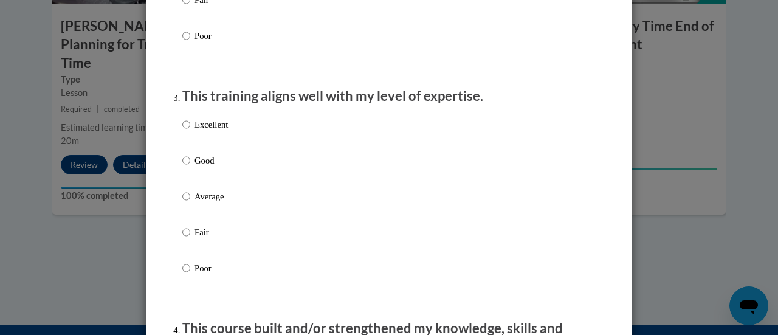
scroll to position [607, 0]
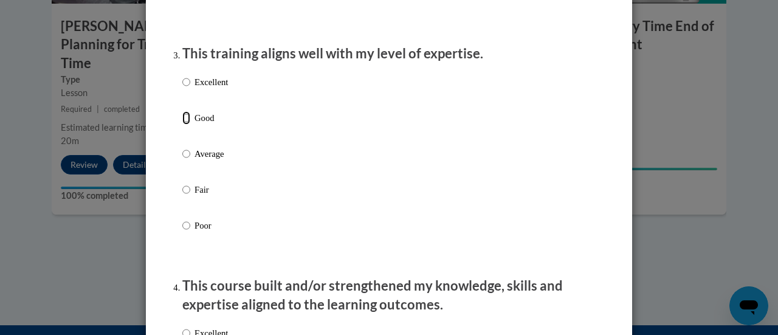
click at [185, 125] on input "Good" at bounding box center [186, 117] width 8 height 13
radio input "true"
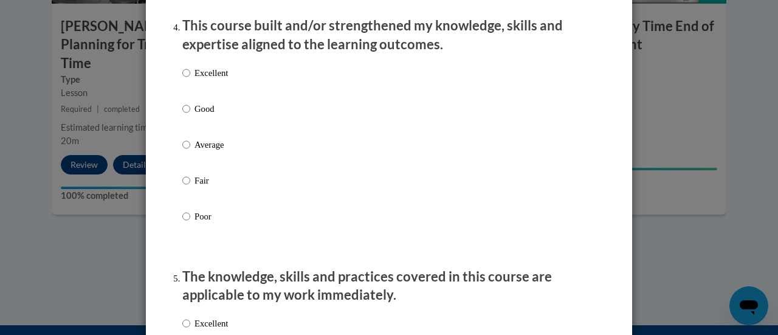
scroll to position [911, 0]
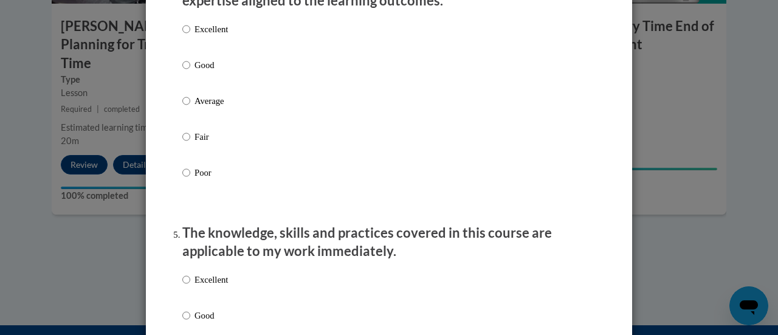
drag, startPoint x: 175, startPoint y: 75, endPoint x: 183, endPoint y: 79, distance: 9.3
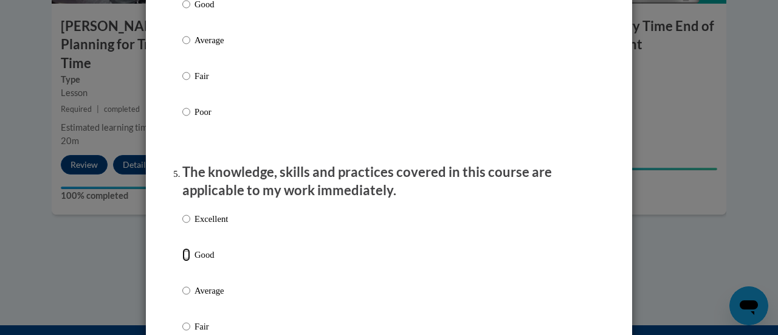
click at [183, 261] on input "Good" at bounding box center [186, 254] width 8 height 13
radio input "true"
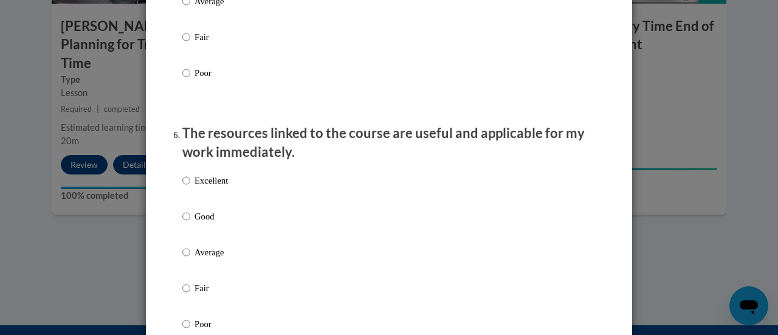
scroll to position [1276, 0]
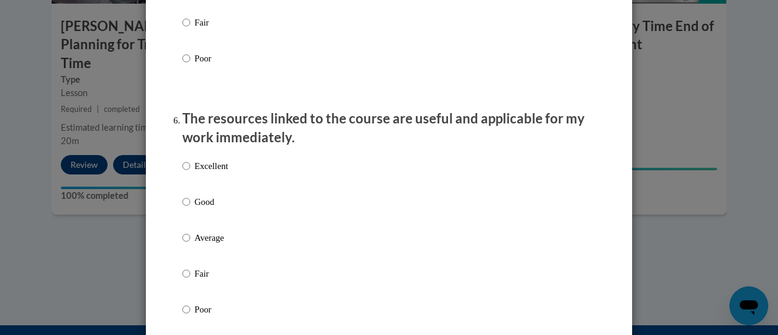
click at [194, 208] on p "Good" at bounding box center [210, 201] width 33 height 13
click at [190, 208] on input "Good" at bounding box center [186, 201] width 8 height 13
radio input "true"
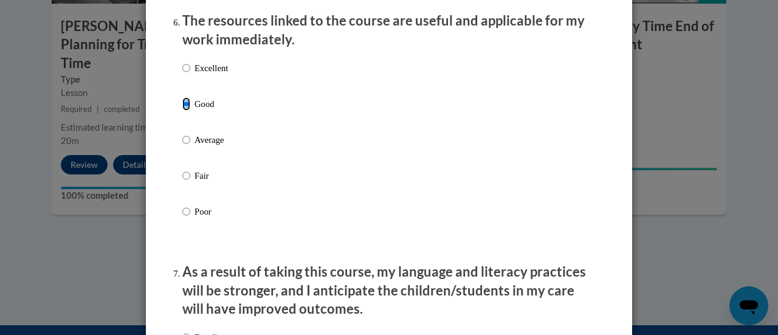
scroll to position [1519, 0]
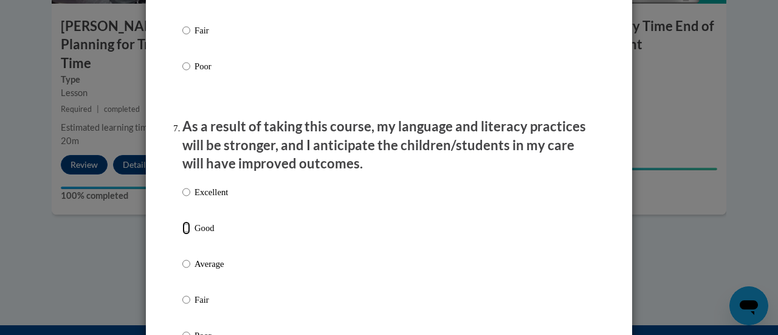
click at [183, 234] on input "Good" at bounding box center [186, 227] width 8 height 13
radio input "true"
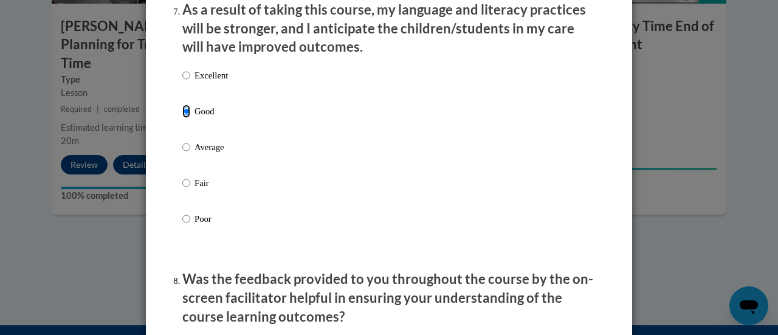
scroll to position [1822, 0]
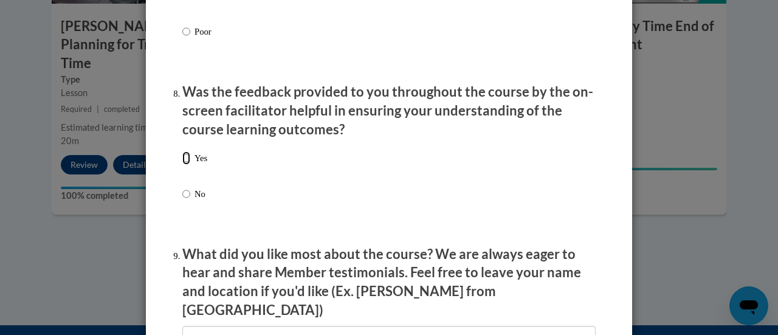
click at [182, 165] on input "Yes" at bounding box center [186, 157] width 8 height 13
radio input "true"
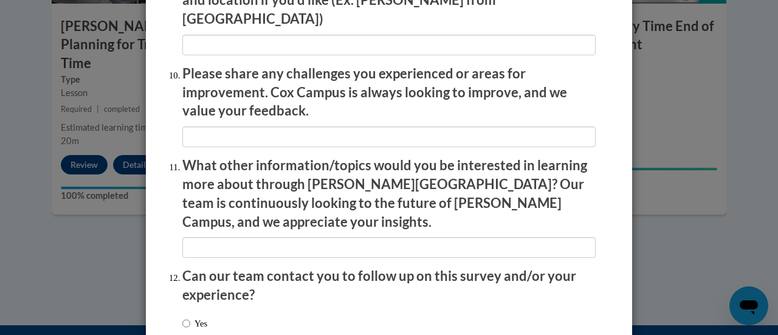
scroll to position [2191, 0]
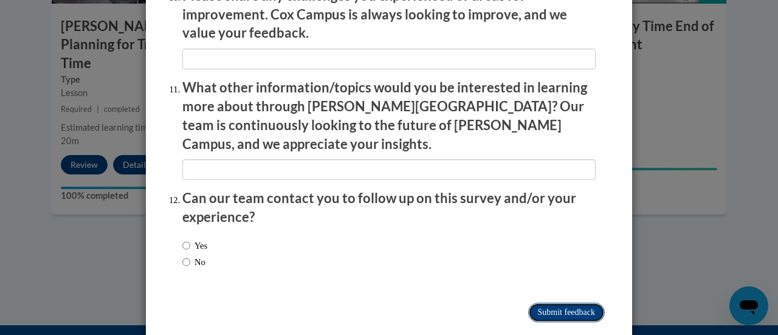
click at [555, 303] on input "Submit feedback" at bounding box center [566, 312] width 77 height 19
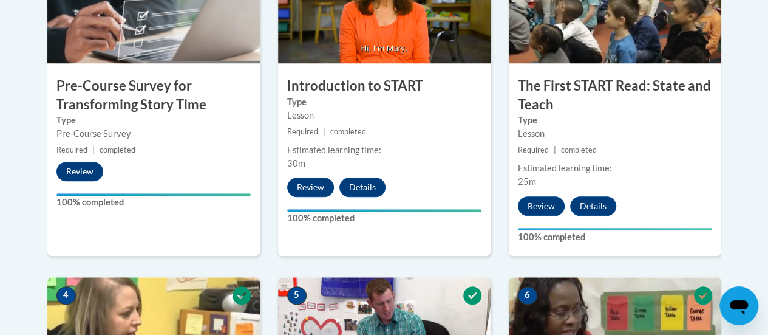
scroll to position [425, 0]
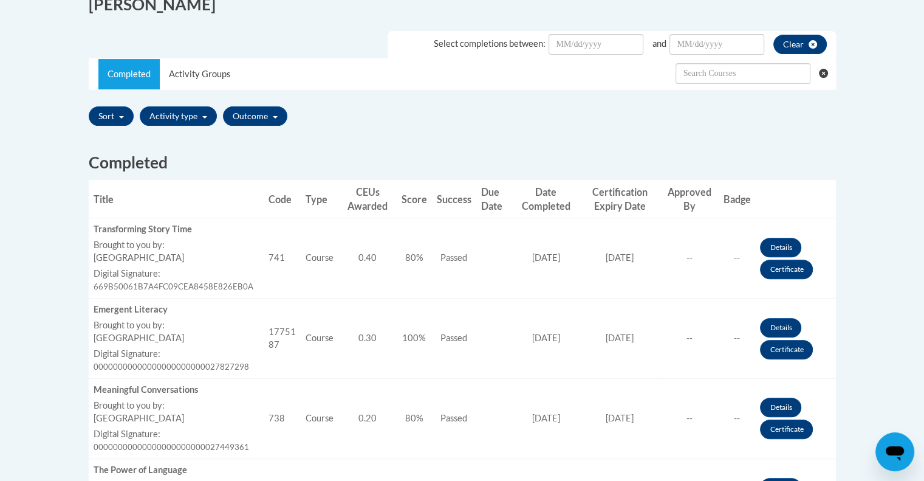
scroll to position [364, 0]
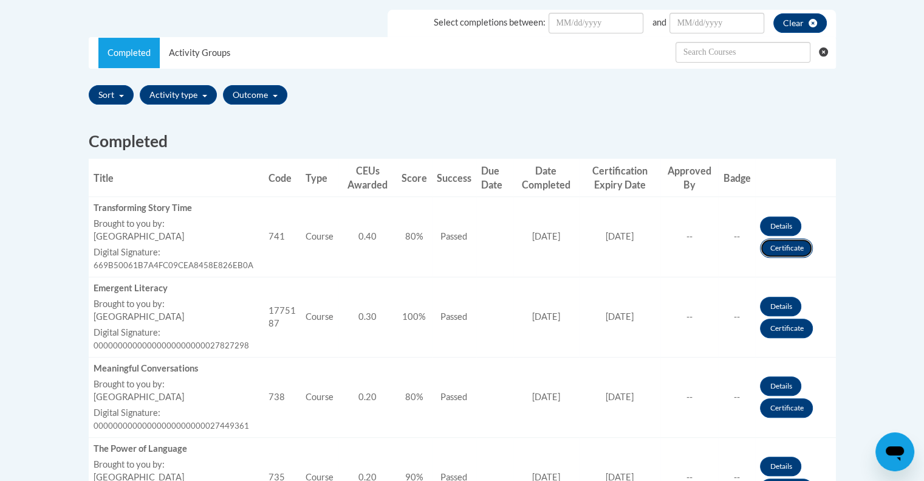
click at [784, 249] on link "Certificate" at bounding box center [786, 247] width 53 height 19
